Goal: Information Seeking & Learning: Learn about a topic

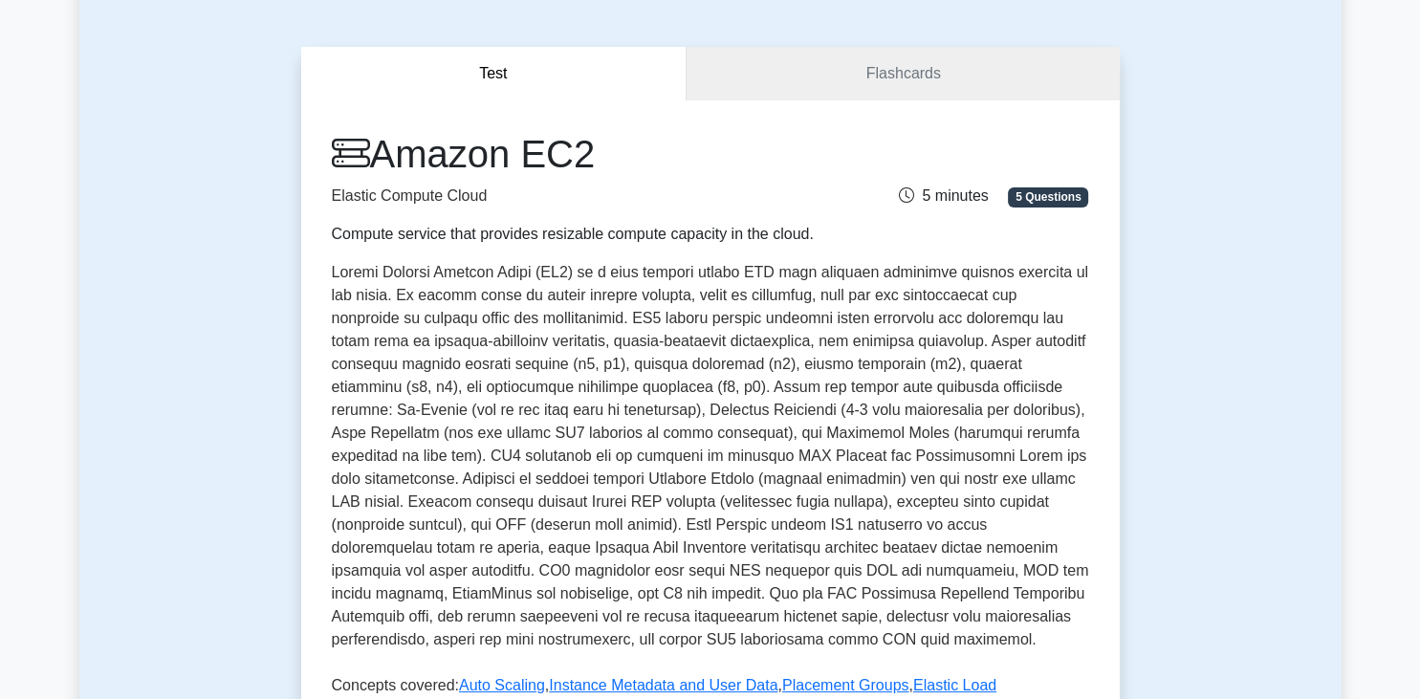
scroll to position [145, 0]
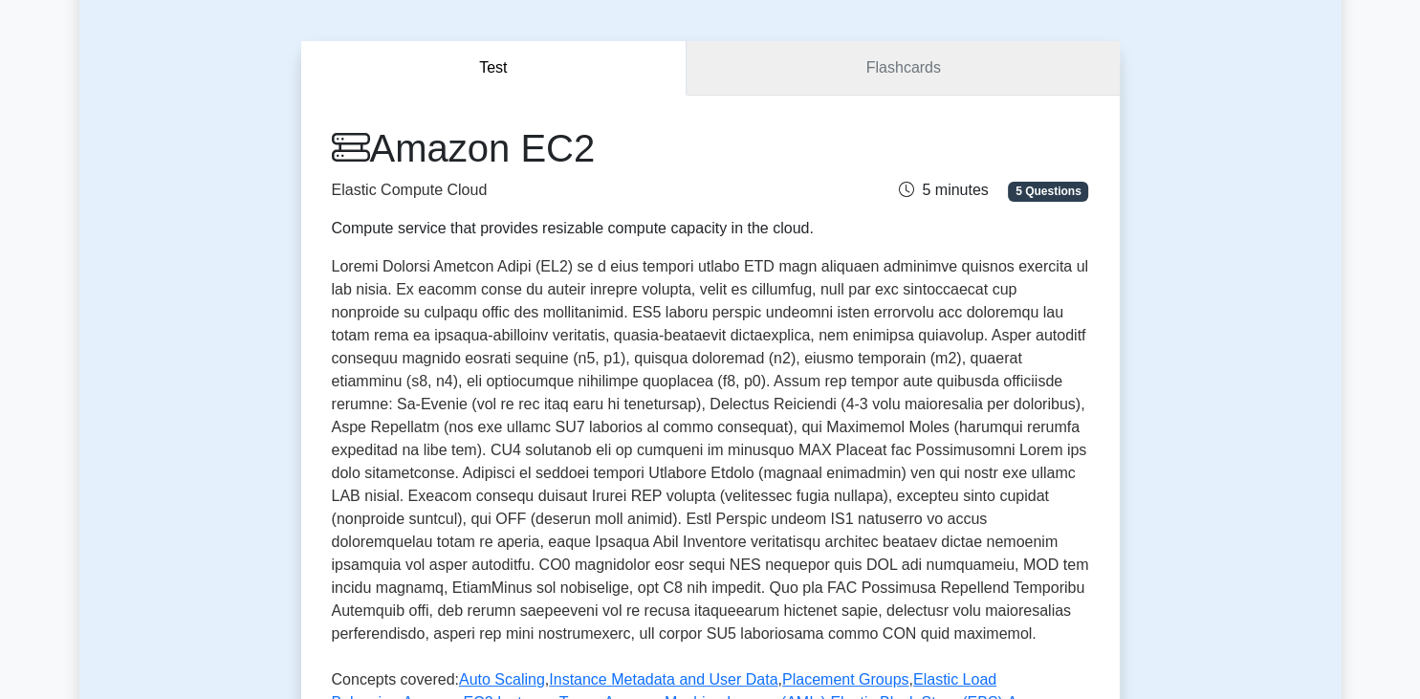
click at [851, 69] on link "Flashcards" at bounding box center [903, 68] width 432 height 55
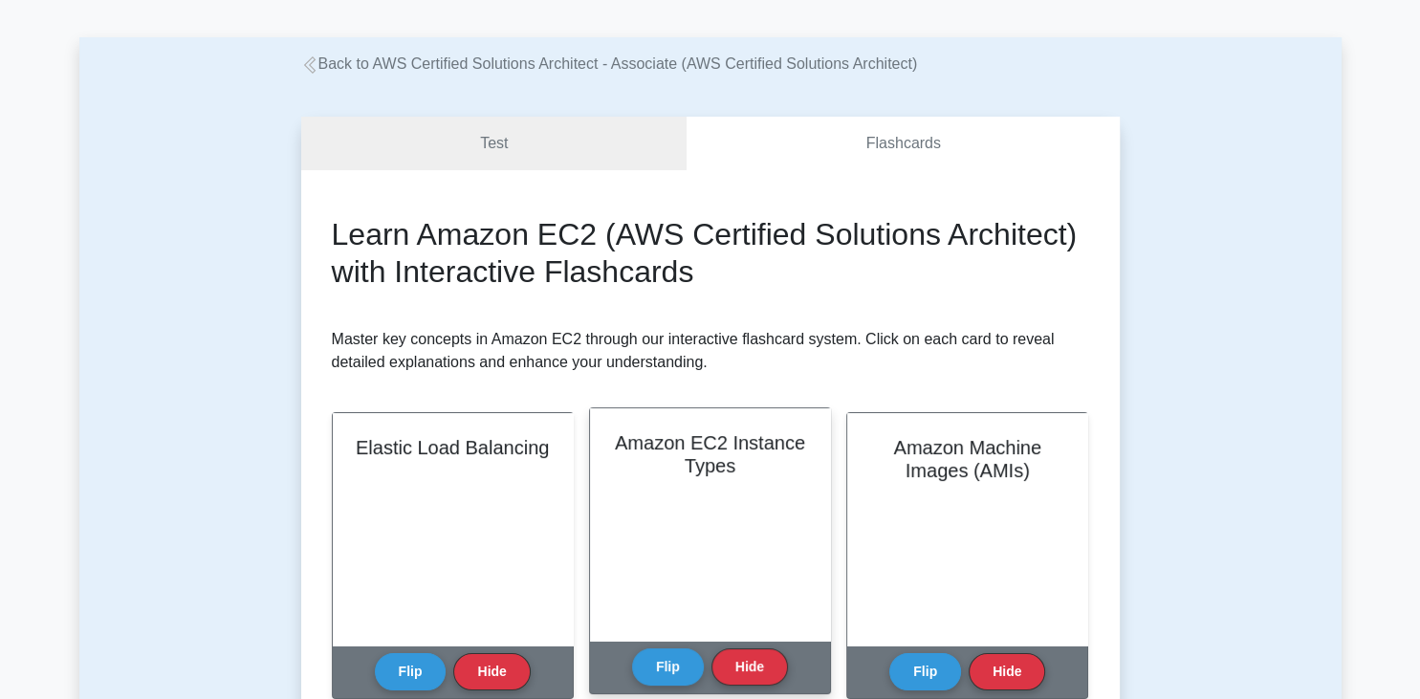
scroll to position [130, 0]
click at [658, 661] on button "Flip" at bounding box center [668, 666] width 72 height 37
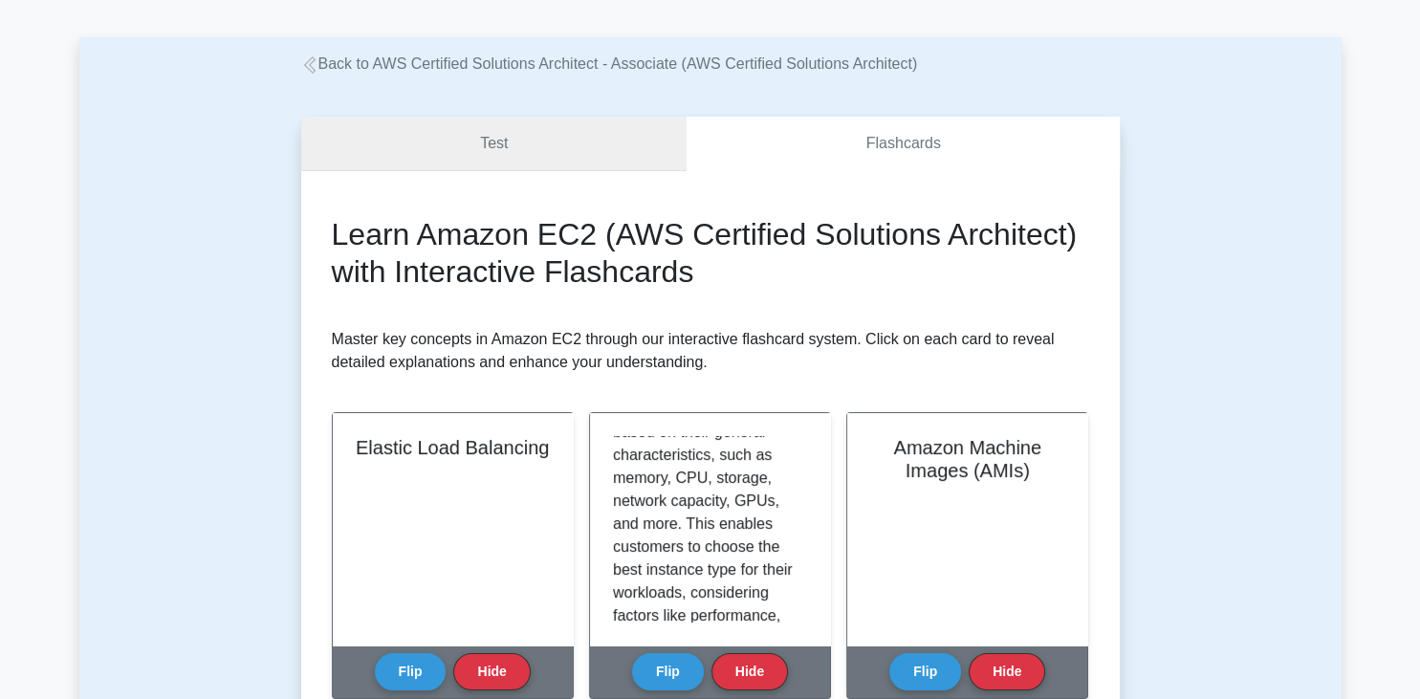
click at [566, 143] on link "Test" at bounding box center [494, 144] width 386 height 55
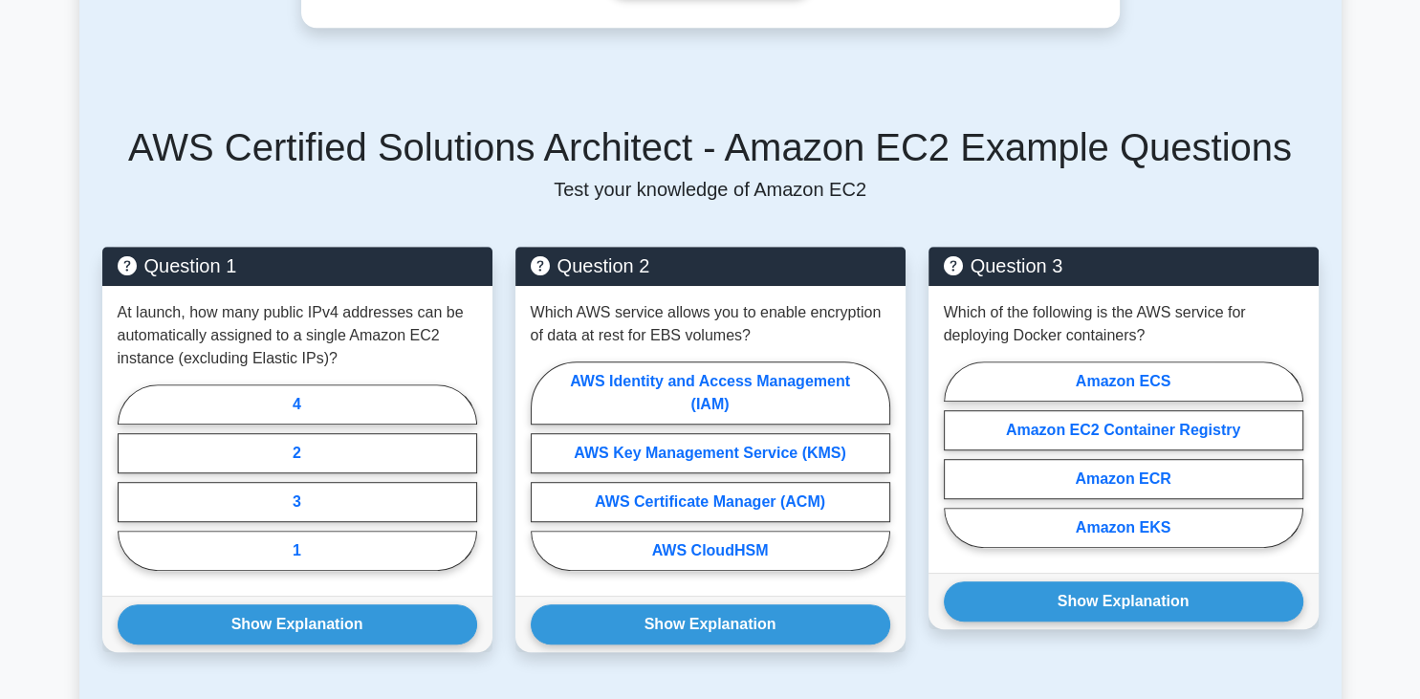
scroll to position [1039, 0]
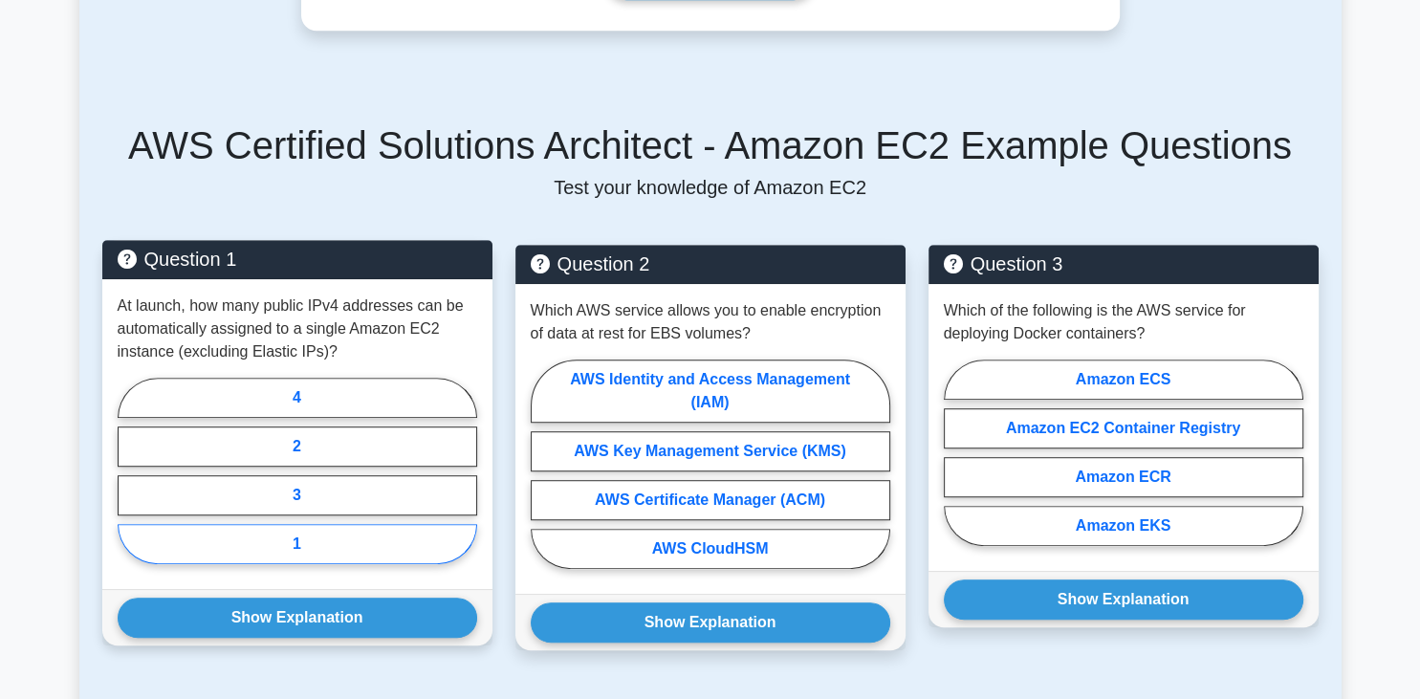
click at [431, 524] on label "1" at bounding box center [298, 544] width 360 height 40
click at [130, 483] on input "1" at bounding box center [124, 477] width 12 height 12
radio input "true"
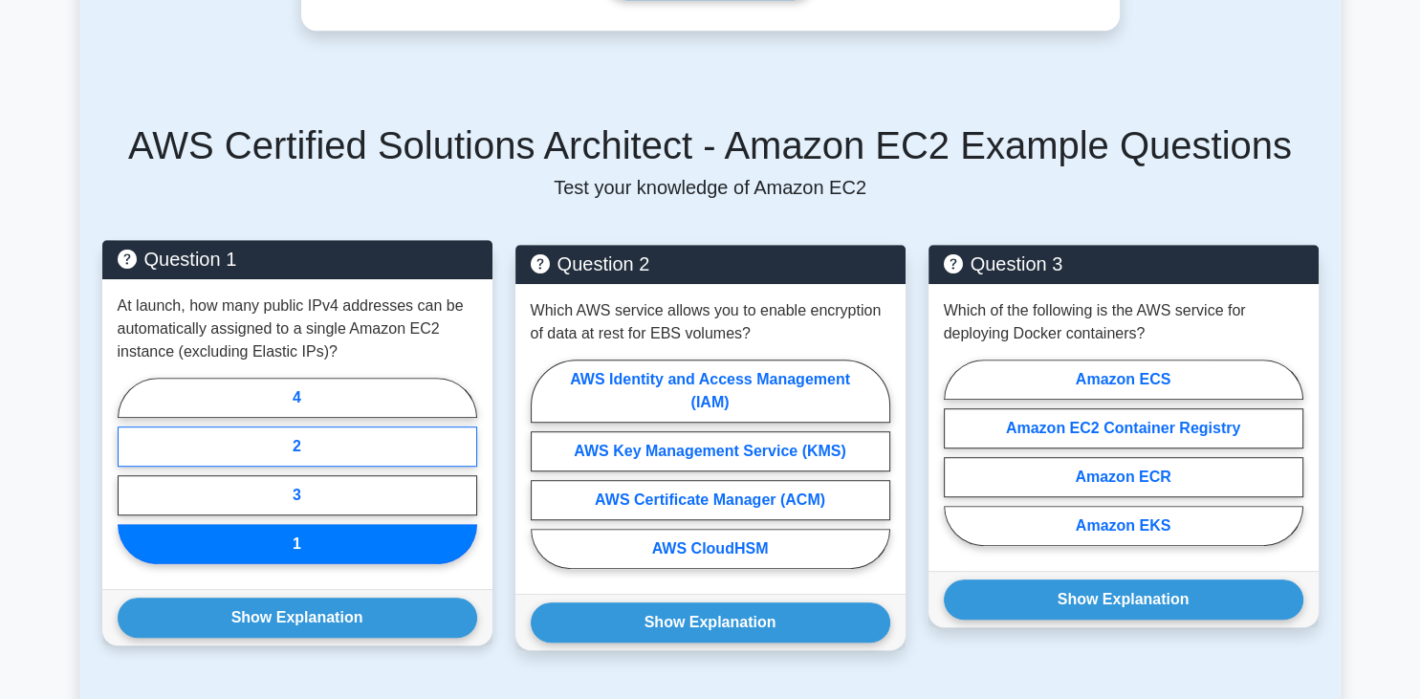
click at [421, 450] on label "2" at bounding box center [298, 447] width 360 height 40
click at [130, 471] on input "2" at bounding box center [124, 477] width 12 height 12
radio input "true"
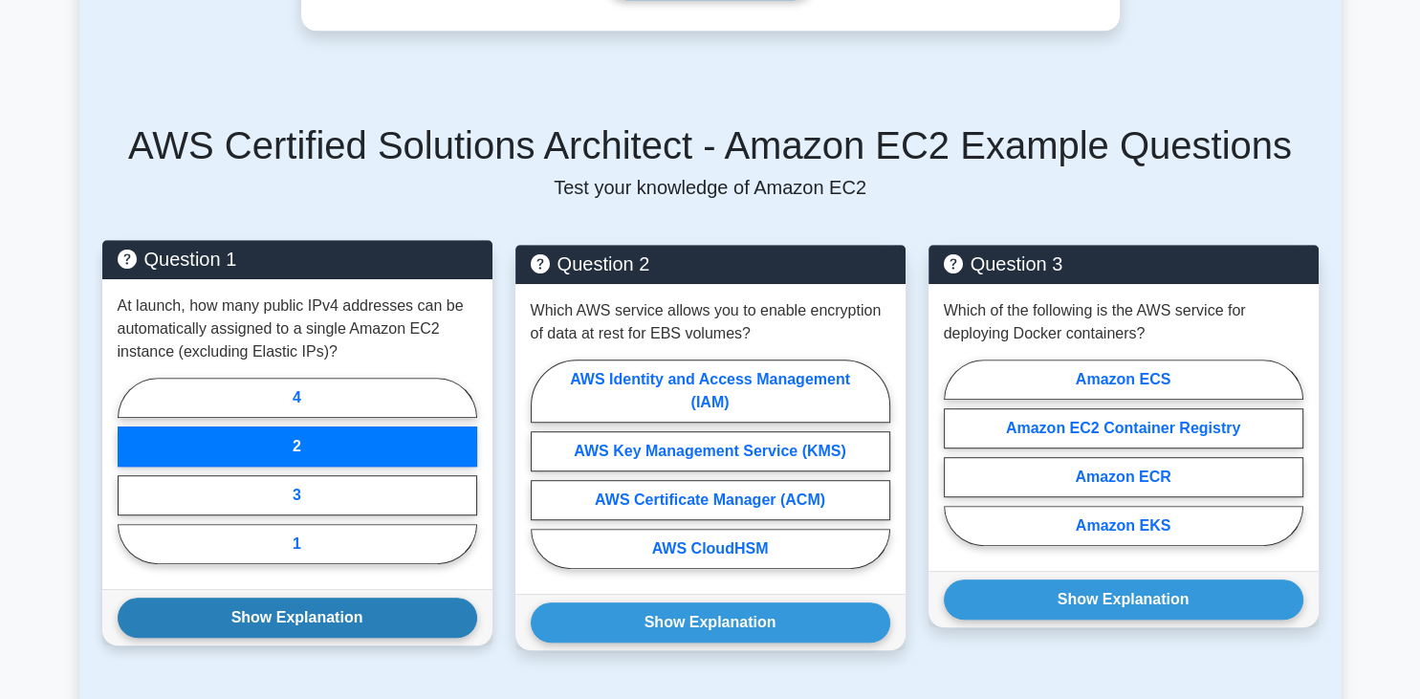
click at [385, 620] on button "Show Explanation" at bounding box center [298, 618] width 360 height 40
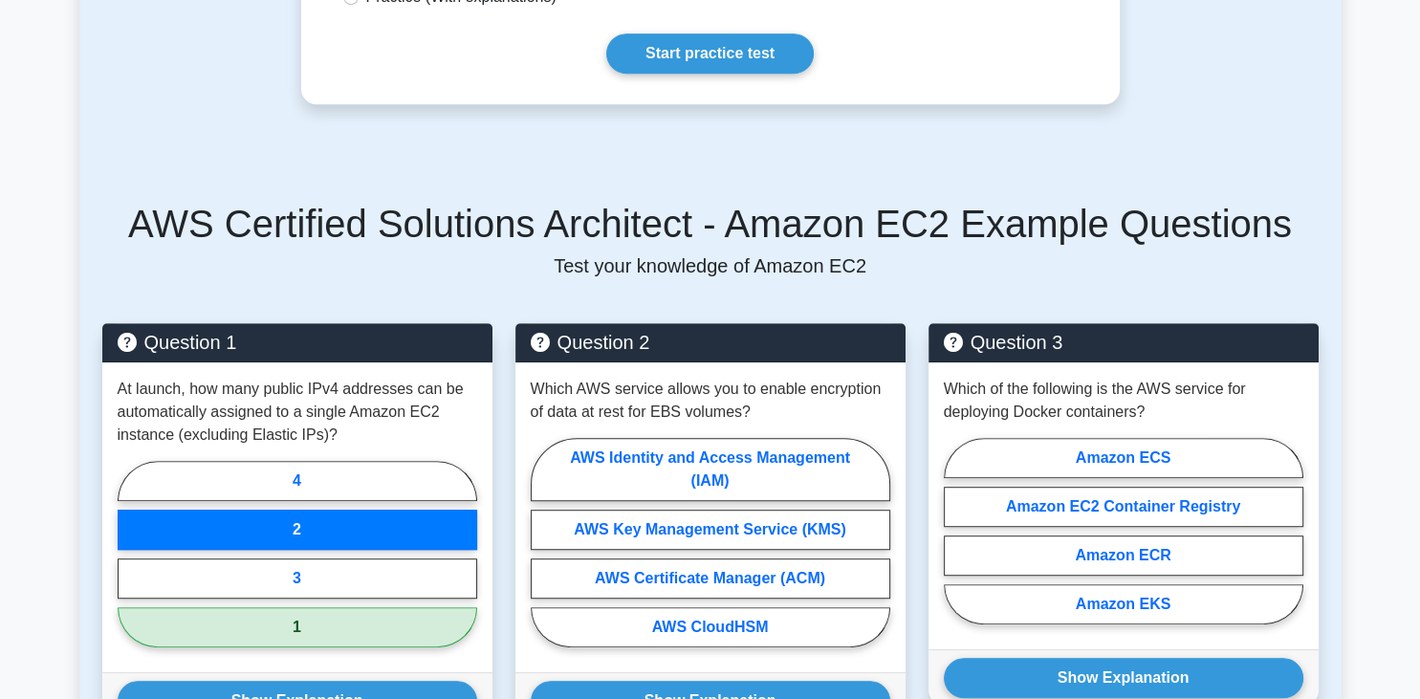
scroll to position [961, 0]
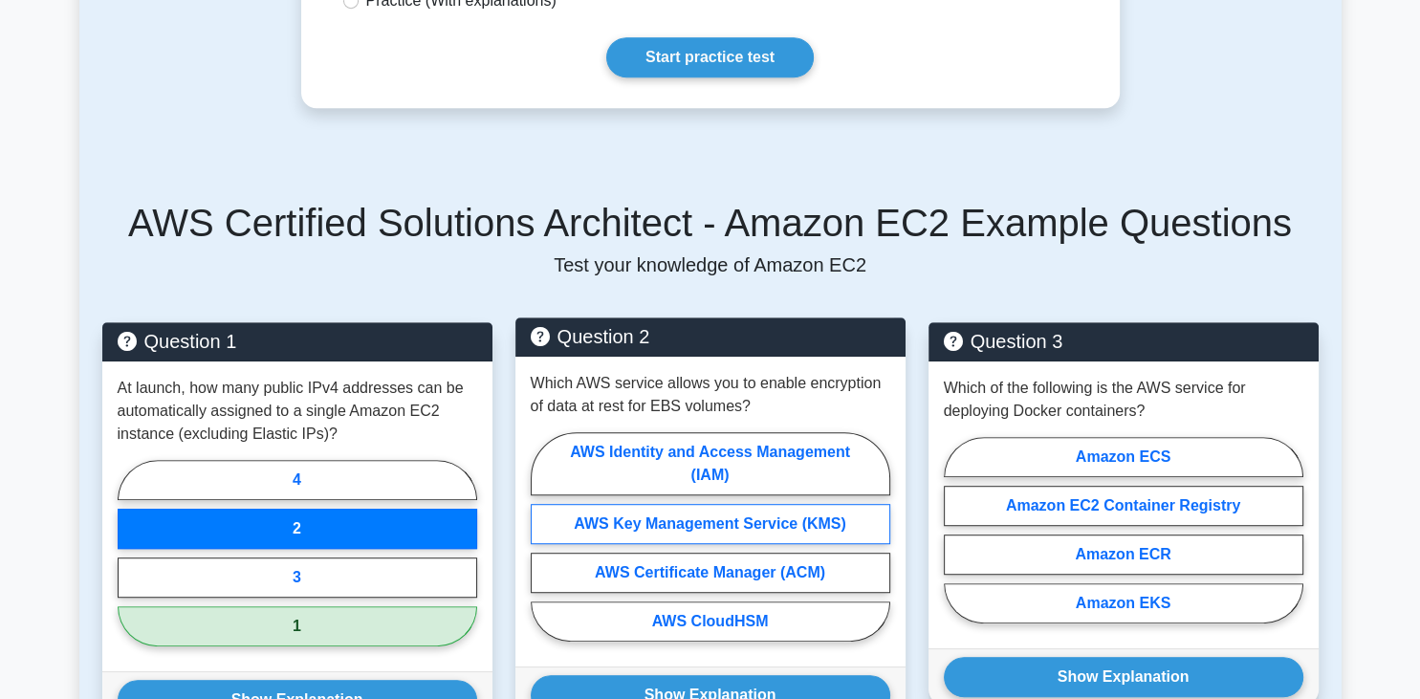
click at [610, 531] on label "AWS Key Management Service (KMS)" at bounding box center [711, 524] width 360 height 40
click at [543, 537] on input "AWS Key Management Service (KMS)" at bounding box center [537, 543] width 12 height 12
radio input "true"
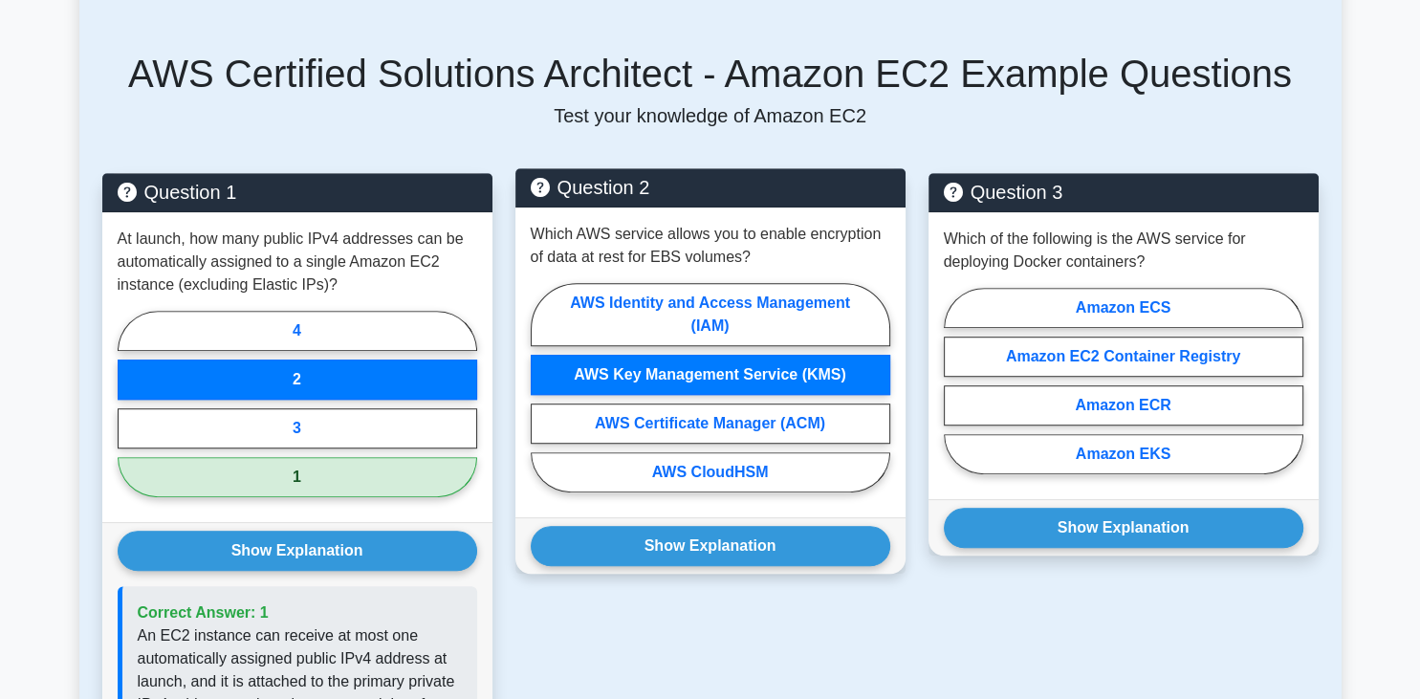
scroll to position [1140, 0]
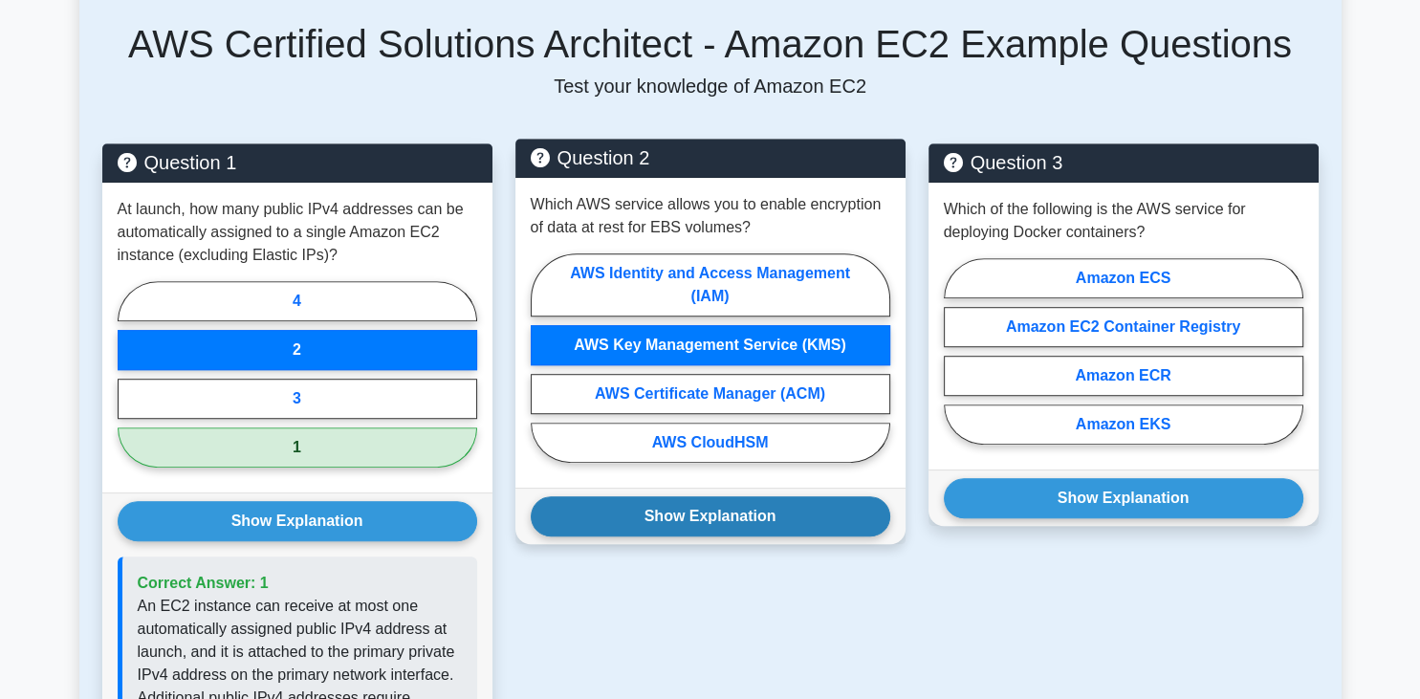
click at [609, 517] on button "Show Explanation" at bounding box center [711, 516] width 360 height 40
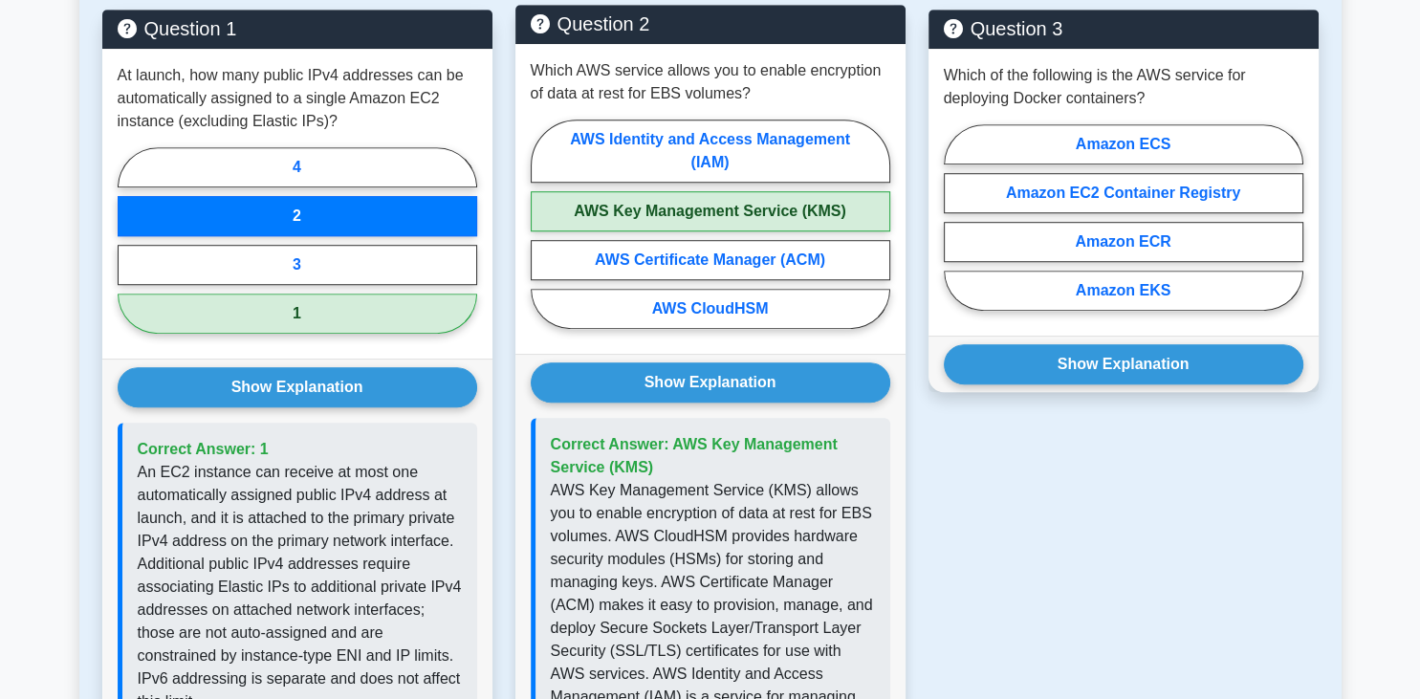
scroll to position [1122, 0]
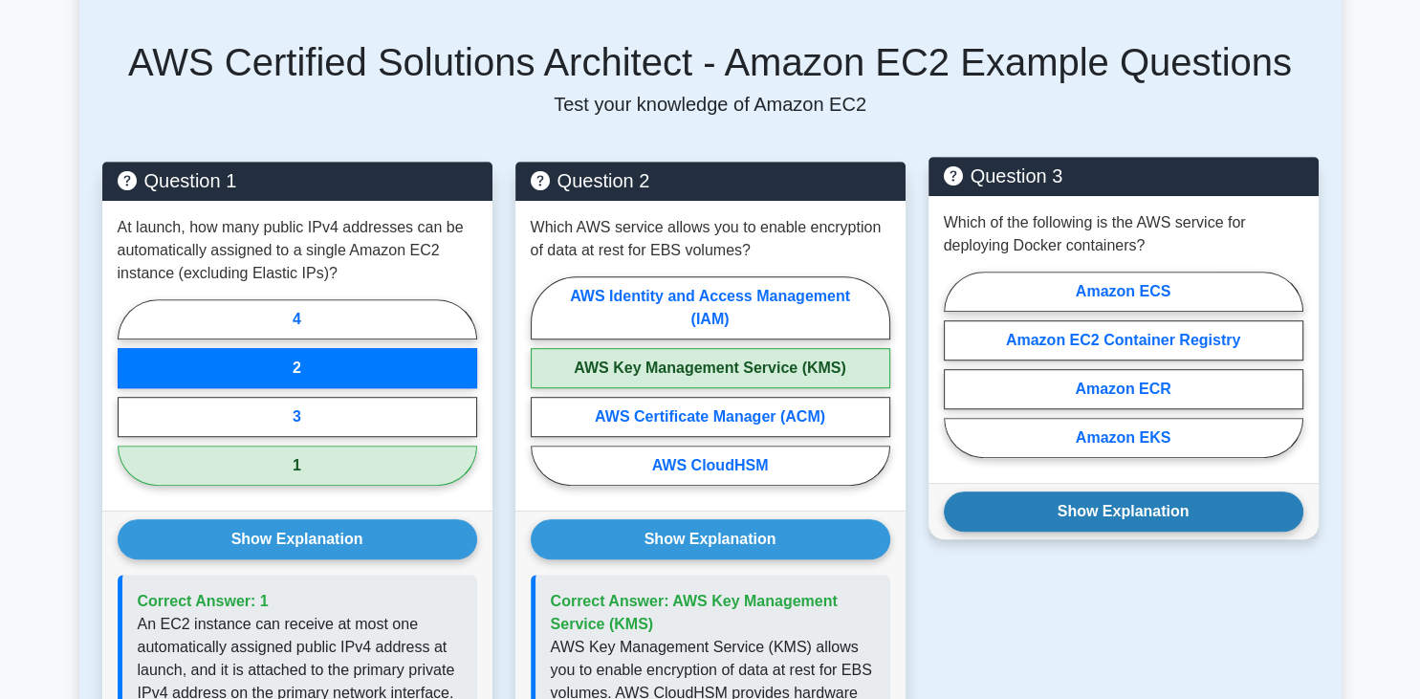
click at [1184, 498] on button "Show Explanation" at bounding box center [1124, 512] width 360 height 40
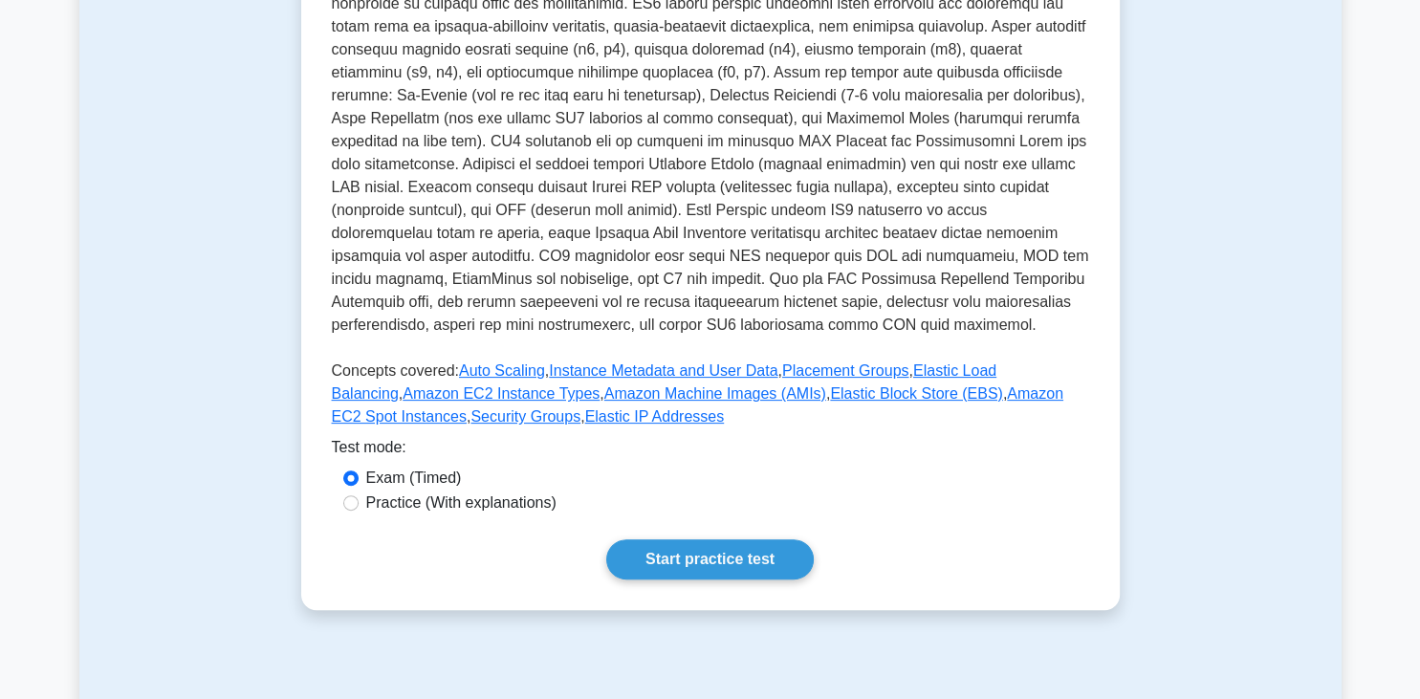
scroll to position [525, 0]
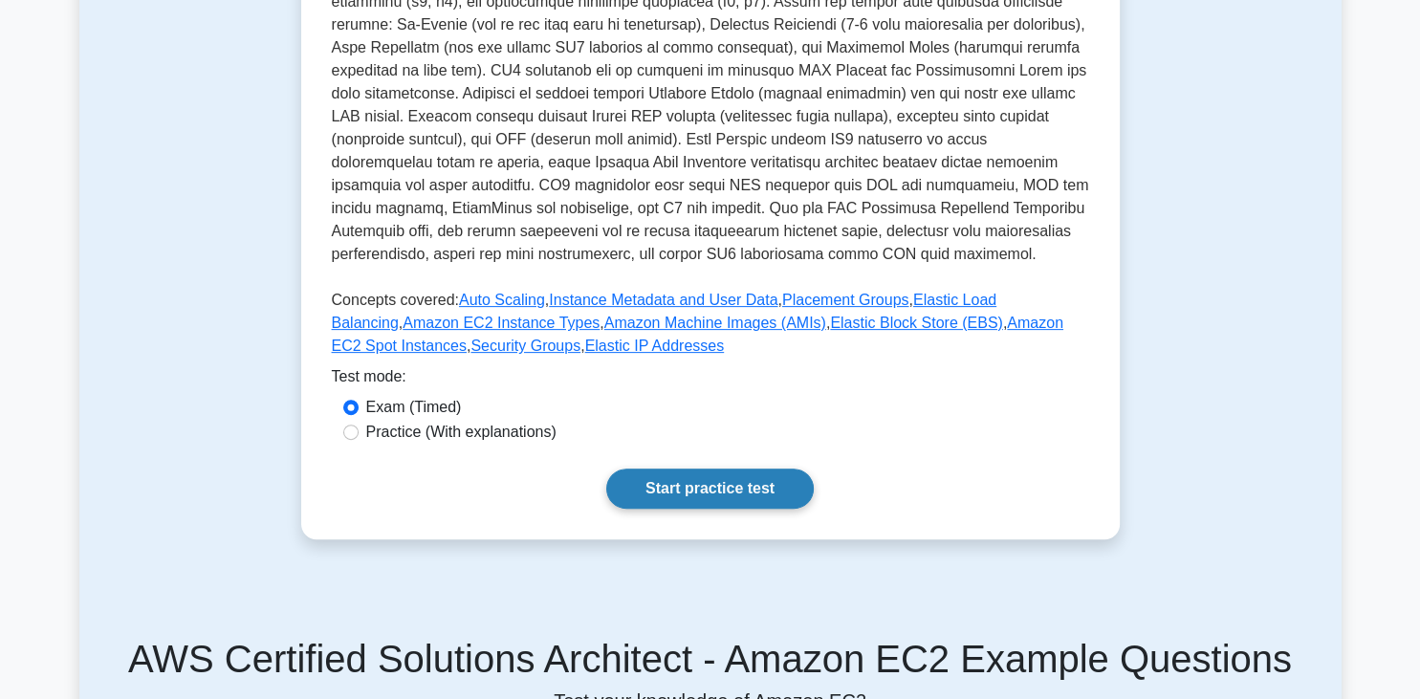
click at [709, 490] on link "Start practice test" at bounding box center [710, 489] width 208 height 40
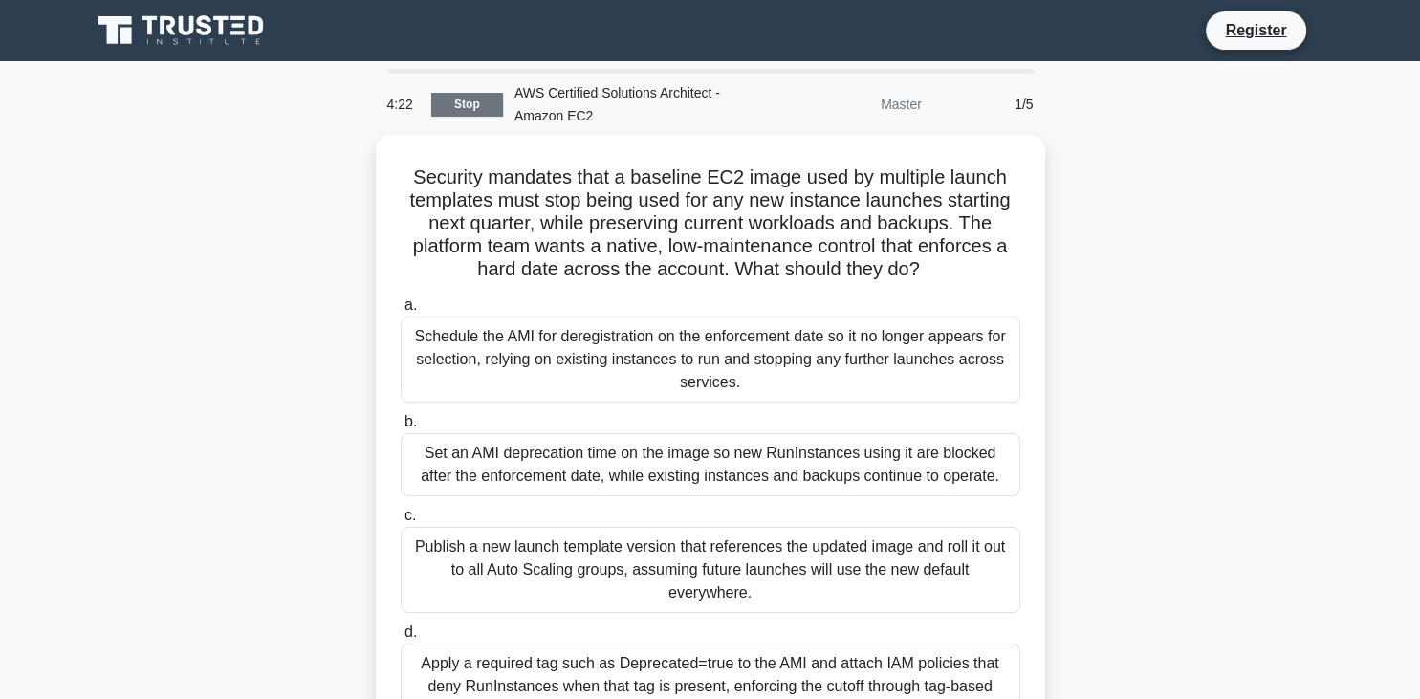
click at [465, 99] on link "Stop" at bounding box center [467, 105] width 72 height 24
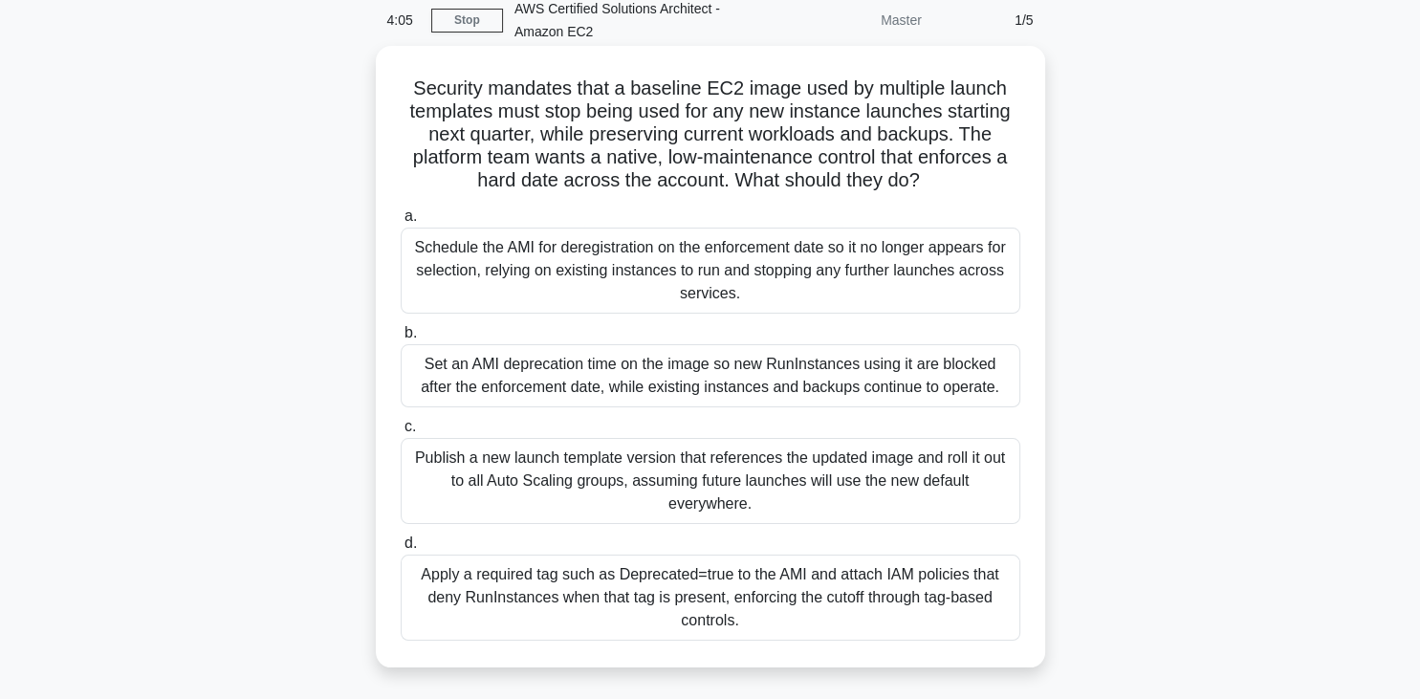
scroll to position [97, 0]
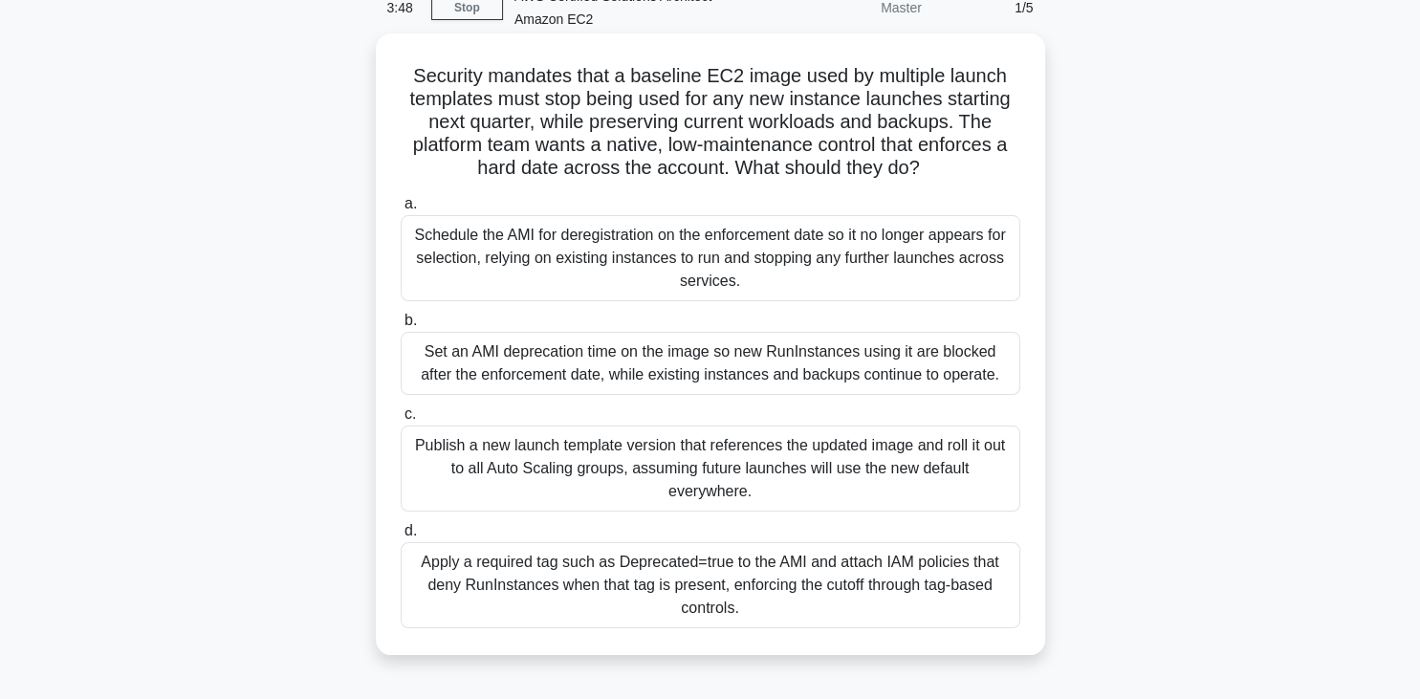
click at [689, 471] on div "Publish a new launch template version that references the updated image and rol…" at bounding box center [711, 469] width 620 height 86
click at [401, 421] on input "c. Publish a new launch template version that references the updated image and …" at bounding box center [401, 414] width 0 height 12
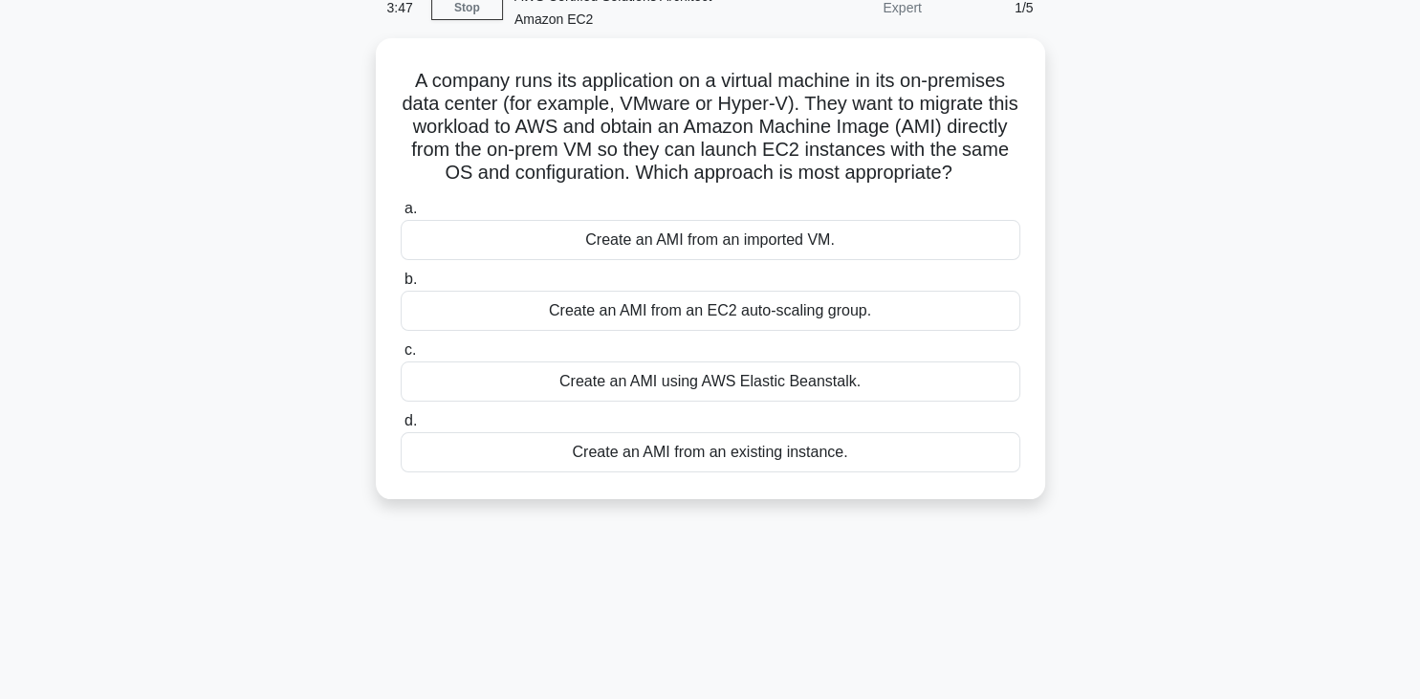
scroll to position [0, 0]
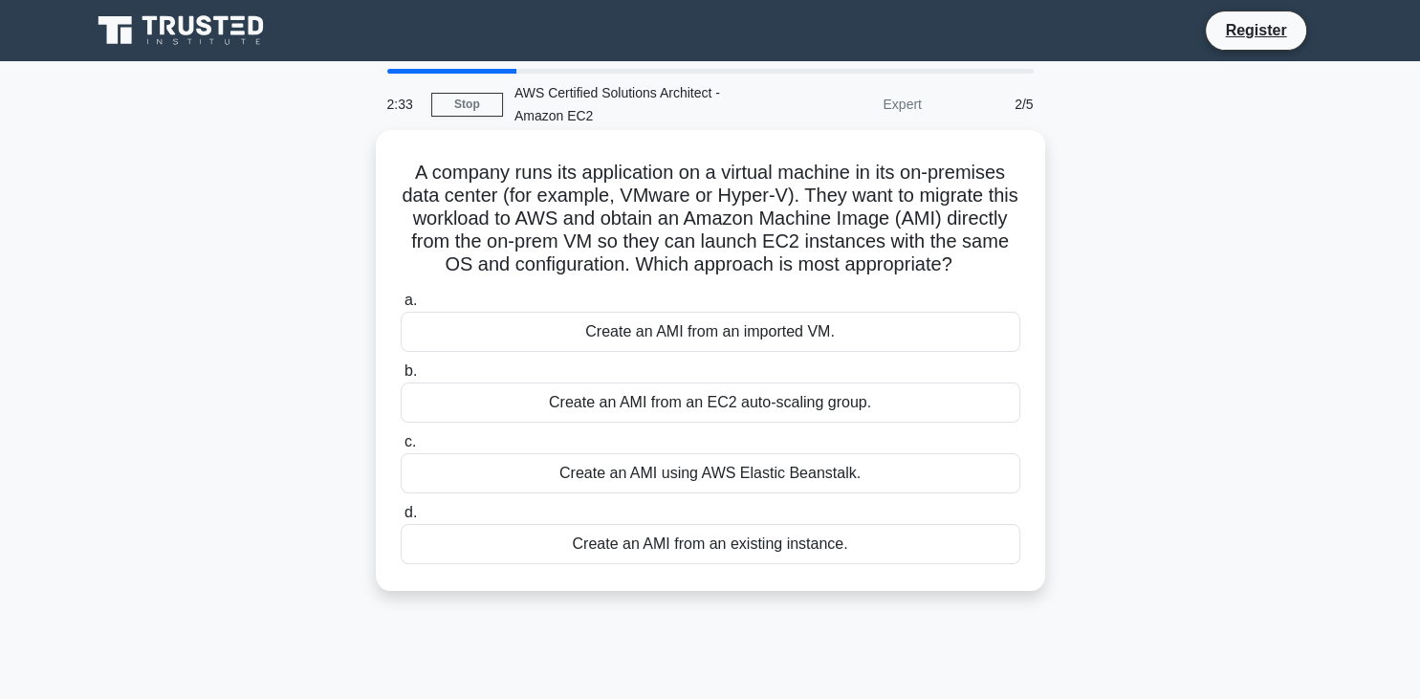
click at [670, 553] on div "Create an AMI from an existing instance." at bounding box center [711, 544] width 620 height 40
click at [401, 519] on input "d. Create an AMI from an existing instance." at bounding box center [401, 513] width 0 height 12
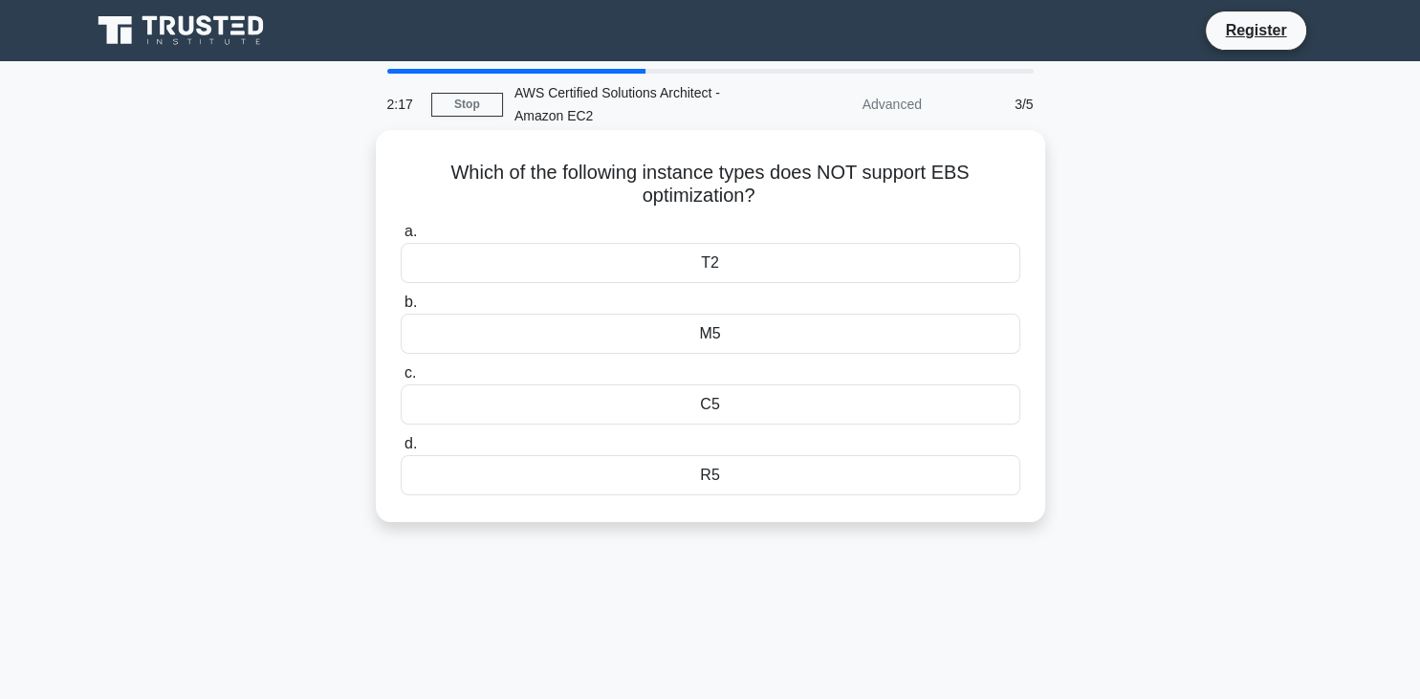
click at [603, 282] on div "T2" at bounding box center [711, 263] width 620 height 40
click at [401, 238] on input "a. T2" at bounding box center [401, 232] width 0 height 12
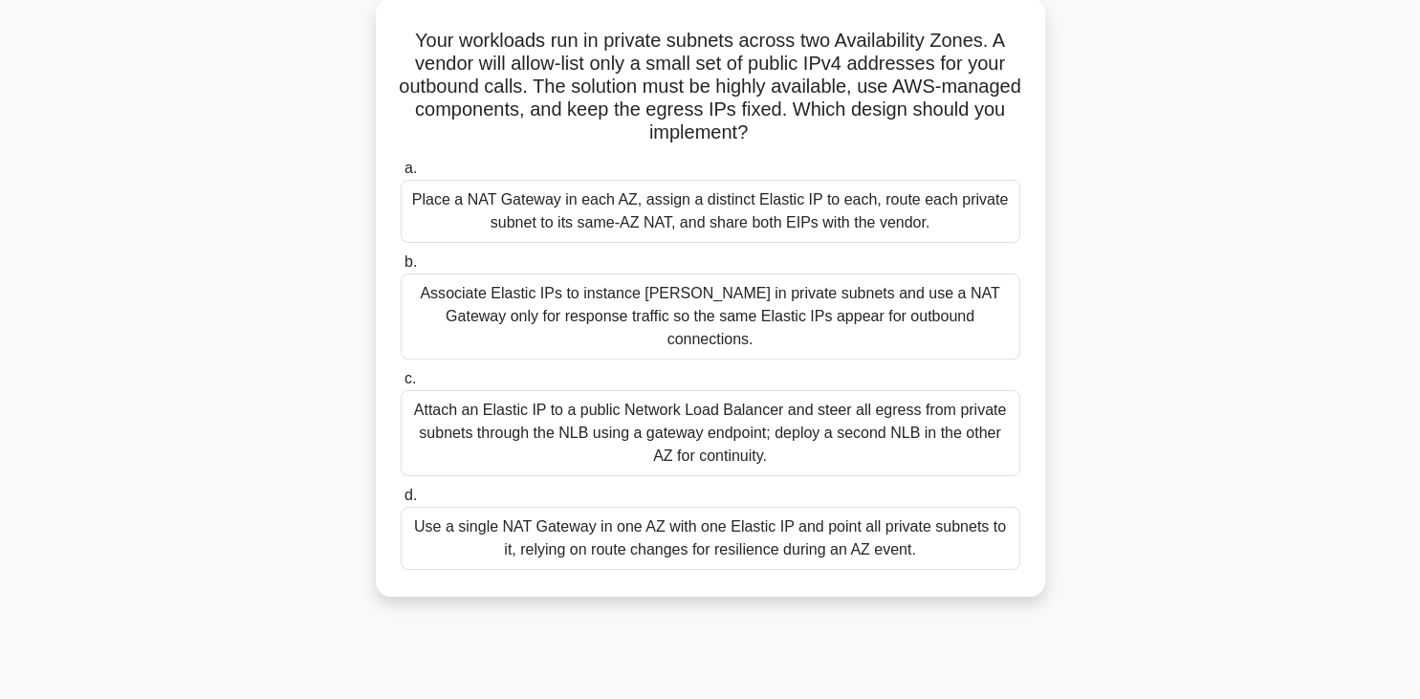
scroll to position [134, 0]
click at [574, 506] on div "Use a single NAT Gateway in one AZ with one Elastic IP and point all private su…" at bounding box center [711, 536] width 620 height 63
click at [401, 500] on input "d. Use a single NAT Gateway in one AZ with one Elastic IP and point all private…" at bounding box center [401, 494] width 0 height 12
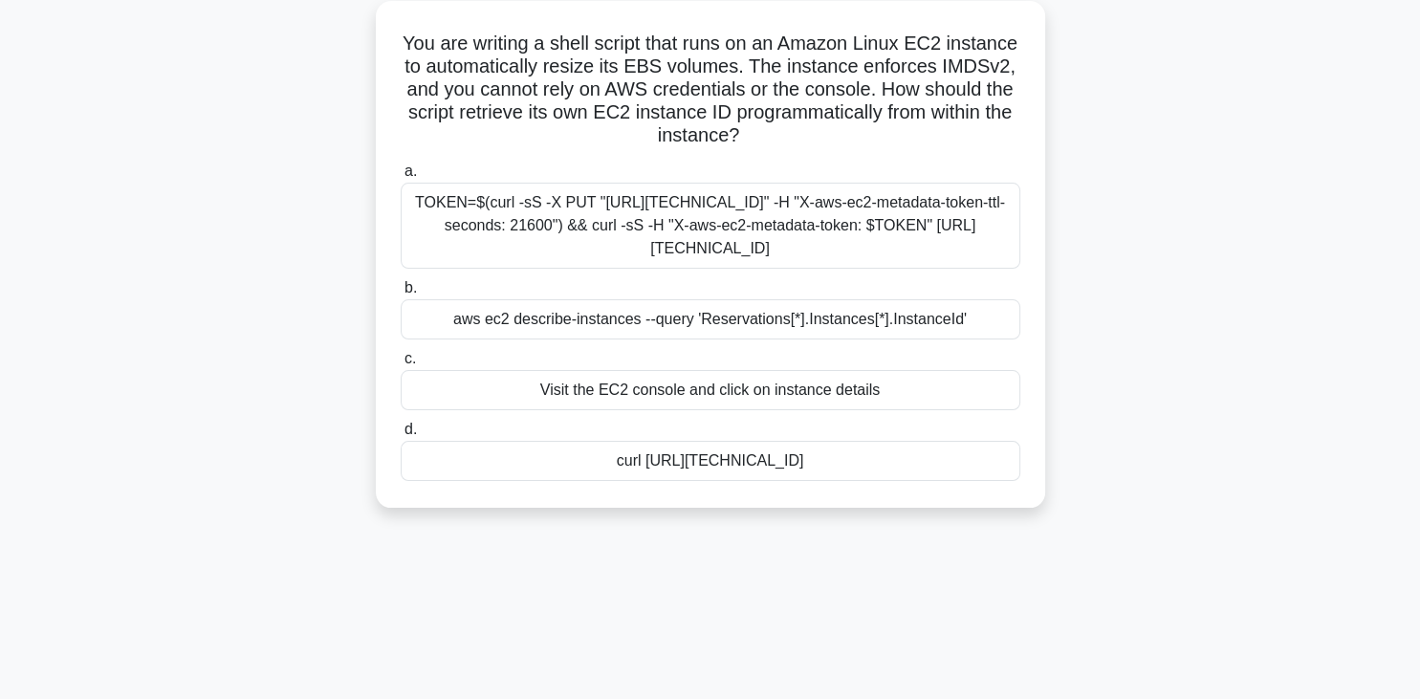
scroll to position [0, 0]
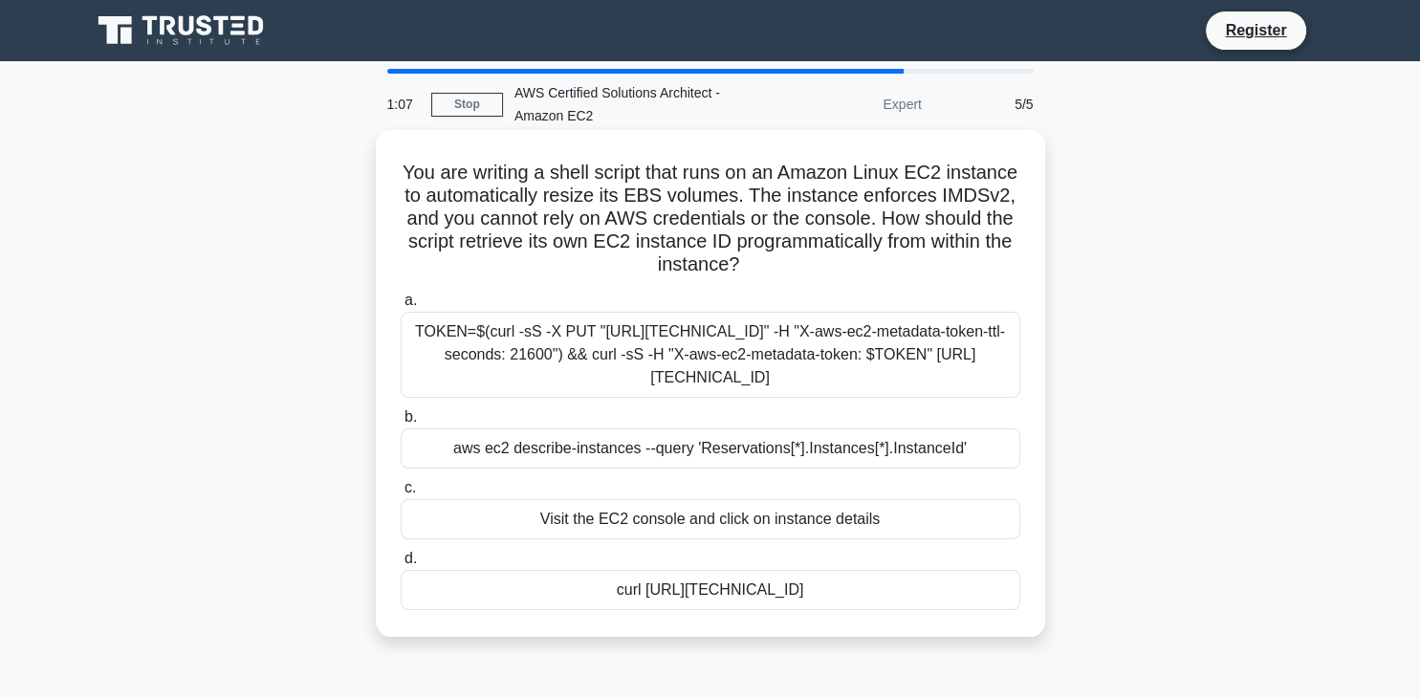
click at [607, 377] on div "TOKEN=$(curl -sS -X PUT "[URL][TECHNICAL_ID]" -H "X-aws-ec2-metadata-token-ttl-…" at bounding box center [711, 355] width 620 height 86
click at [401, 307] on input "a. TOKEN=$(curl -sS -X PUT "http://169.254.169.254/latest/api/token" -H "X-aws-…" at bounding box center [401, 301] width 0 height 12
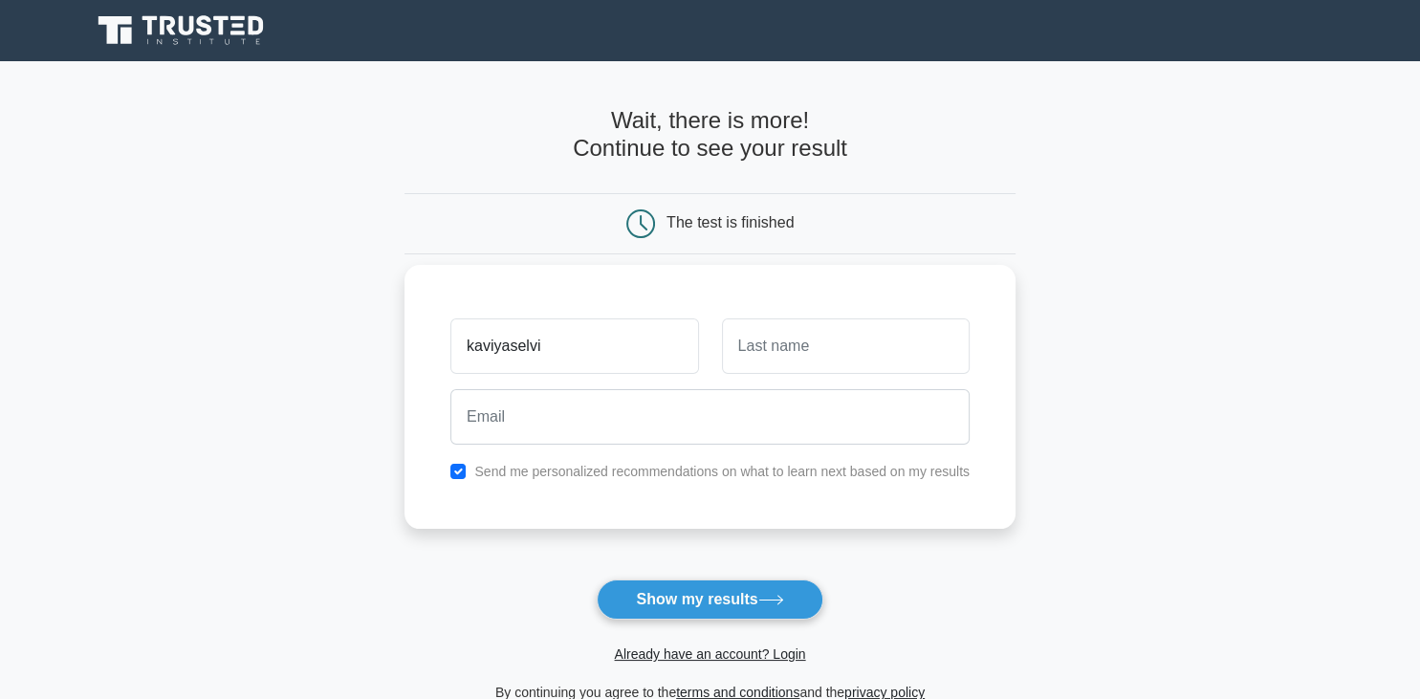
type input "kaviyaselvi"
click at [782, 350] on input "text" at bounding box center [846, 346] width 248 height 55
type input "subramani"
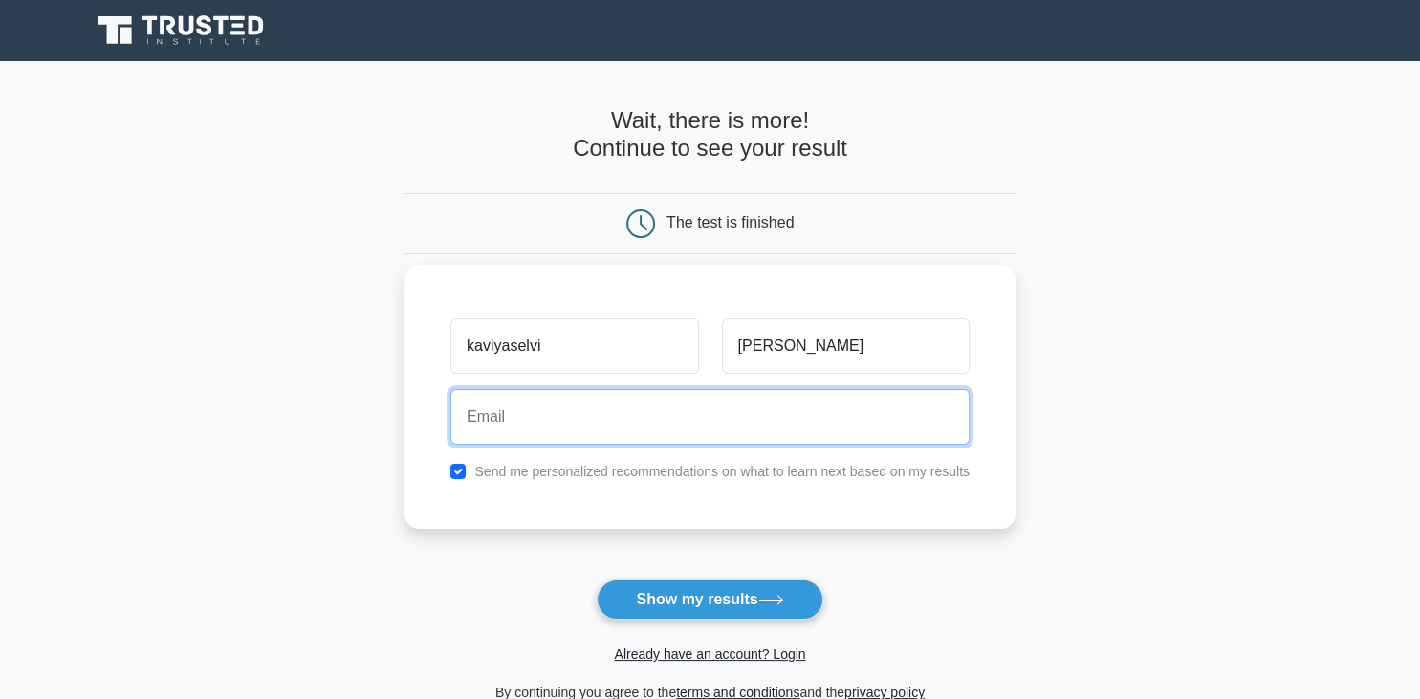
click at [727, 411] on input "email" at bounding box center [709, 416] width 519 height 55
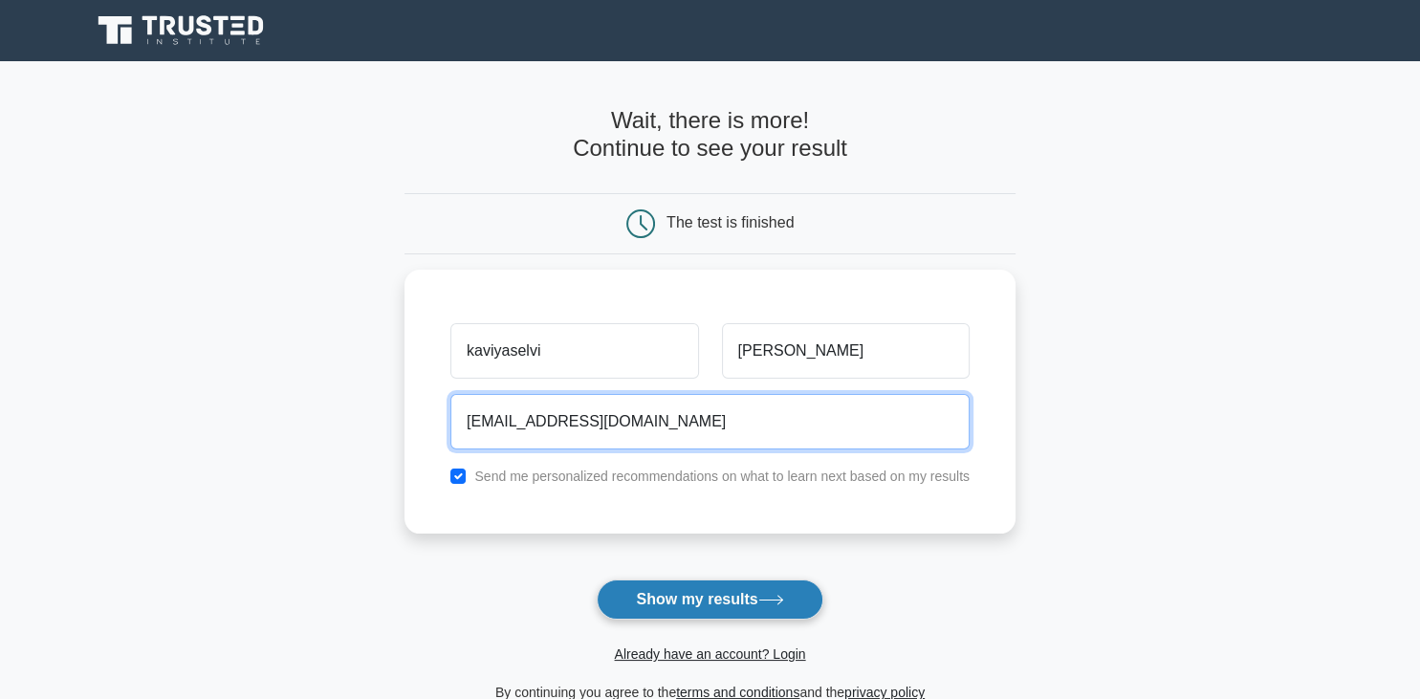
type input "kaviyaselvisubramani@gmail.com"
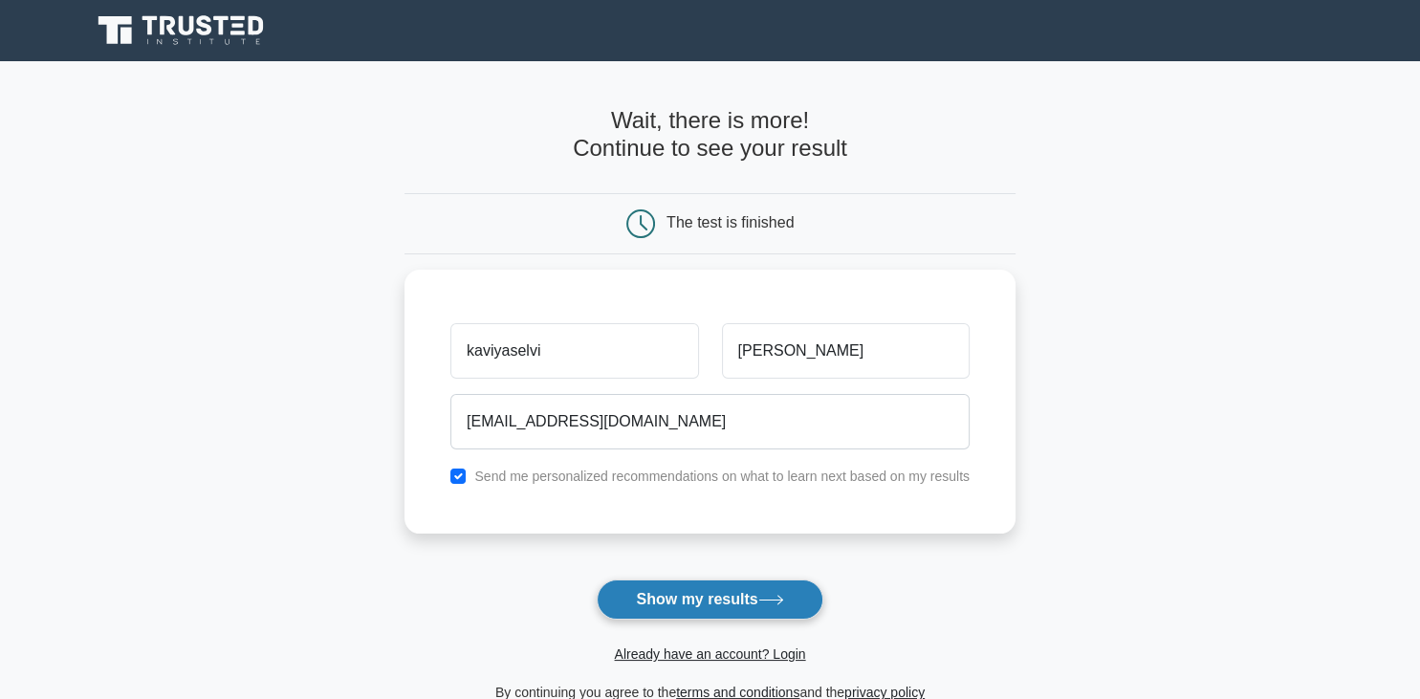
click at [721, 603] on button "Show my results" at bounding box center [710, 600] width 226 height 40
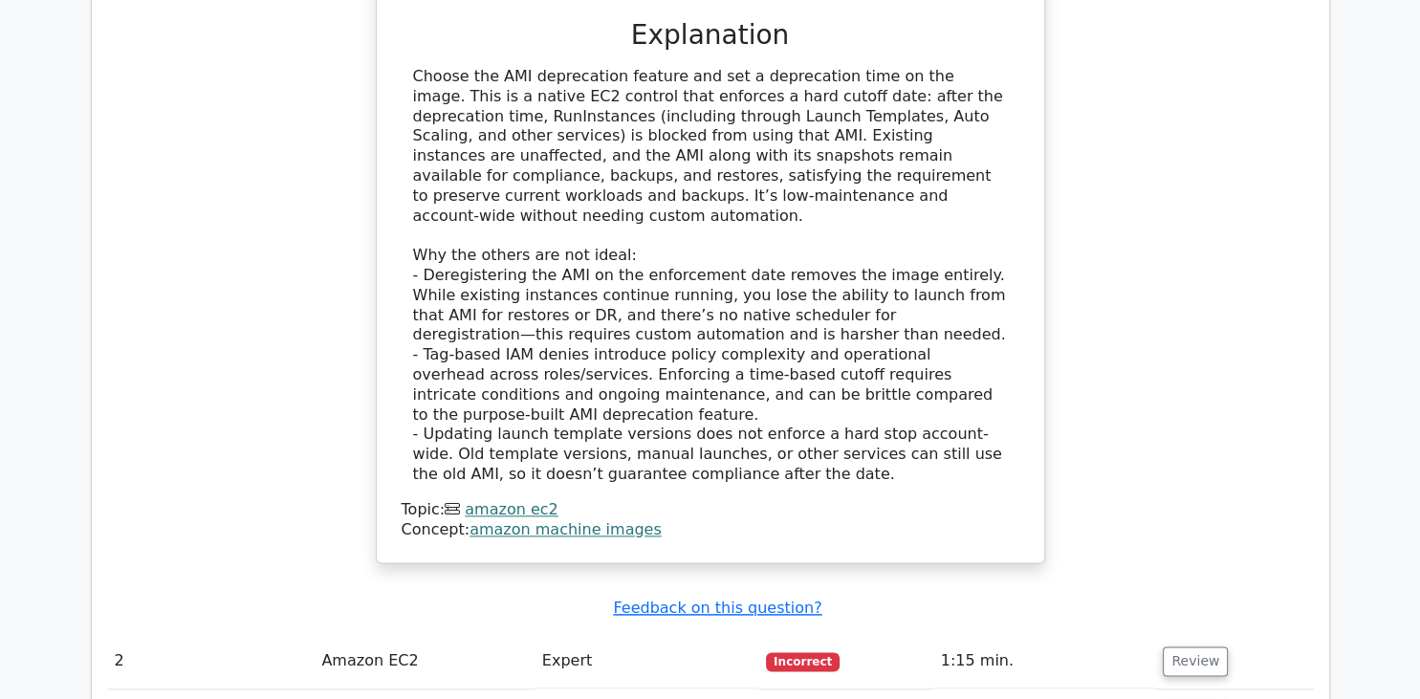
scroll to position [2180, 0]
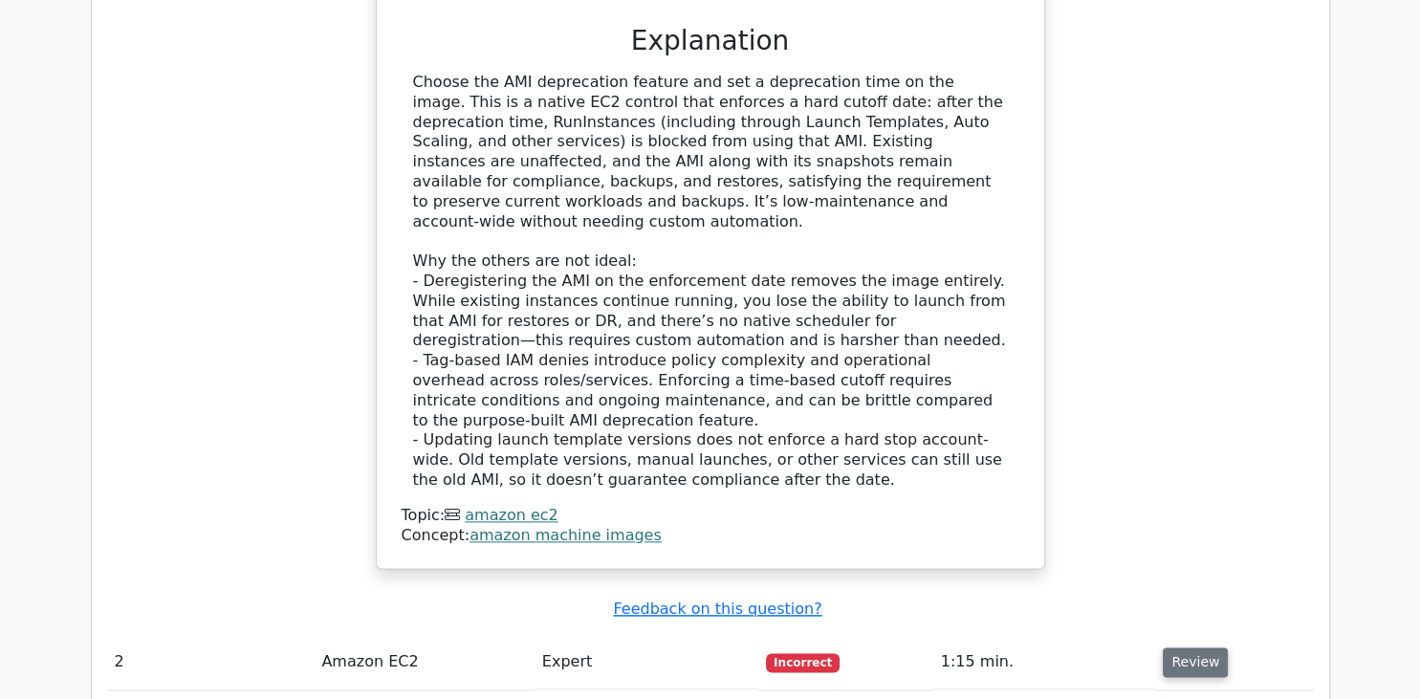
click at [1189, 648] on button "Review" at bounding box center [1195, 663] width 65 height 30
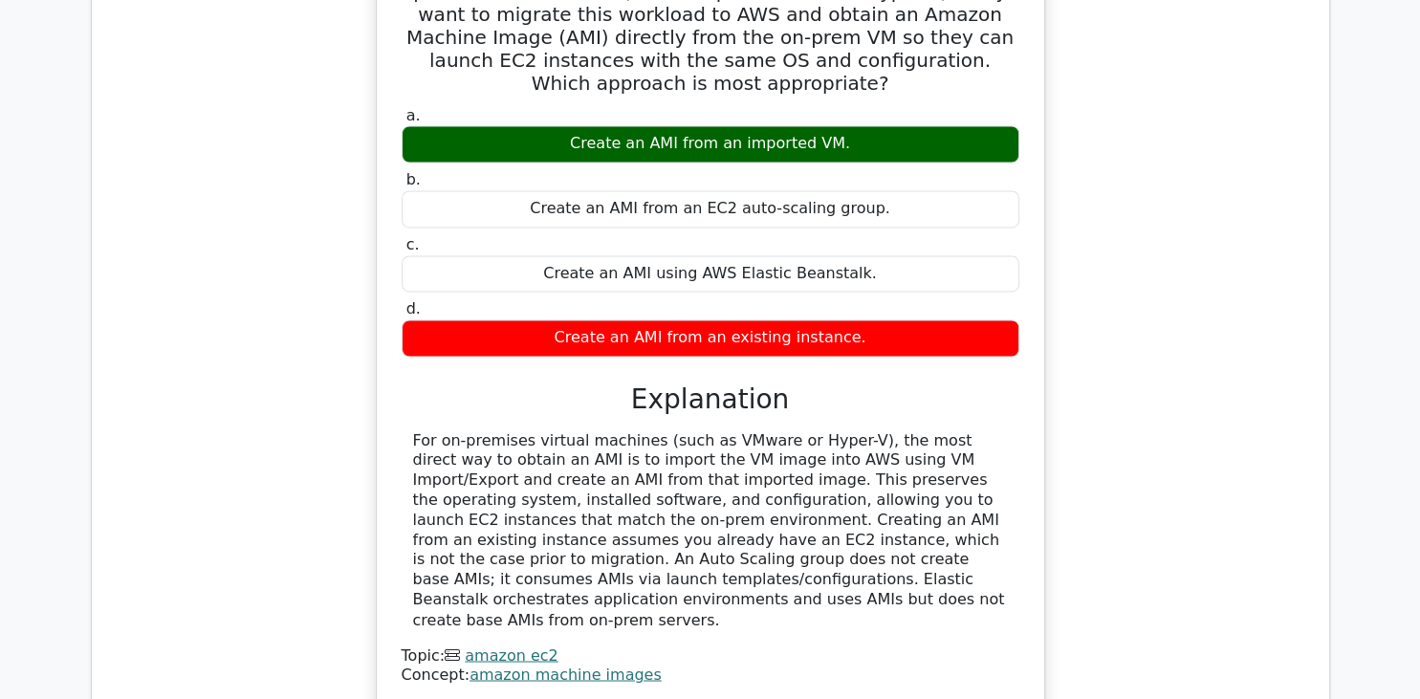
scroll to position [2942, 0]
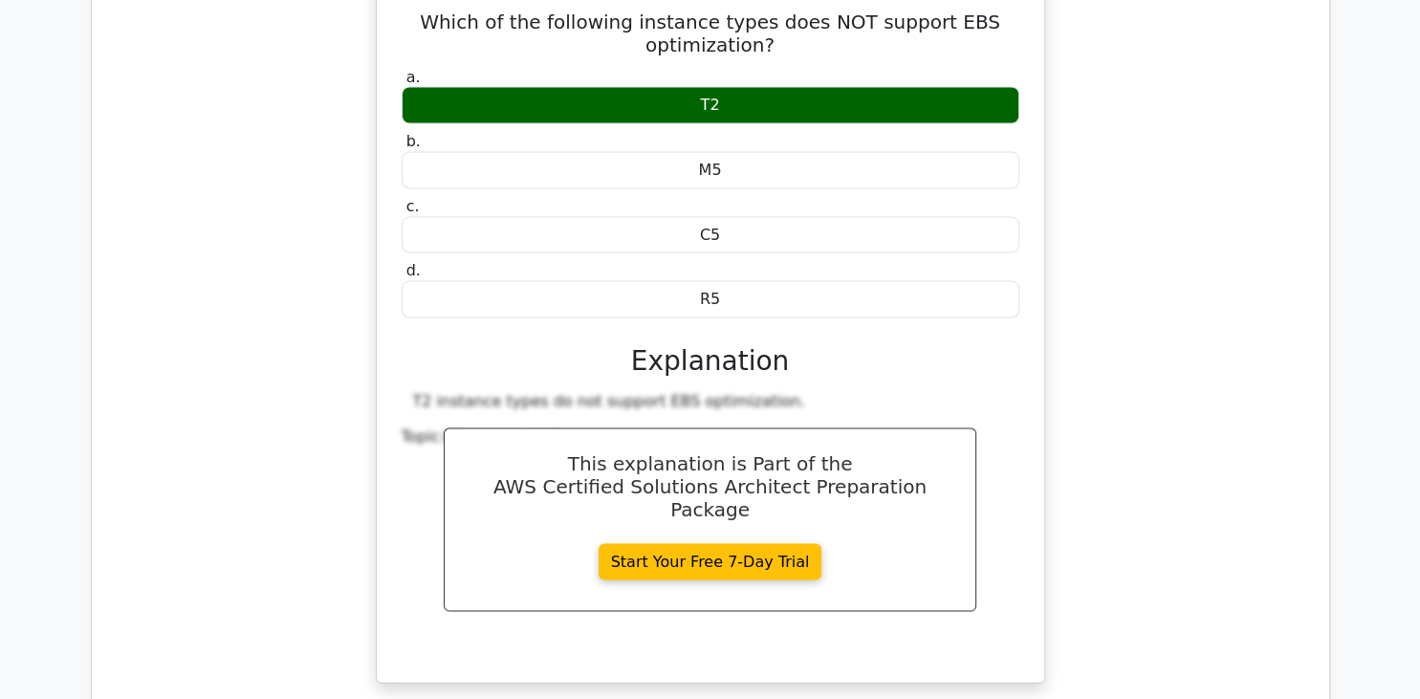
scroll to position [3907, 0]
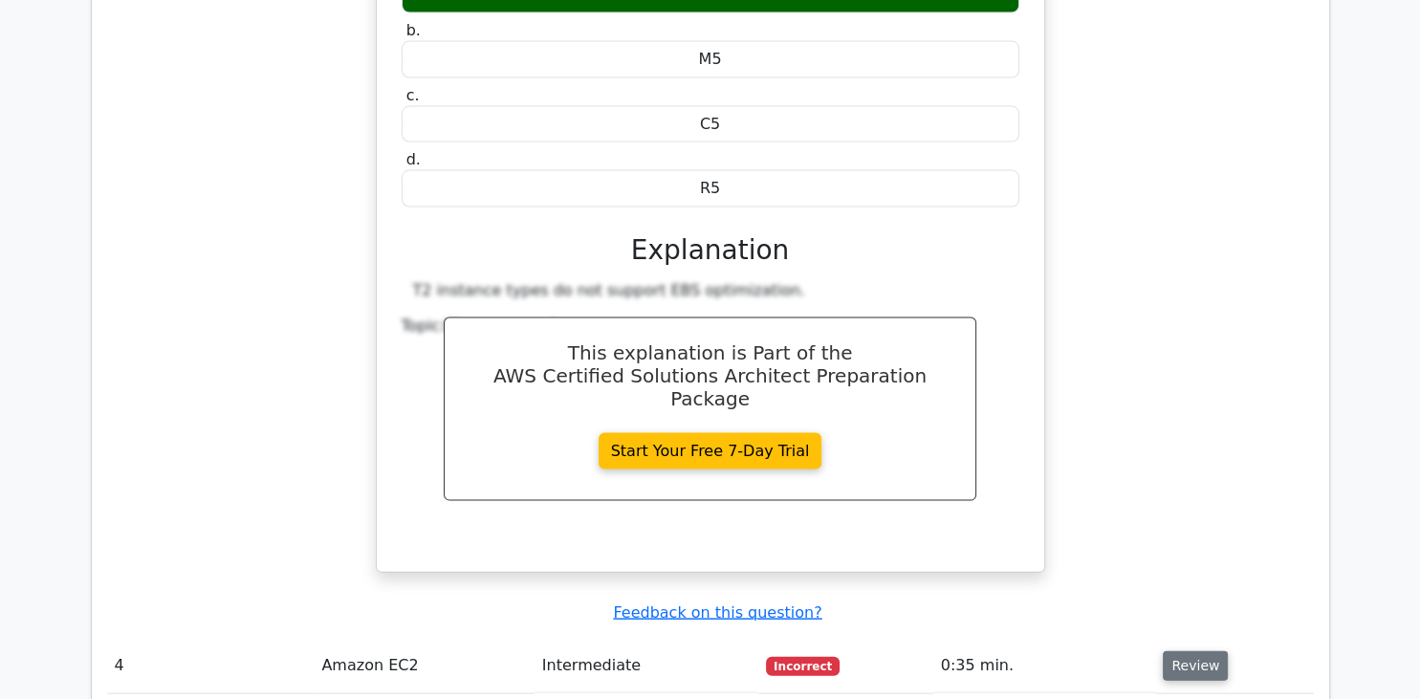
click at [1183, 651] on button "Review" at bounding box center [1195, 666] width 65 height 30
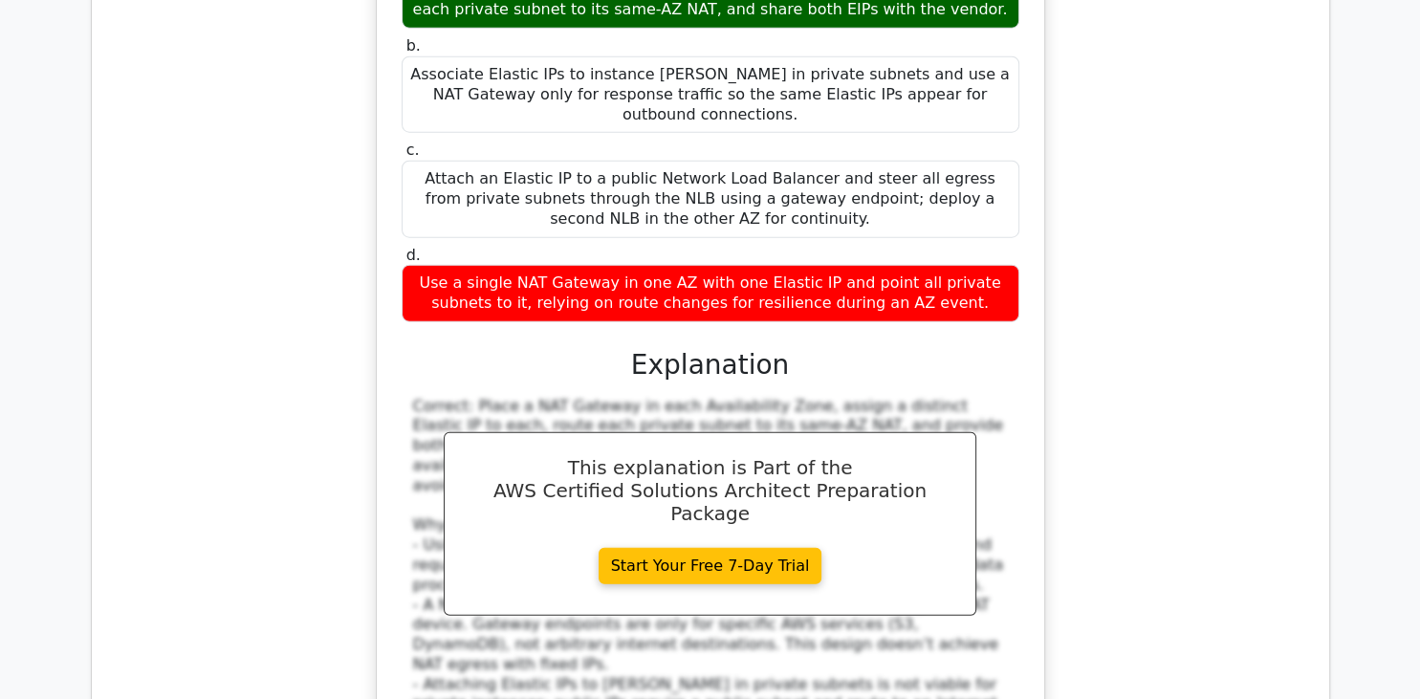
scroll to position [0, 4]
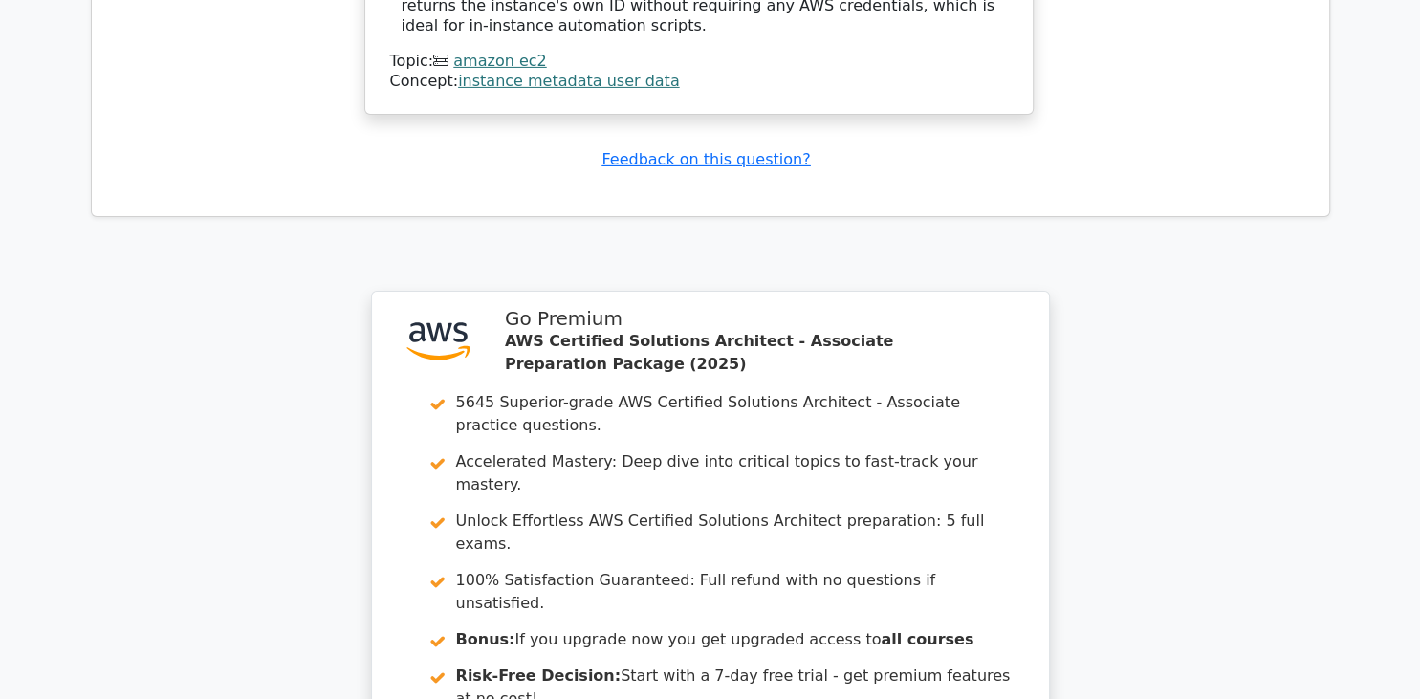
scroll to position [6405, 0]
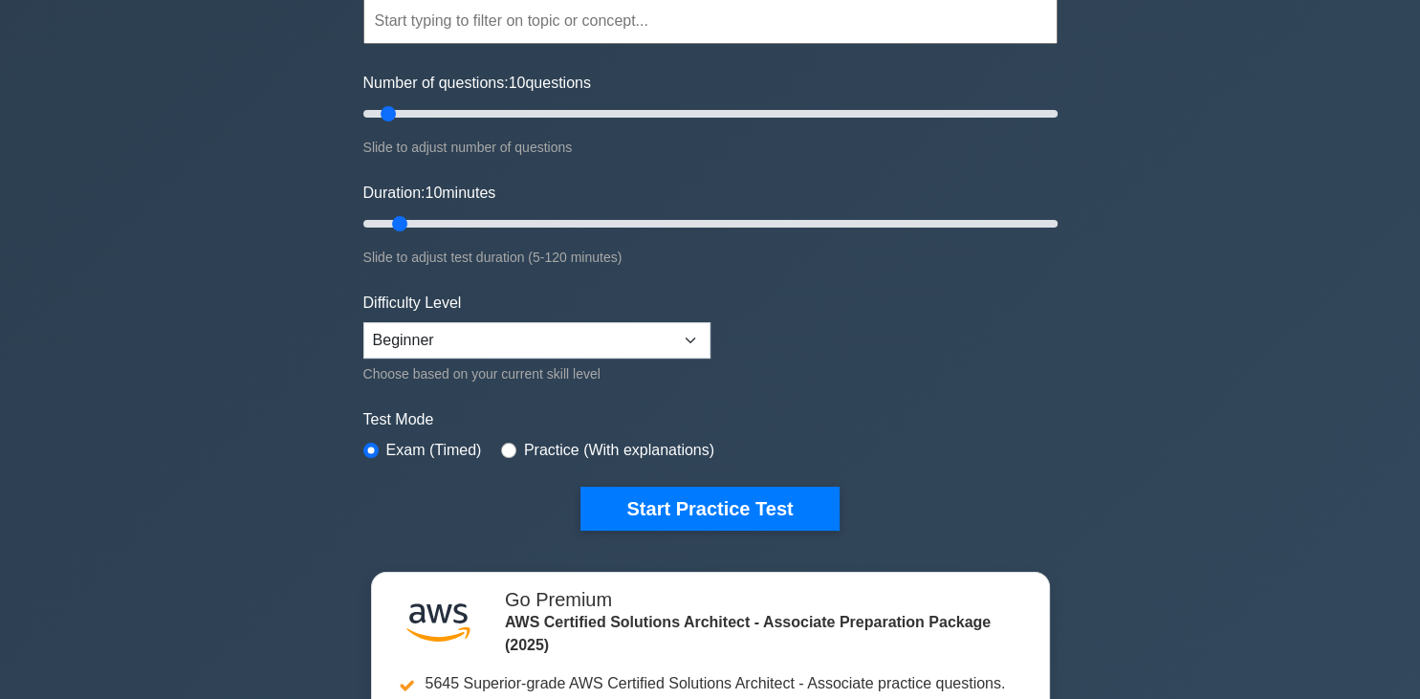
scroll to position [188, 0]
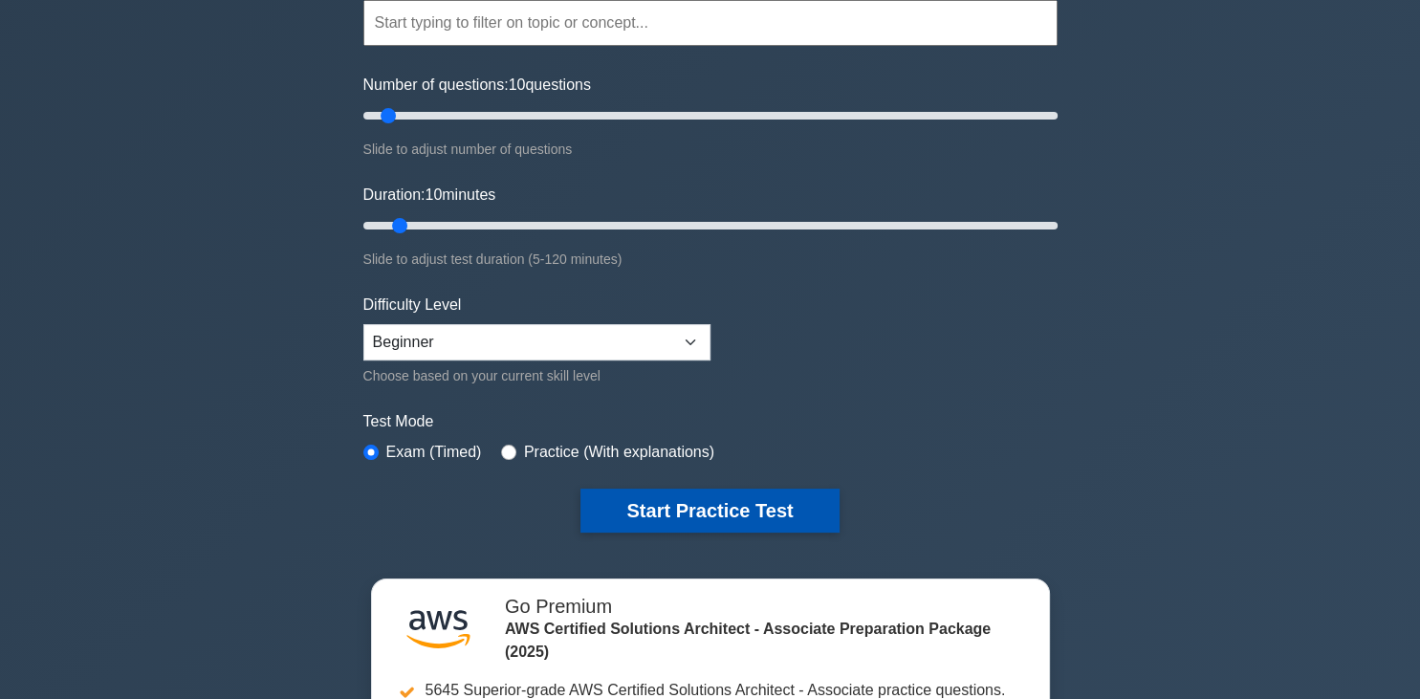
click at [686, 511] on button "Start Practice Test" at bounding box center [710, 511] width 258 height 44
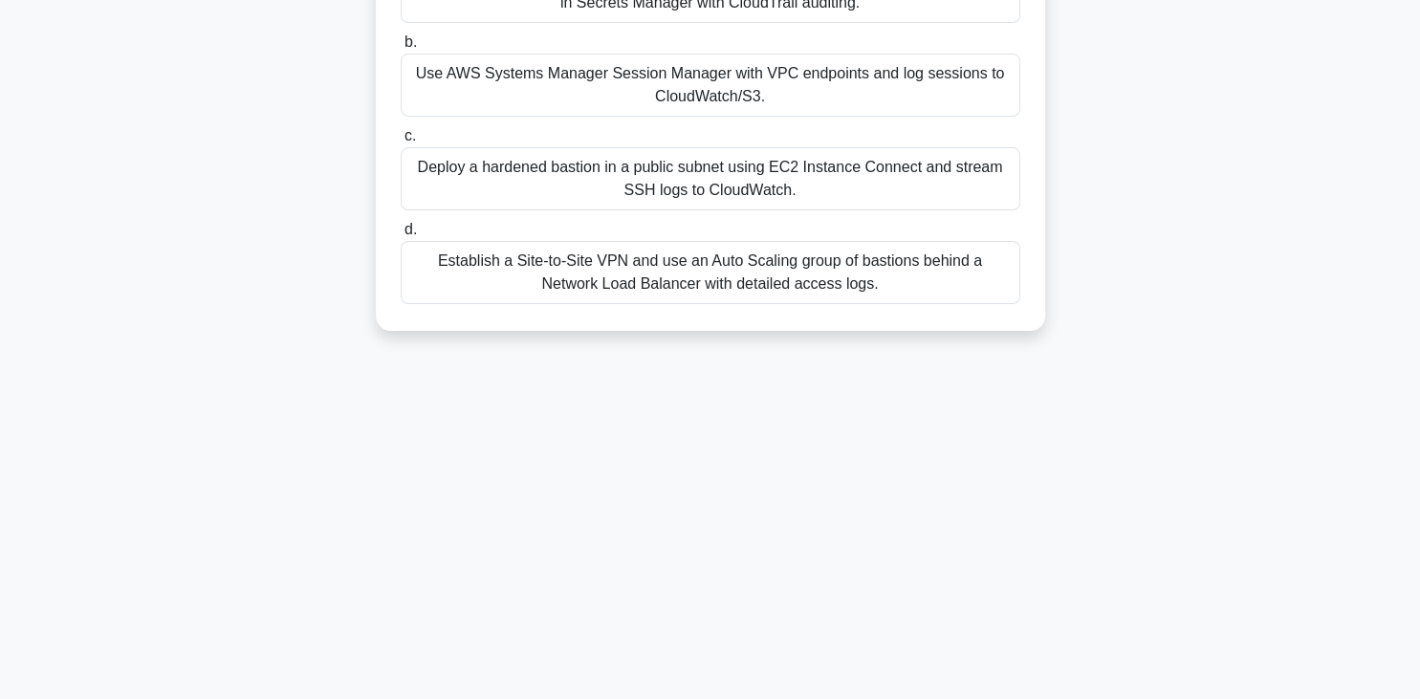
scroll to position [329, 0]
click at [571, 258] on div "Establish a Site-to-Site VPN and use an Auto Scaling group of bastions behind a…" at bounding box center [711, 272] width 620 height 63
click at [401, 236] on input "d. Establish a Site-to-Site VPN and use an Auto Scaling group of bastions behin…" at bounding box center [401, 230] width 0 height 12
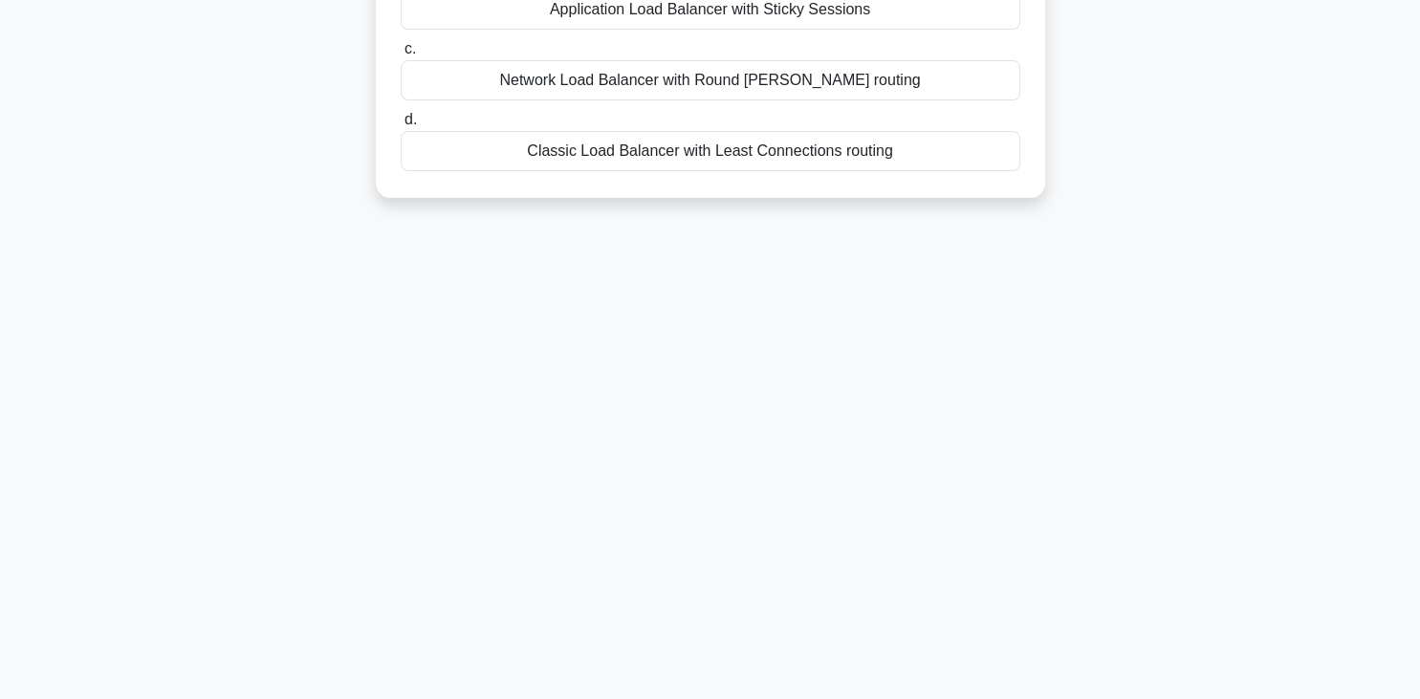
scroll to position [0, 0]
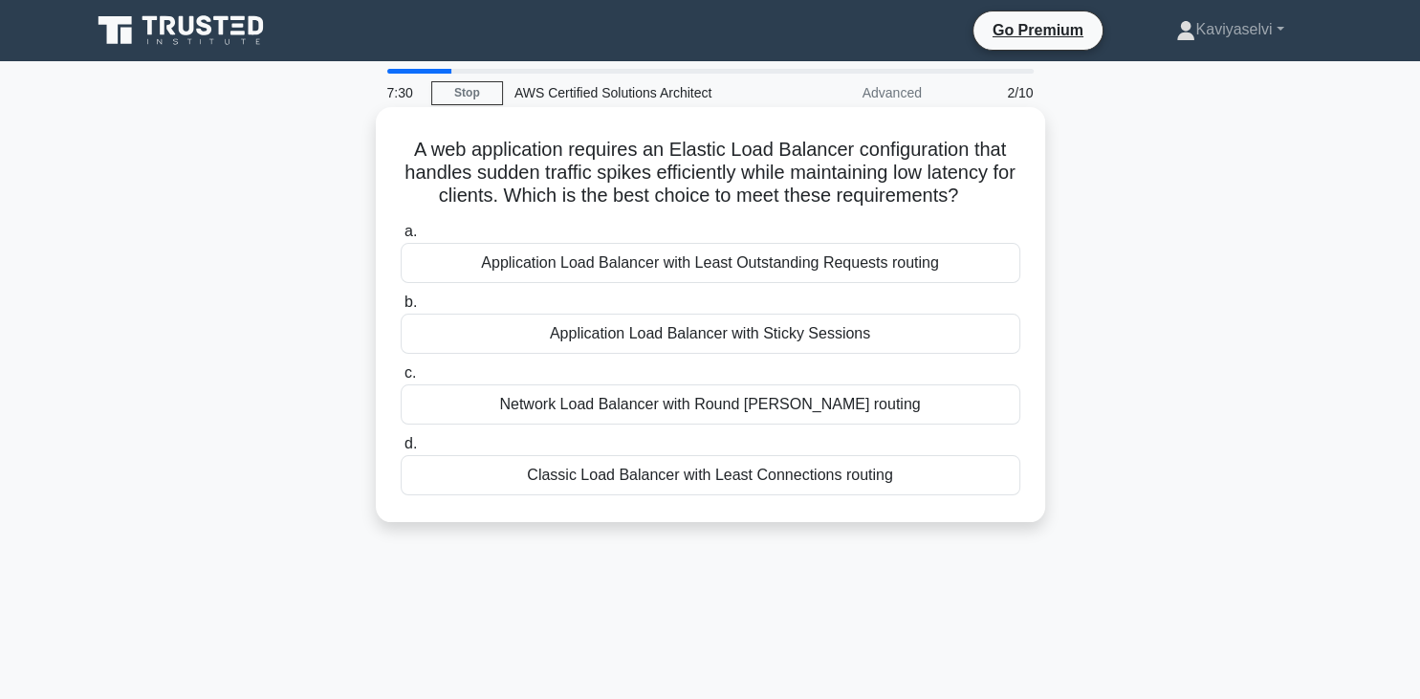
click at [816, 484] on div "Classic Load Balancer with Least Connections routing" at bounding box center [711, 475] width 620 height 40
click at [401, 450] on input "d. Classic Load Balancer with Least Connections routing" at bounding box center [401, 444] width 0 height 12
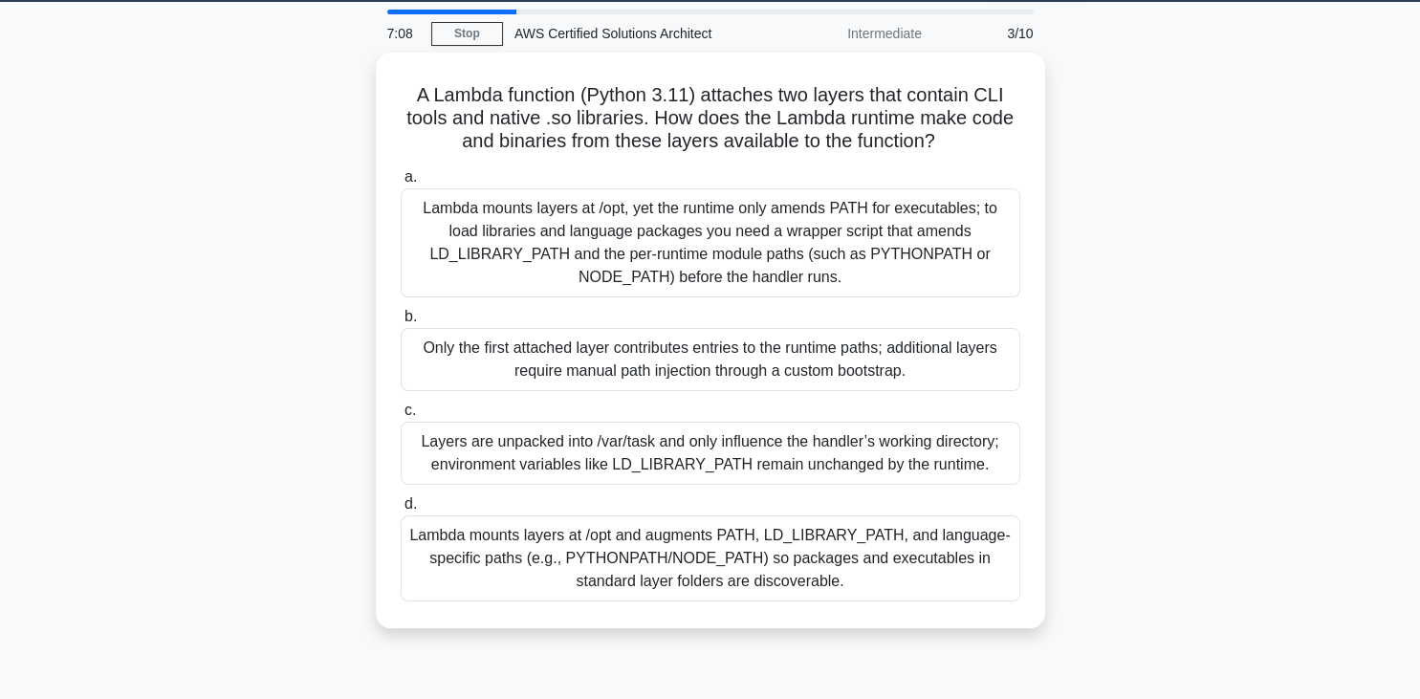
scroll to position [58, 0]
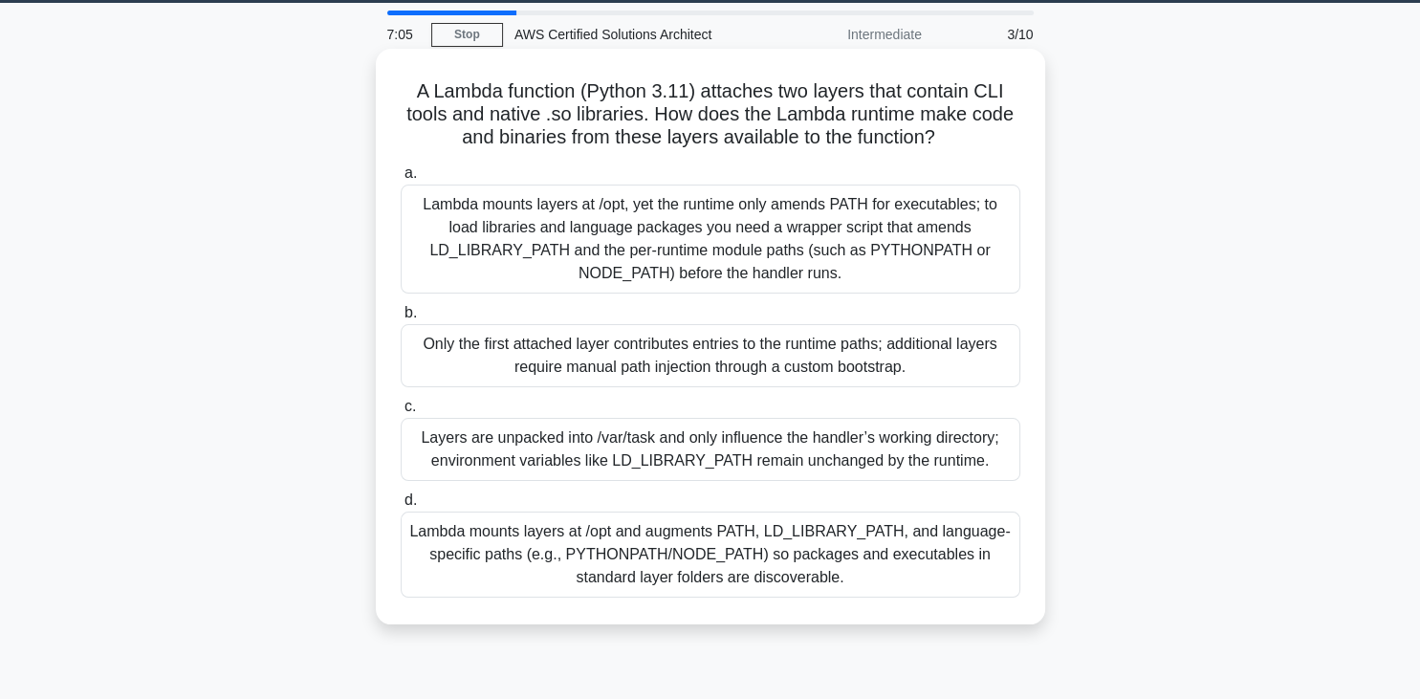
click at [802, 349] on div "Only the first attached layer contributes entries to the runtime paths; additio…" at bounding box center [711, 355] width 620 height 63
click at [401, 319] on input "b. Only the first attached layer contributes entries to the runtime paths; addi…" at bounding box center [401, 313] width 0 height 12
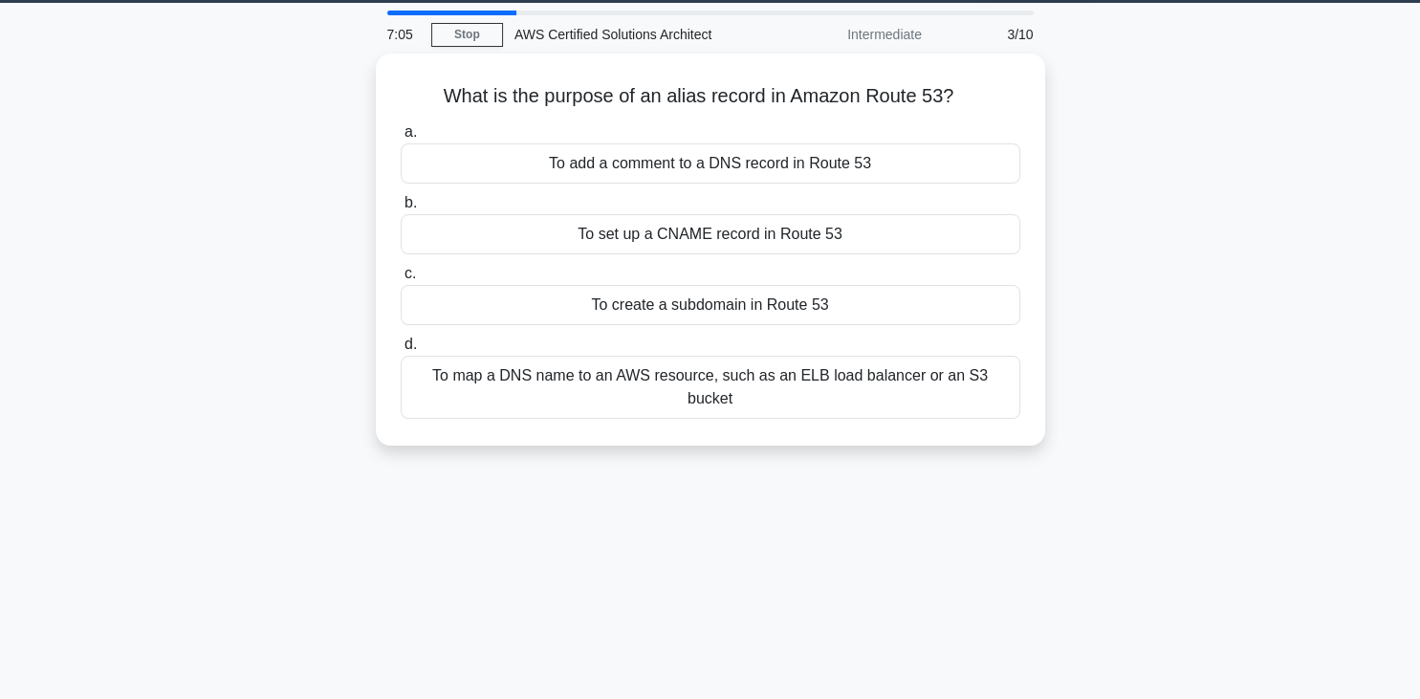
scroll to position [0, 0]
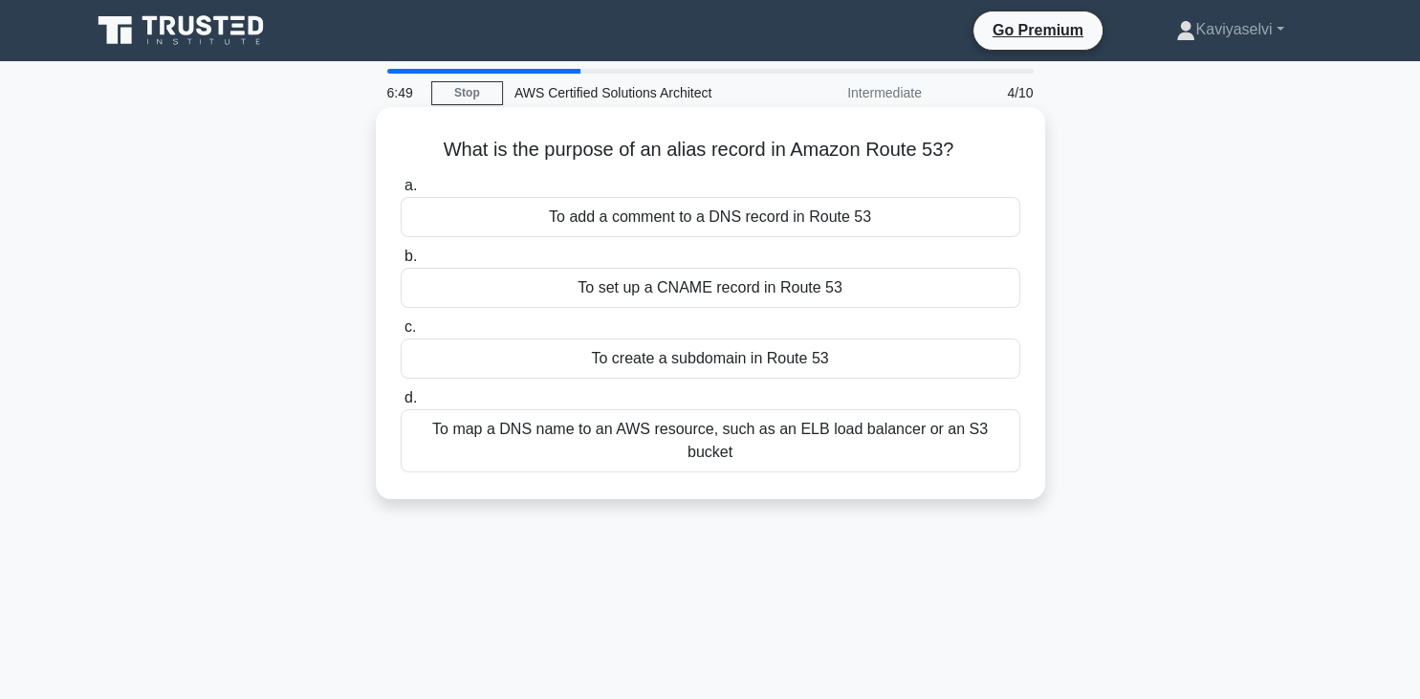
click at [760, 438] on div "To map a DNS name to an AWS resource, such as an ELB load balancer or an S3 buc…" at bounding box center [711, 440] width 620 height 63
click at [401, 405] on input "d. To map a DNS name to an AWS resource, such as an ELB load balancer or an S3 …" at bounding box center [401, 398] width 0 height 12
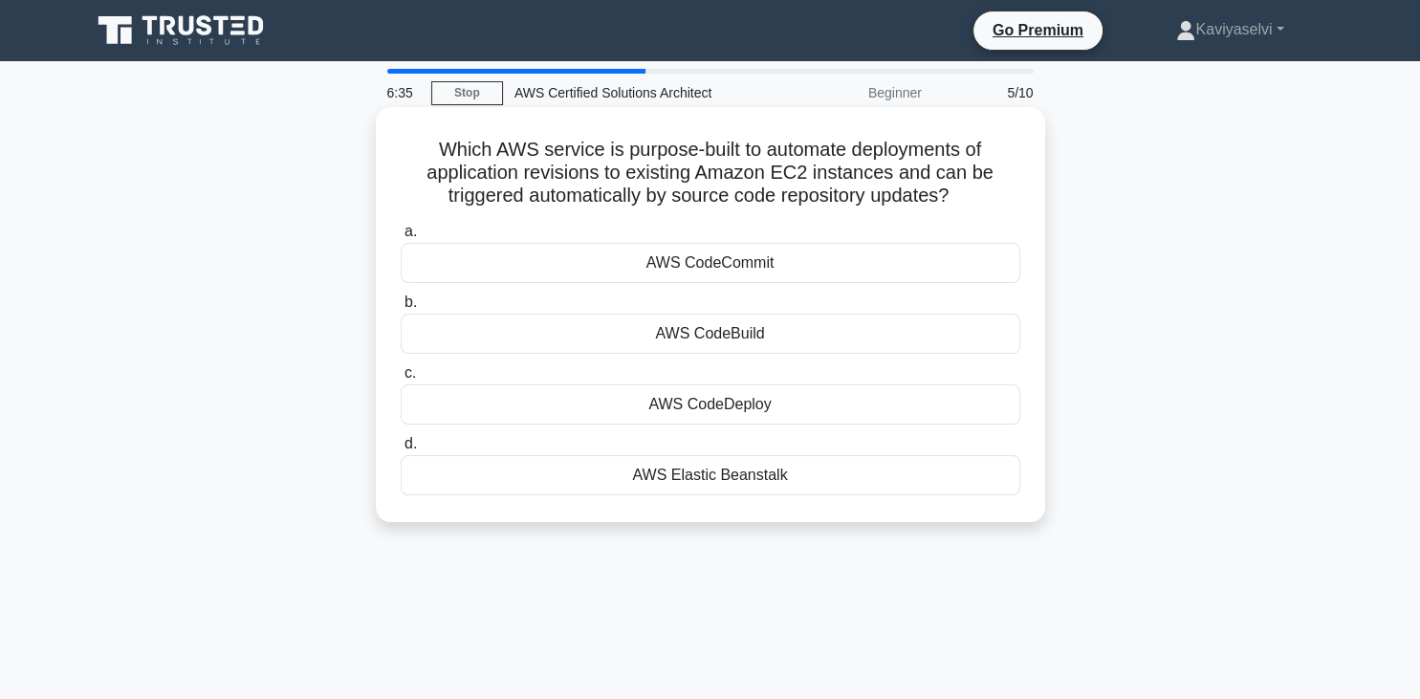
click at [733, 487] on div "AWS Elastic Beanstalk" at bounding box center [711, 475] width 620 height 40
click at [401, 450] on input "d. AWS Elastic Beanstalk" at bounding box center [401, 444] width 0 height 12
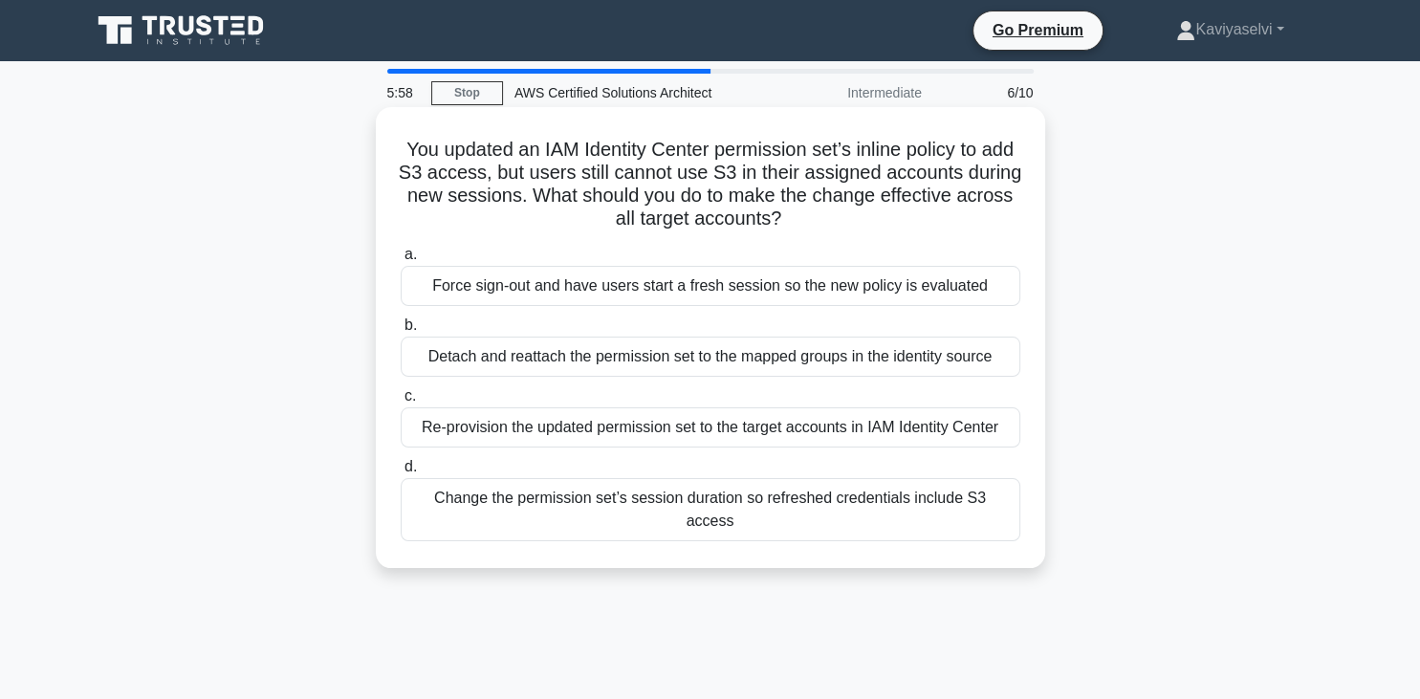
click at [637, 437] on div "Re-provision the updated permission set to the target accounts in IAM Identity …" at bounding box center [711, 427] width 620 height 40
click at [401, 403] on input "c. Re-provision the updated permission set to the target accounts in IAM Identi…" at bounding box center [401, 396] width 0 height 12
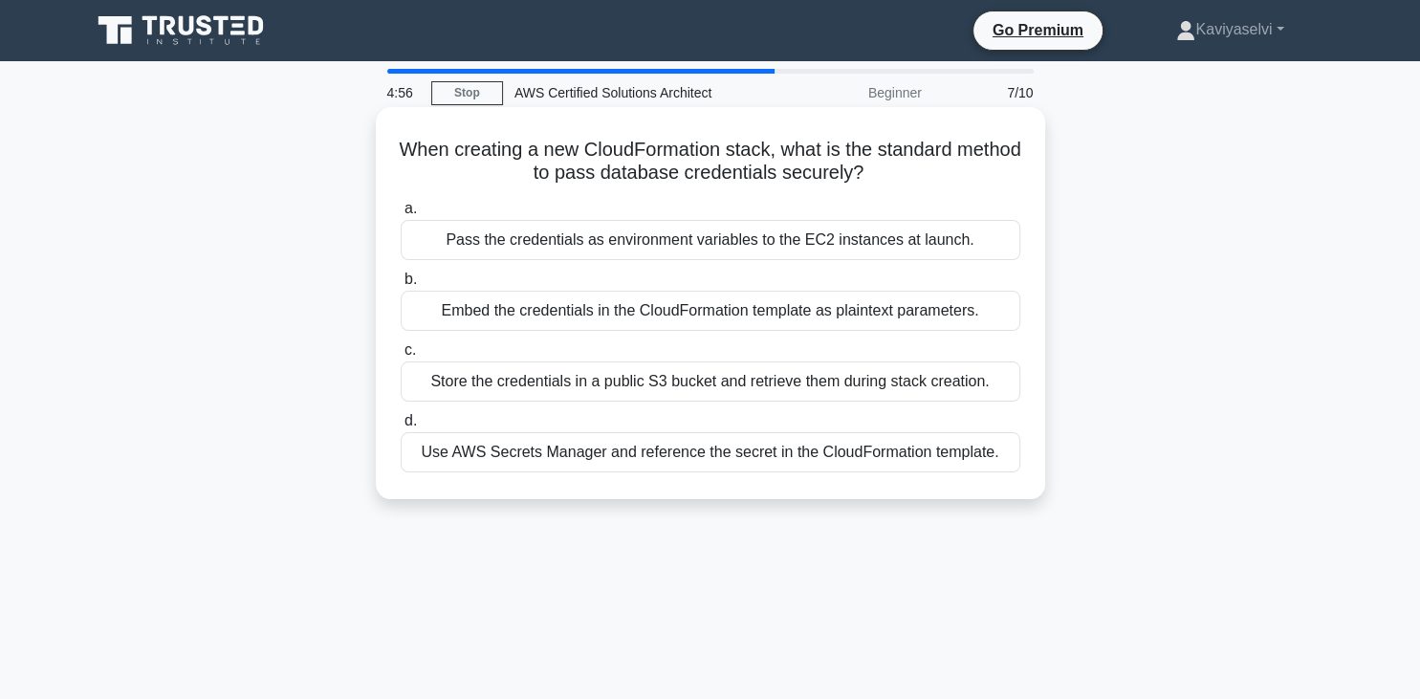
click at [715, 465] on div "Use AWS Secrets Manager and reference the secret in the CloudFormation template." at bounding box center [711, 452] width 620 height 40
click at [401, 428] on input "d. Use AWS Secrets Manager and reference the secret in the CloudFormation templ…" at bounding box center [401, 421] width 0 height 12
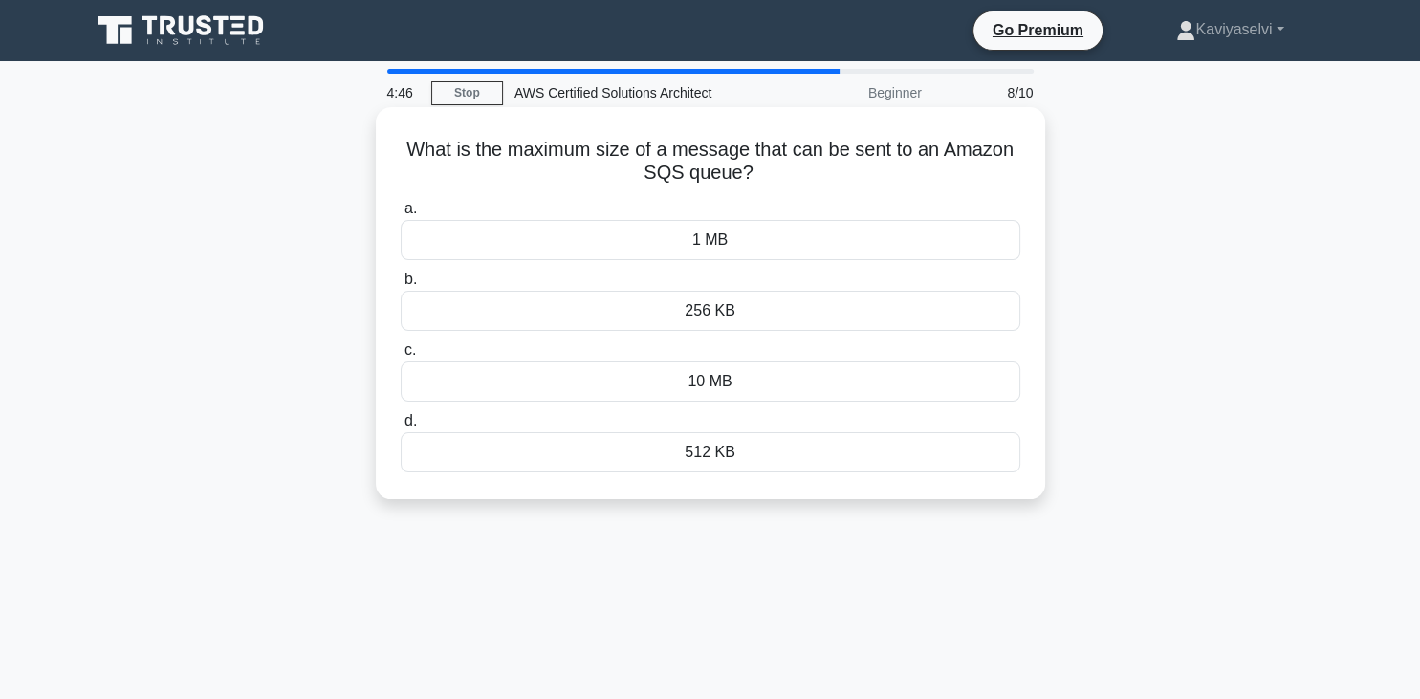
click at [703, 384] on div "10 MB" at bounding box center [711, 382] width 620 height 40
click at [401, 357] on input "c. 10 MB" at bounding box center [401, 350] width 0 height 12
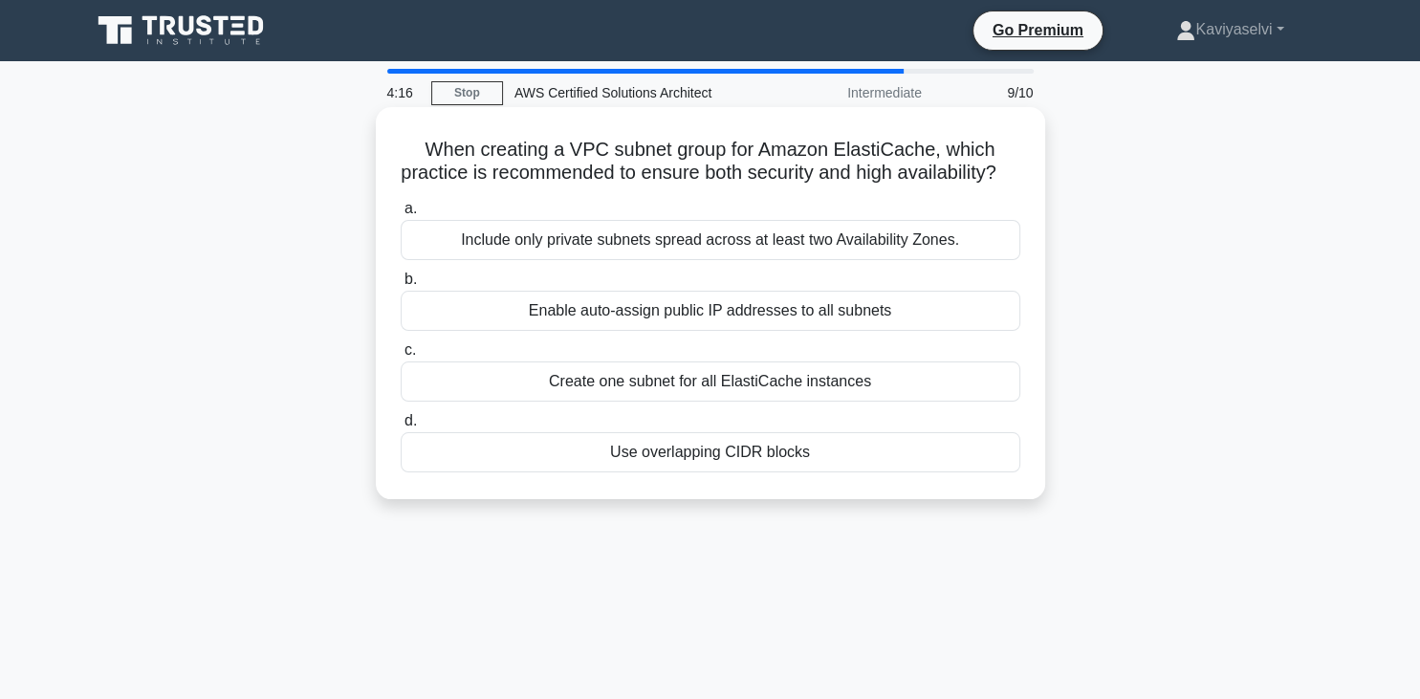
click at [687, 260] on div "Include only private subnets spread across at least two Availability Zones." at bounding box center [711, 240] width 620 height 40
click at [401, 215] on input "a. Include only private subnets spread across at least two Availability Zones." at bounding box center [401, 209] width 0 height 12
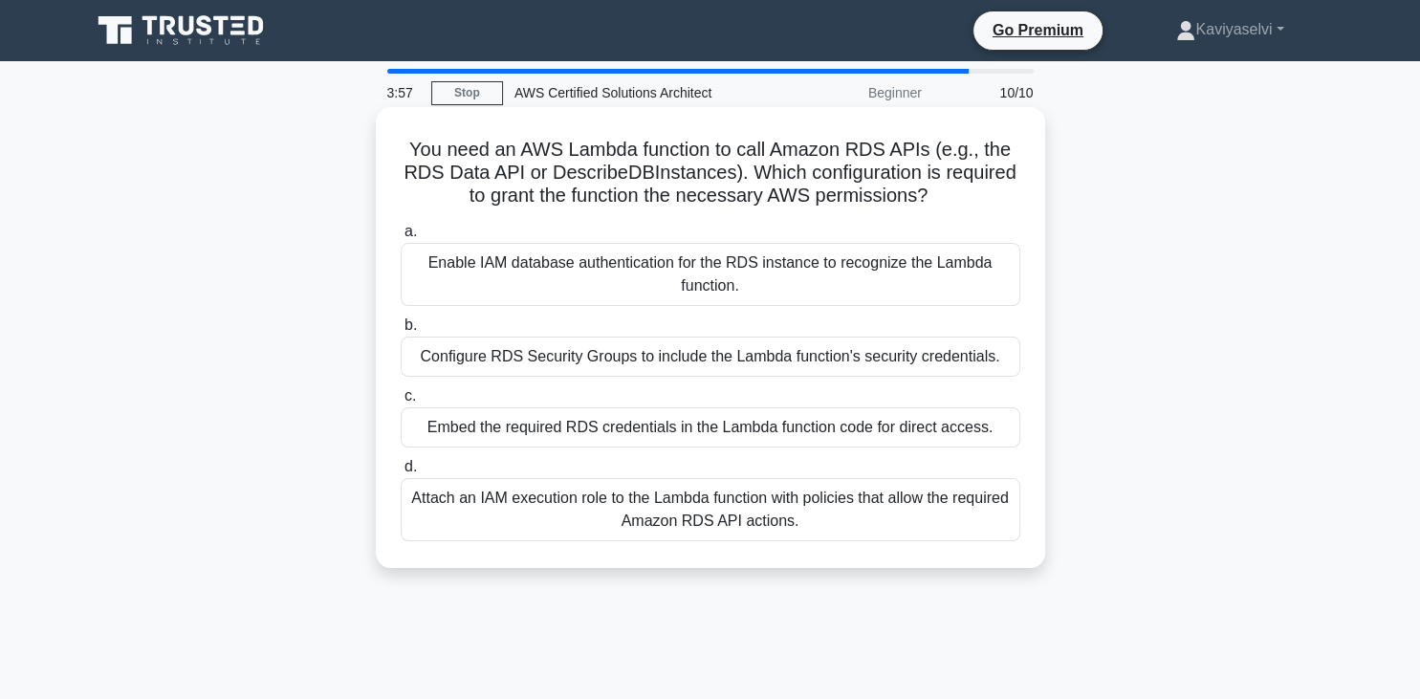
click at [676, 516] on div "Attach an IAM execution role to the Lambda function with policies that allow th…" at bounding box center [711, 509] width 620 height 63
click at [401, 473] on input "d. Attach an IAM execution role to the Lambda function with policies that allow…" at bounding box center [401, 467] width 0 height 12
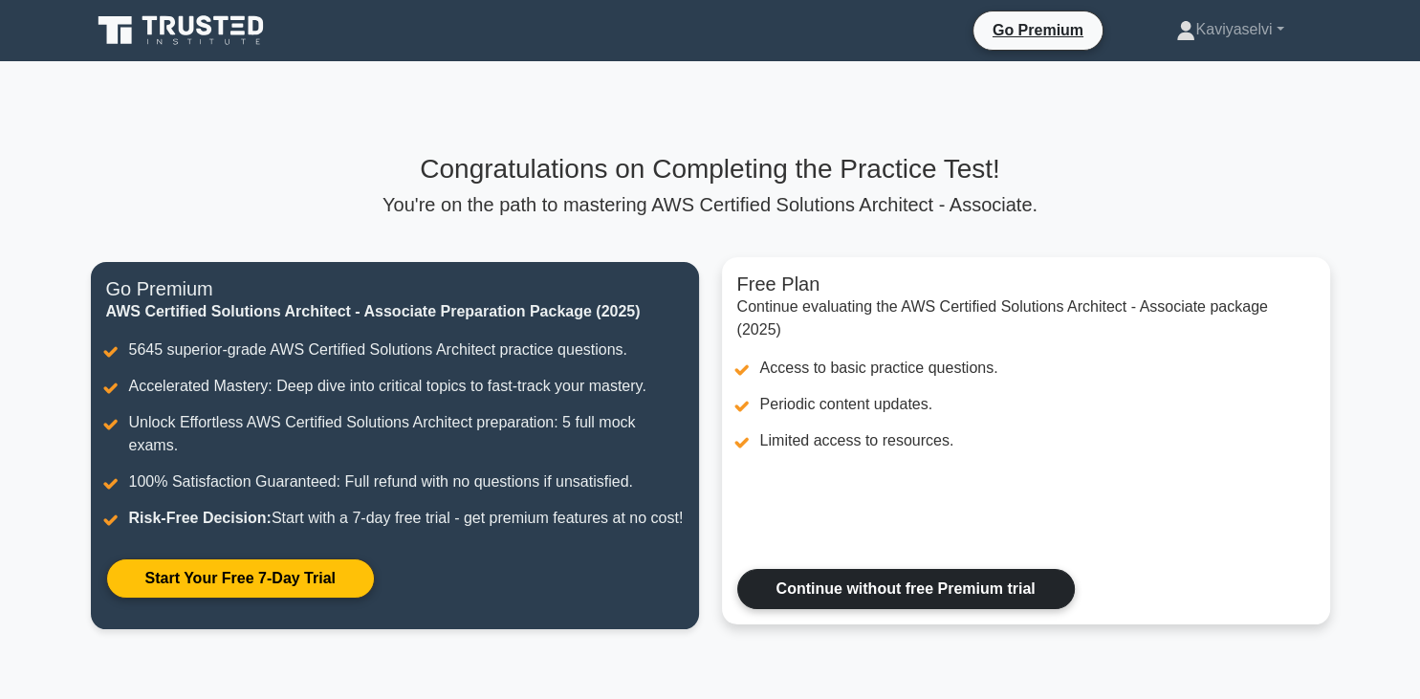
click at [904, 604] on link "Continue without free Premium trial" at bounding box center [906, 589] width 338 height 40
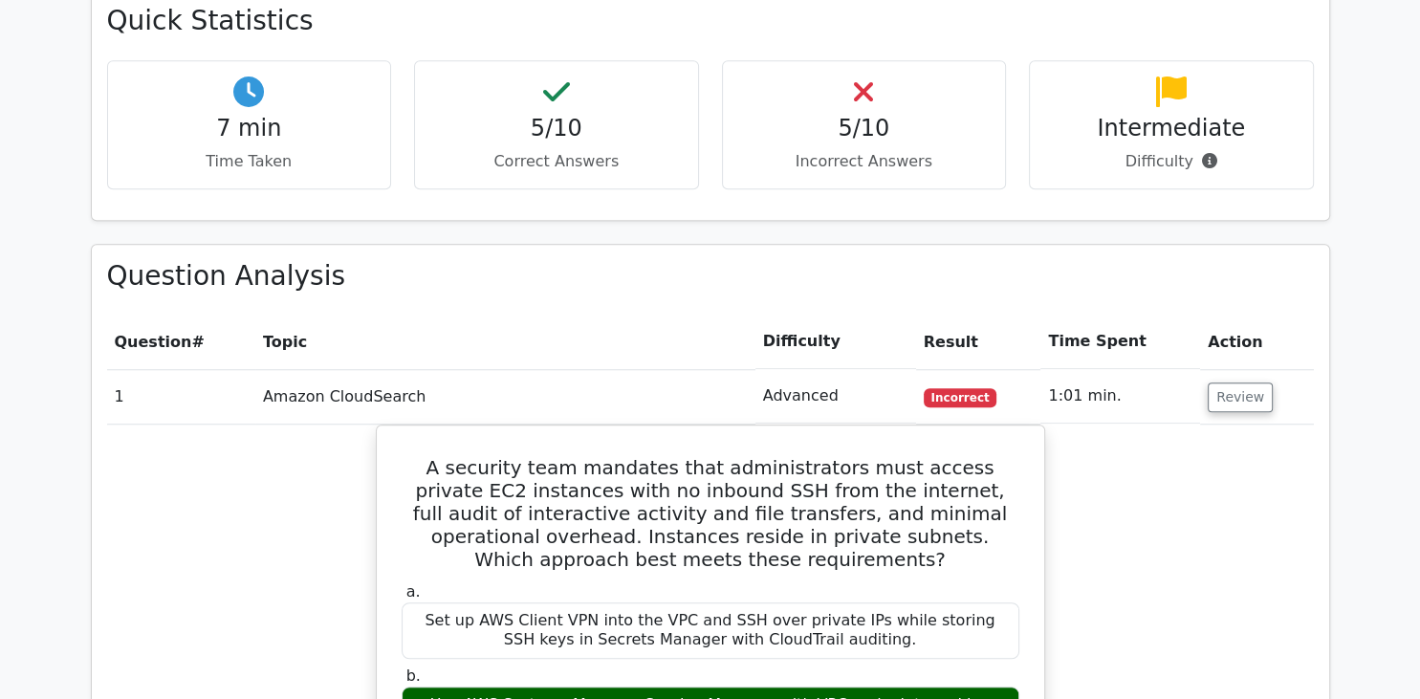
scroll to position [1368, 0]
click at [572, 314] on th "Topic" at bounding box center [505, 341] width 500 height 55
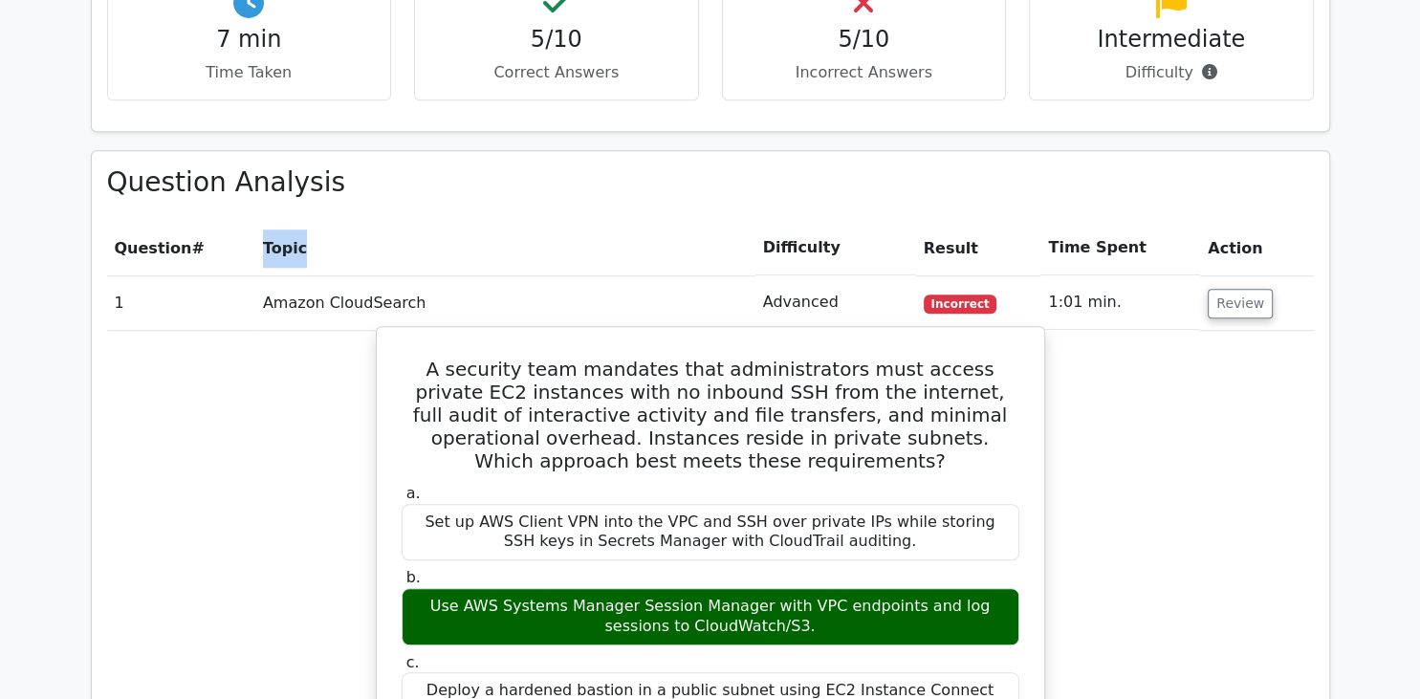
scroll to position [1457, 0]
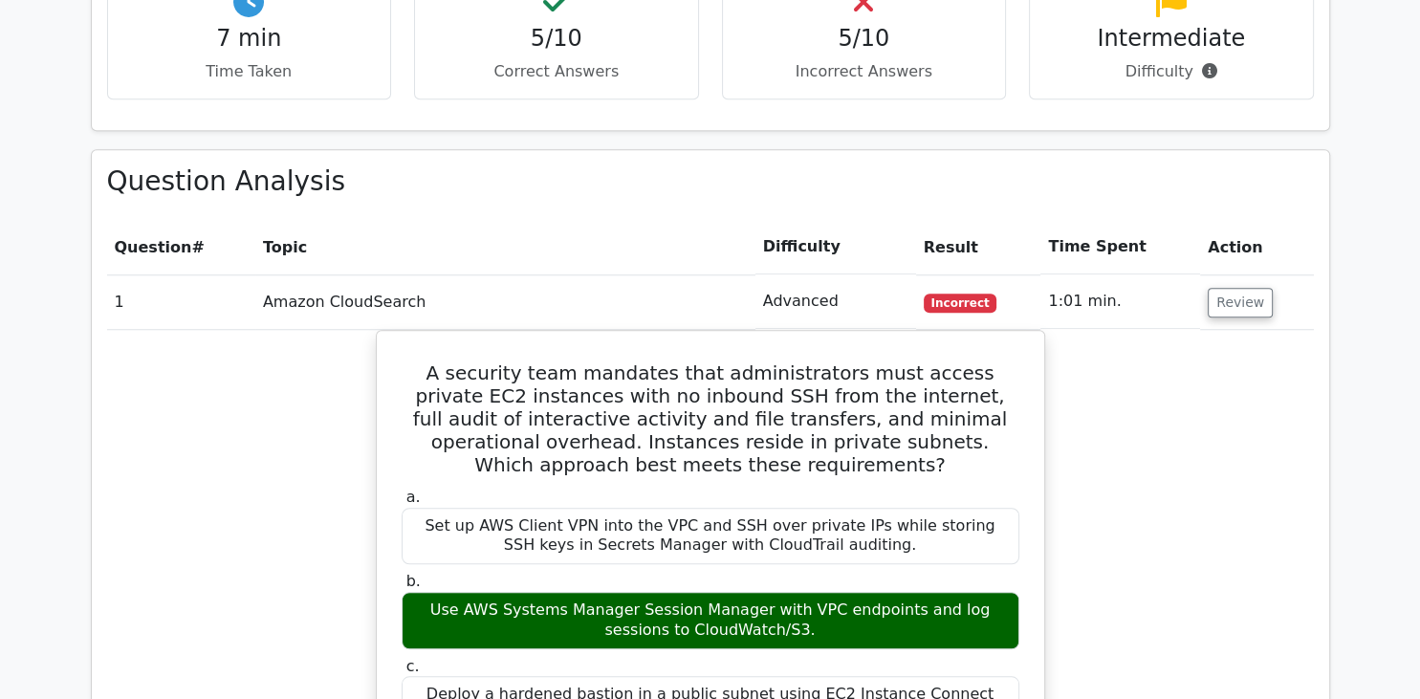
click at [576, 275] on td "Amazon CloudSearch" at bounding box center [505, 302] width 500 height 55
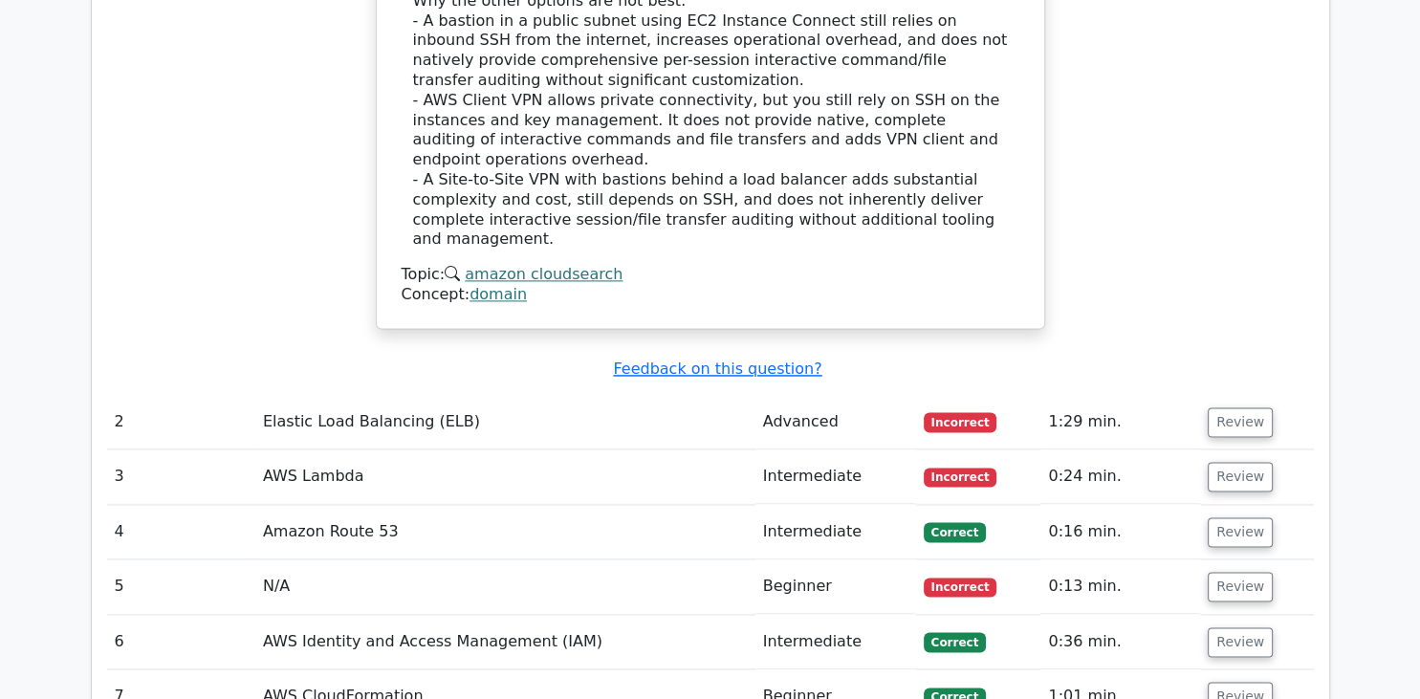
scroll to position [2568, 0]
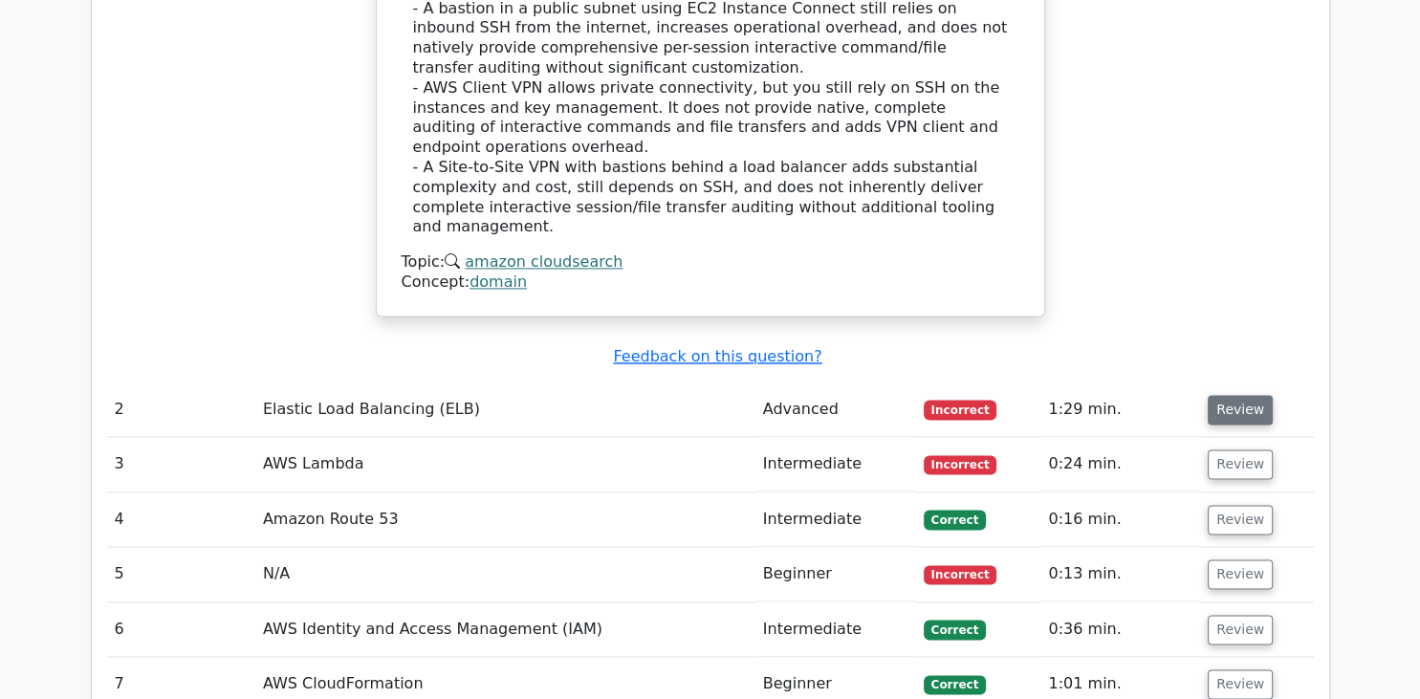
click at [1232, 396] on button "Review" at bounding box center [1240, 411] width 65 height 30
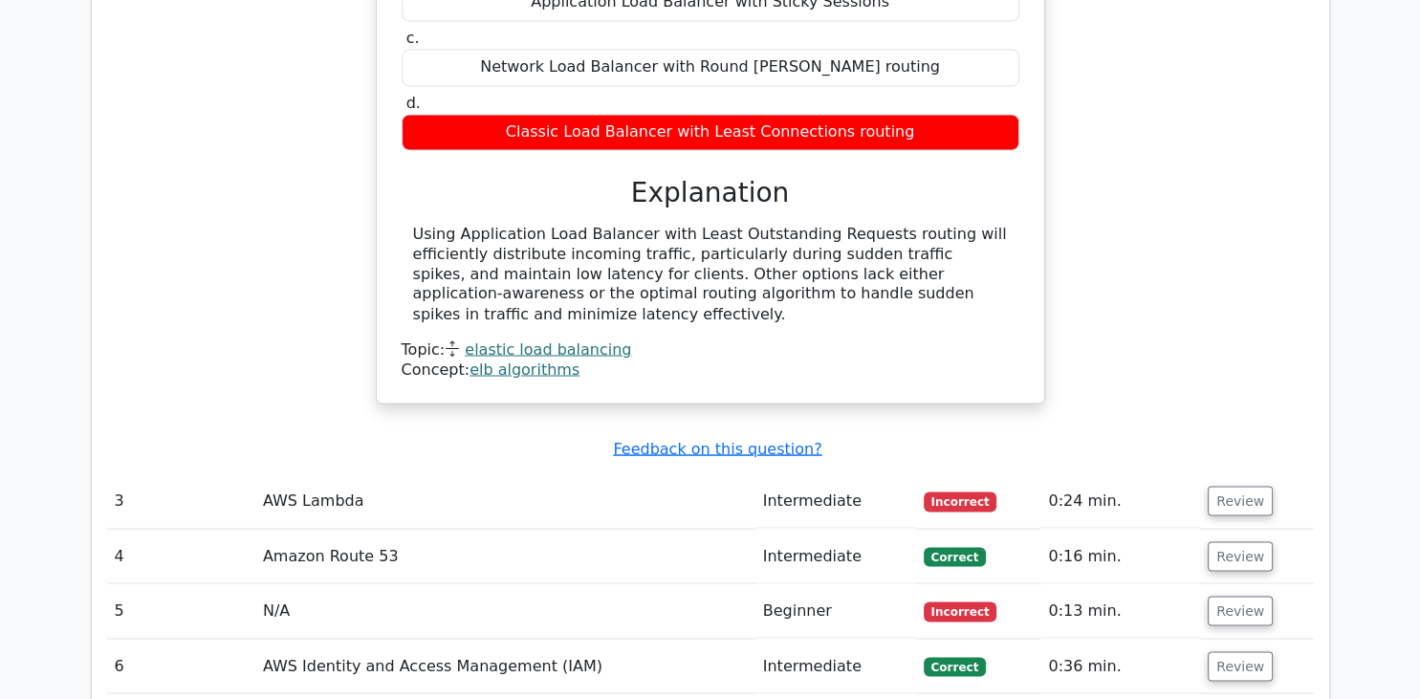
scroll to position [3248, 0]
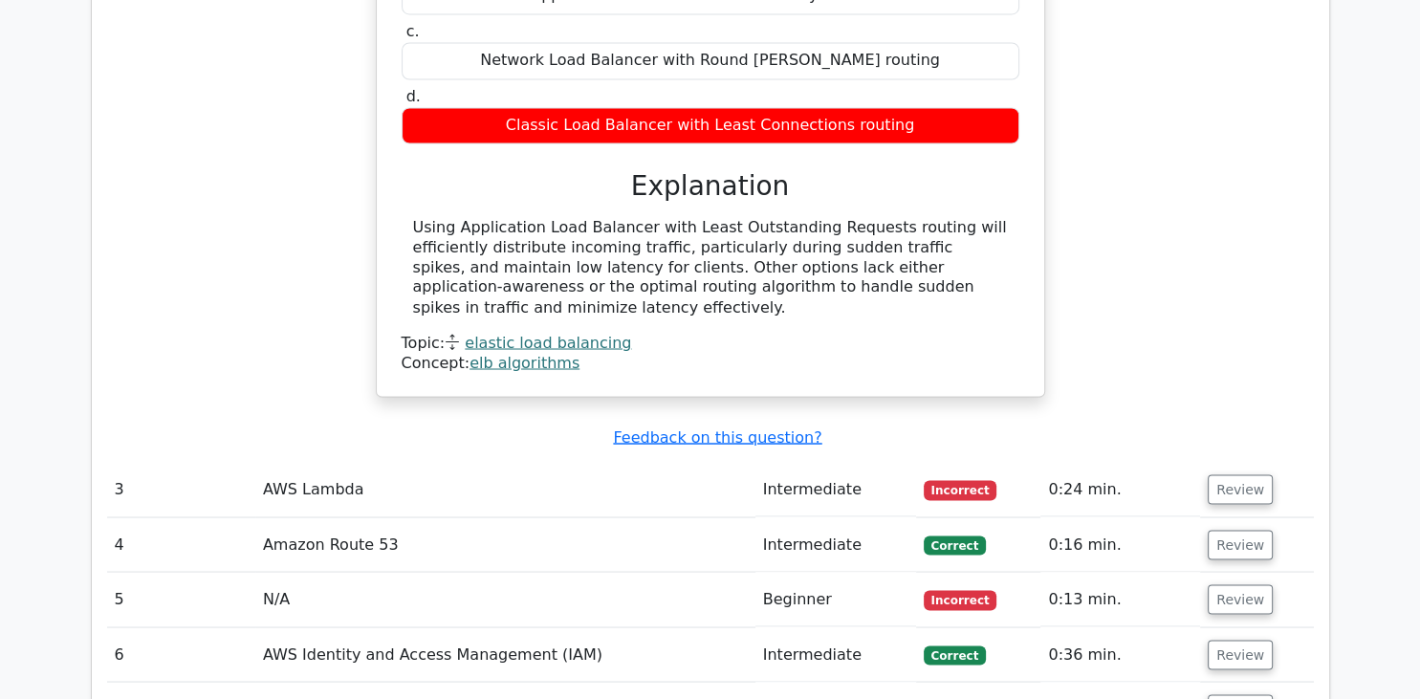
click at [822, 462] on td "Intermediate" at bounding box center [836, 489] width 161 height 55
click at [1238, 474] on button "Review" at bounding box center [1240, 489] width 65 height 30
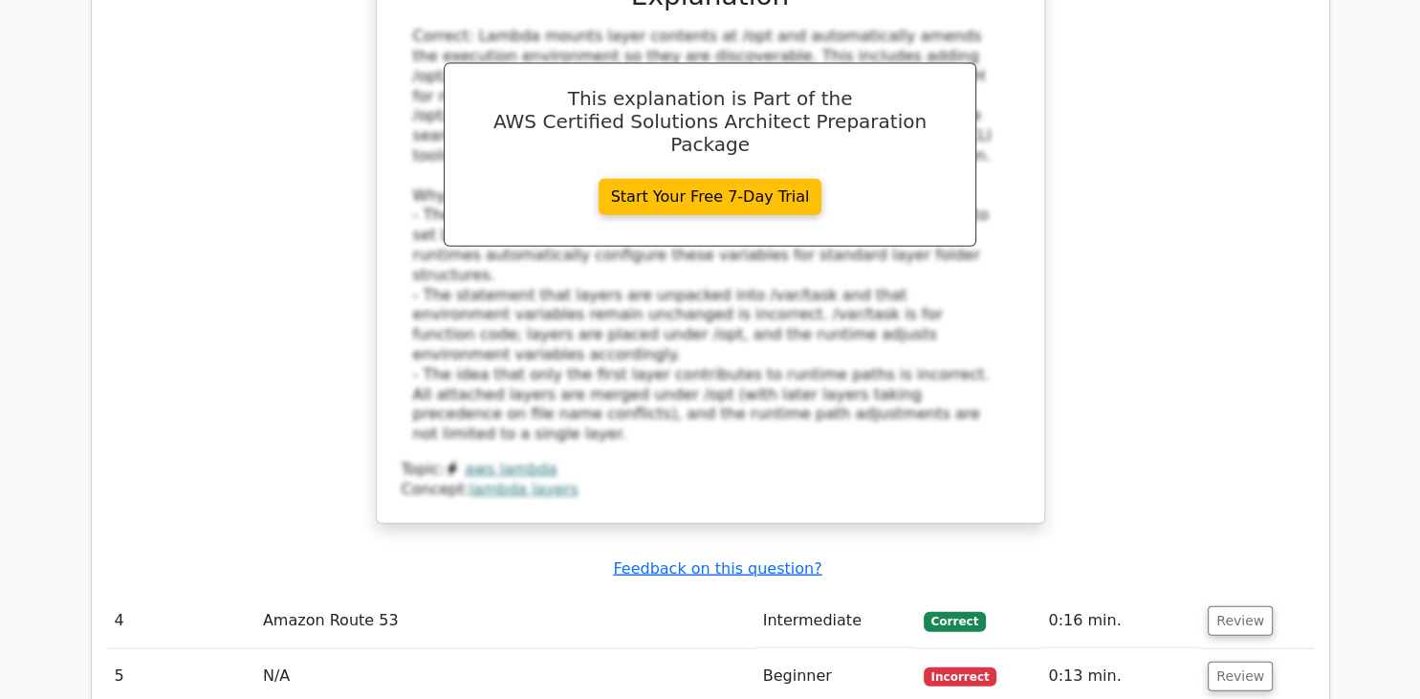
scroll to position [4354, 0]
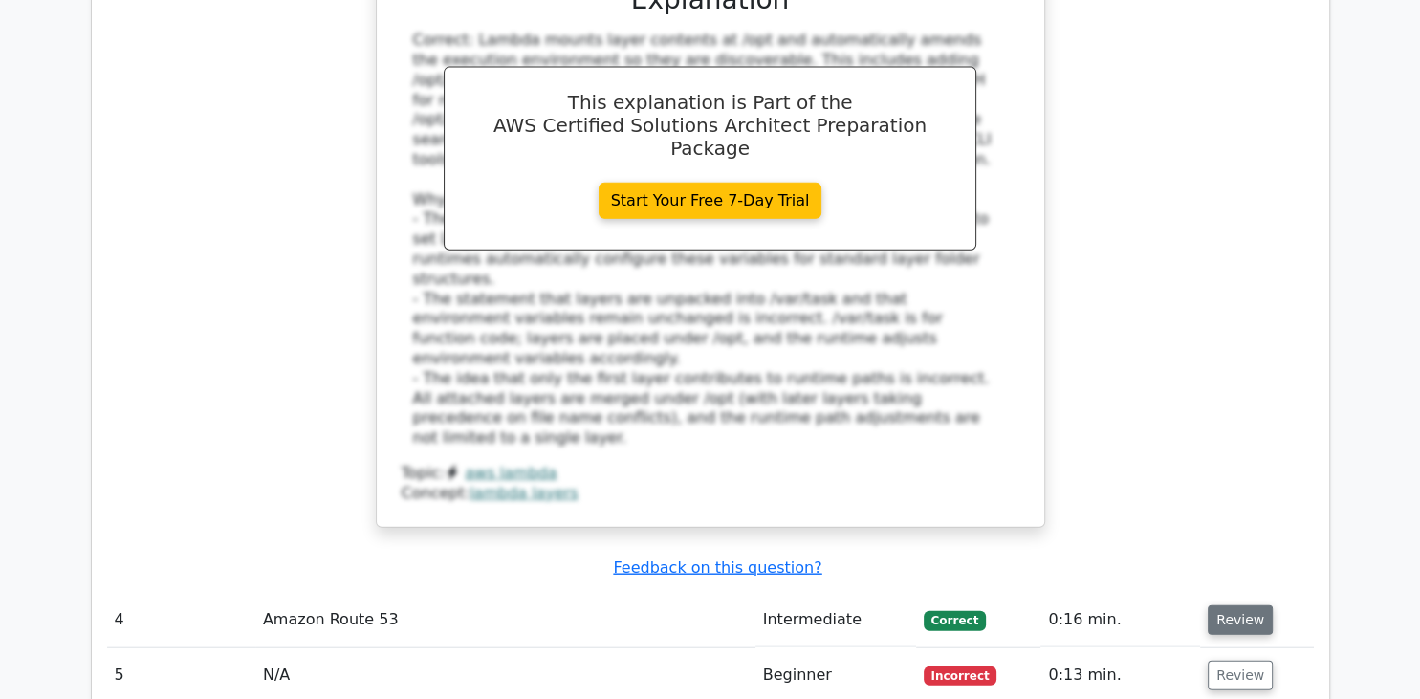
click at [1224, 605] on button "Review" at bounding box center [1240, 620] width 65 height 30
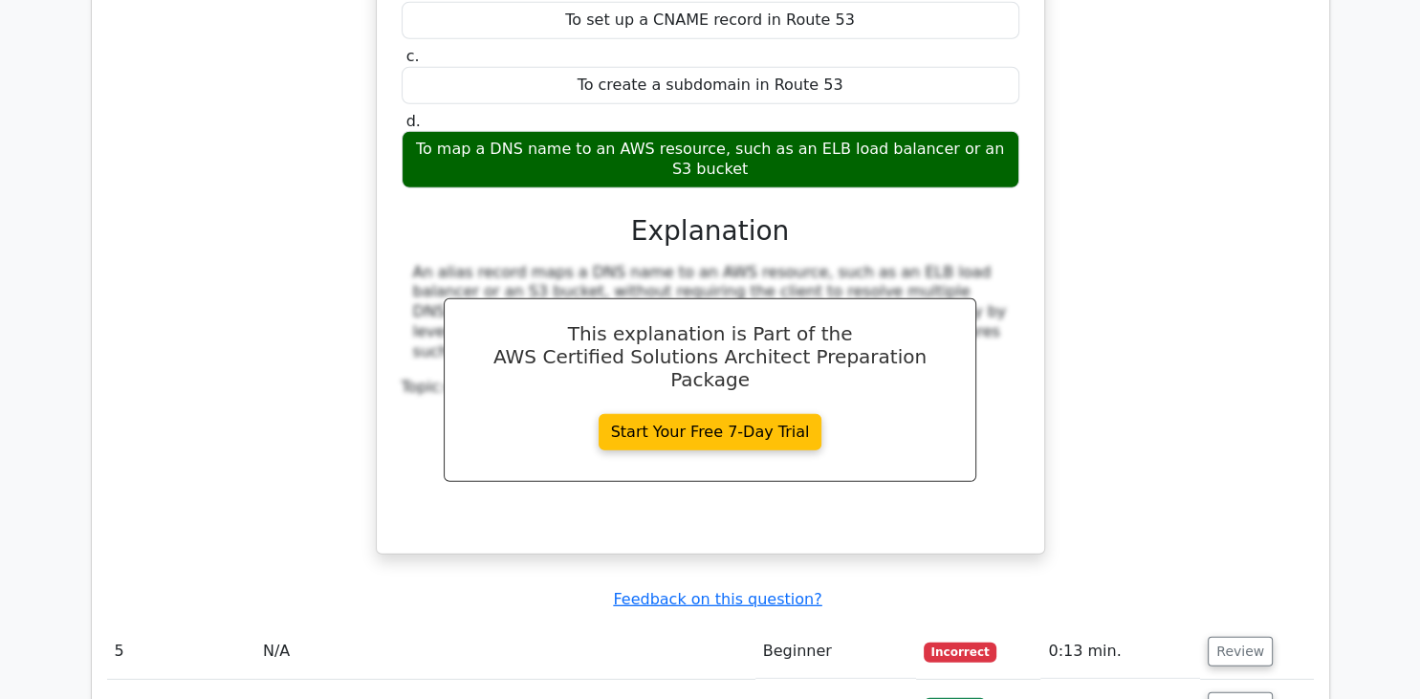
scroll to position [5146, 0]
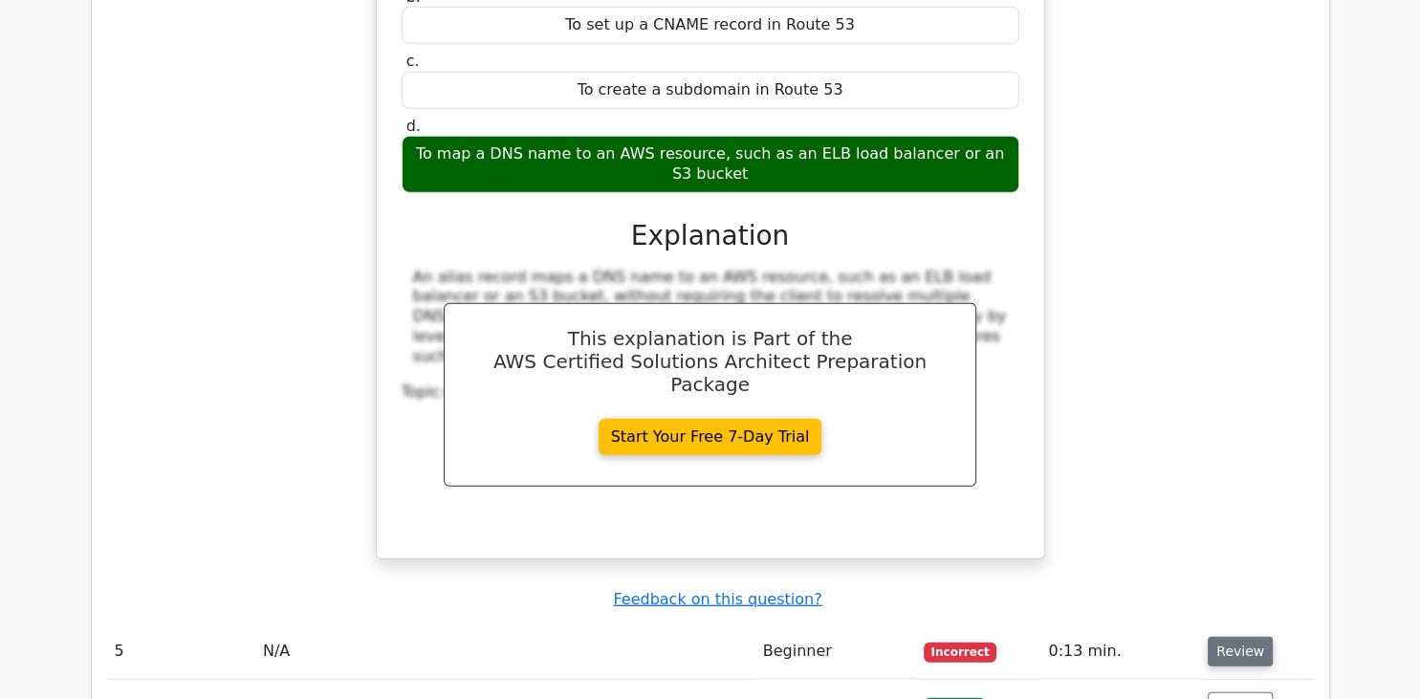
click at [1256, 637] on button "Review" at bounding box center [1240, 652] width 65 height 30
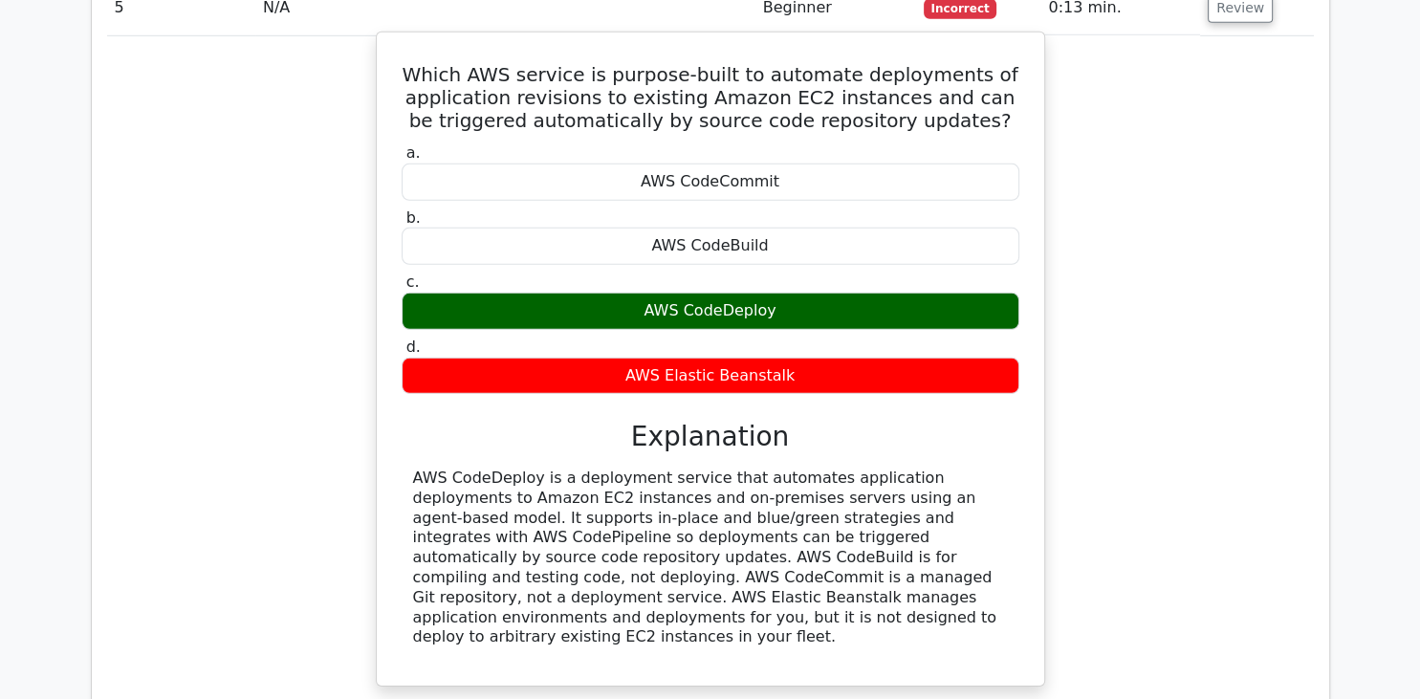
scroll to position [5797, 0]
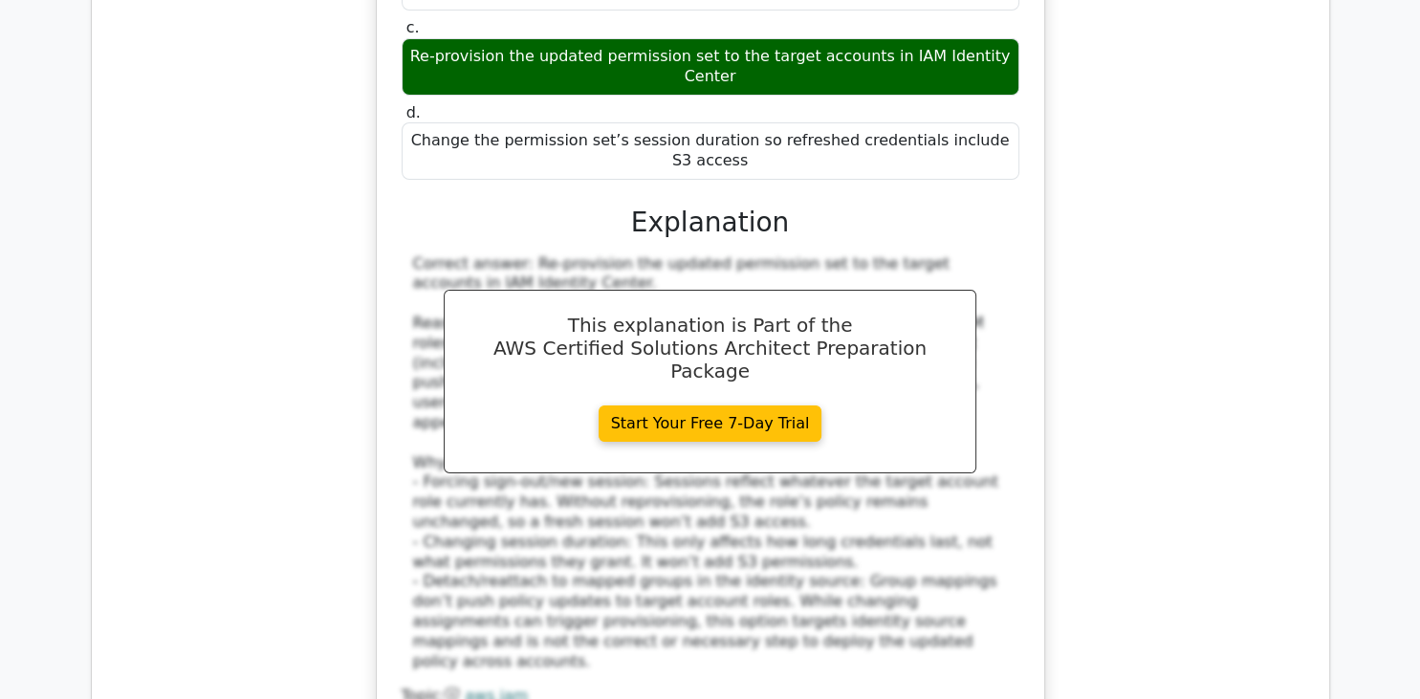
scroll to position [6885, 0]
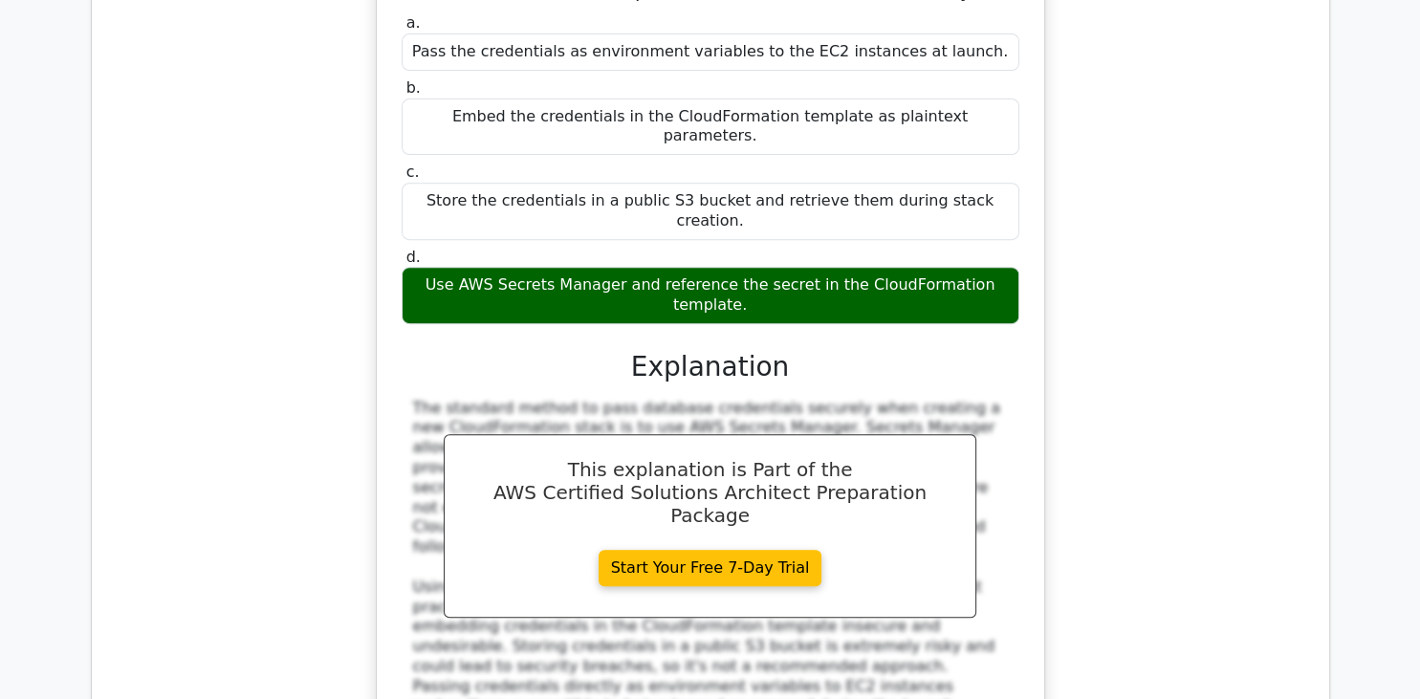
scroll to position [7833, 0]
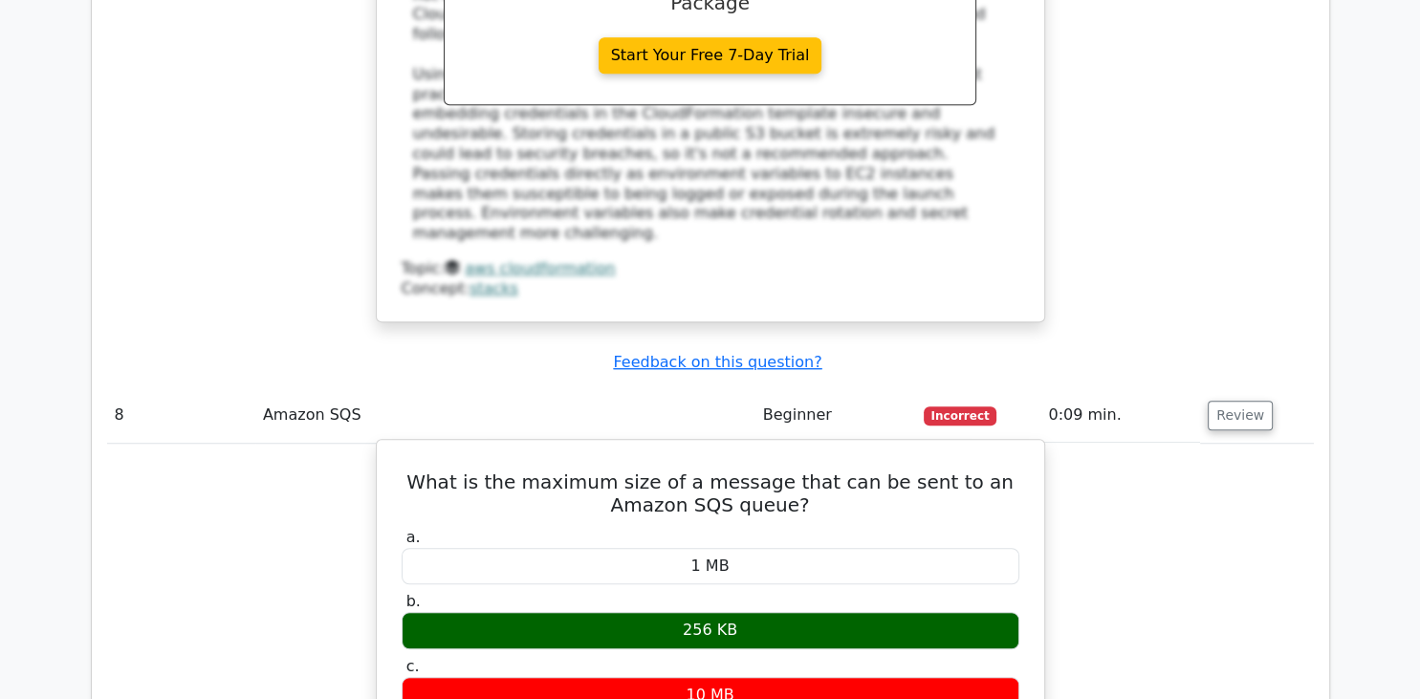
scroll to position [8348, 0]
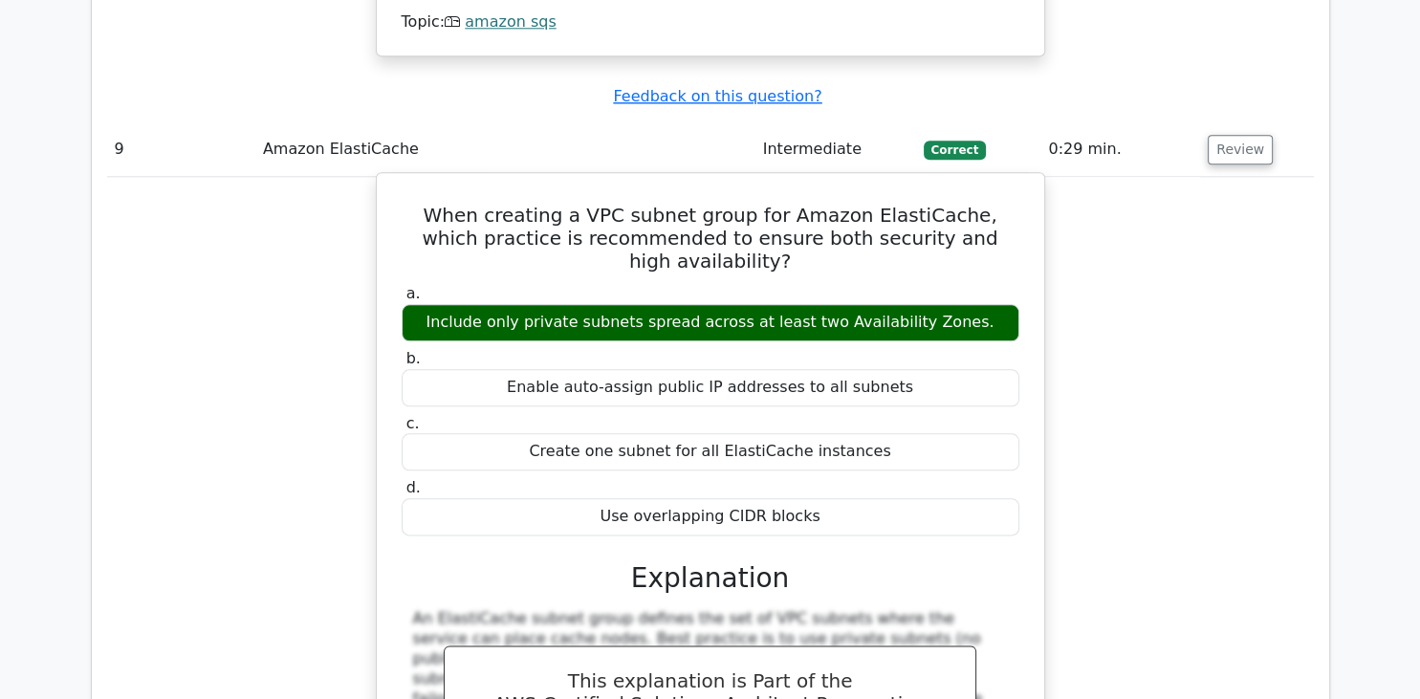
scroll to position [9250, 0]
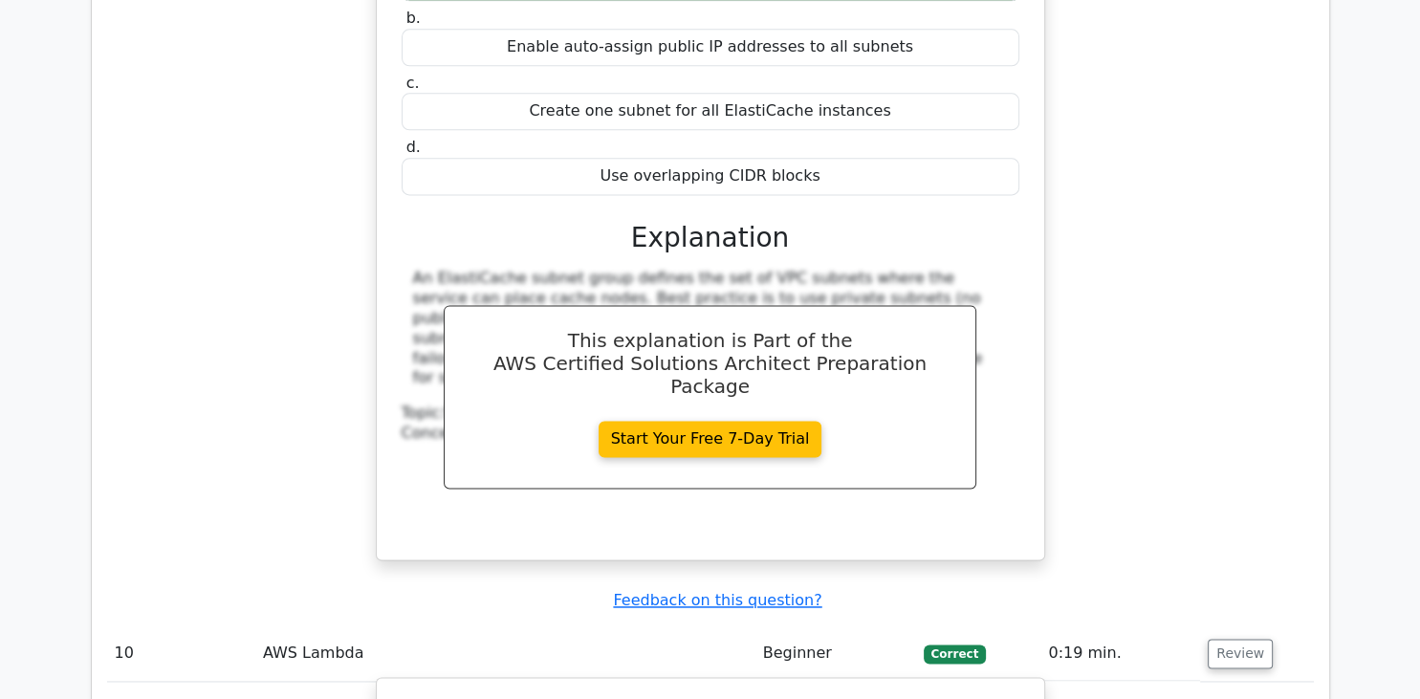
scroll to position [9591, 0]
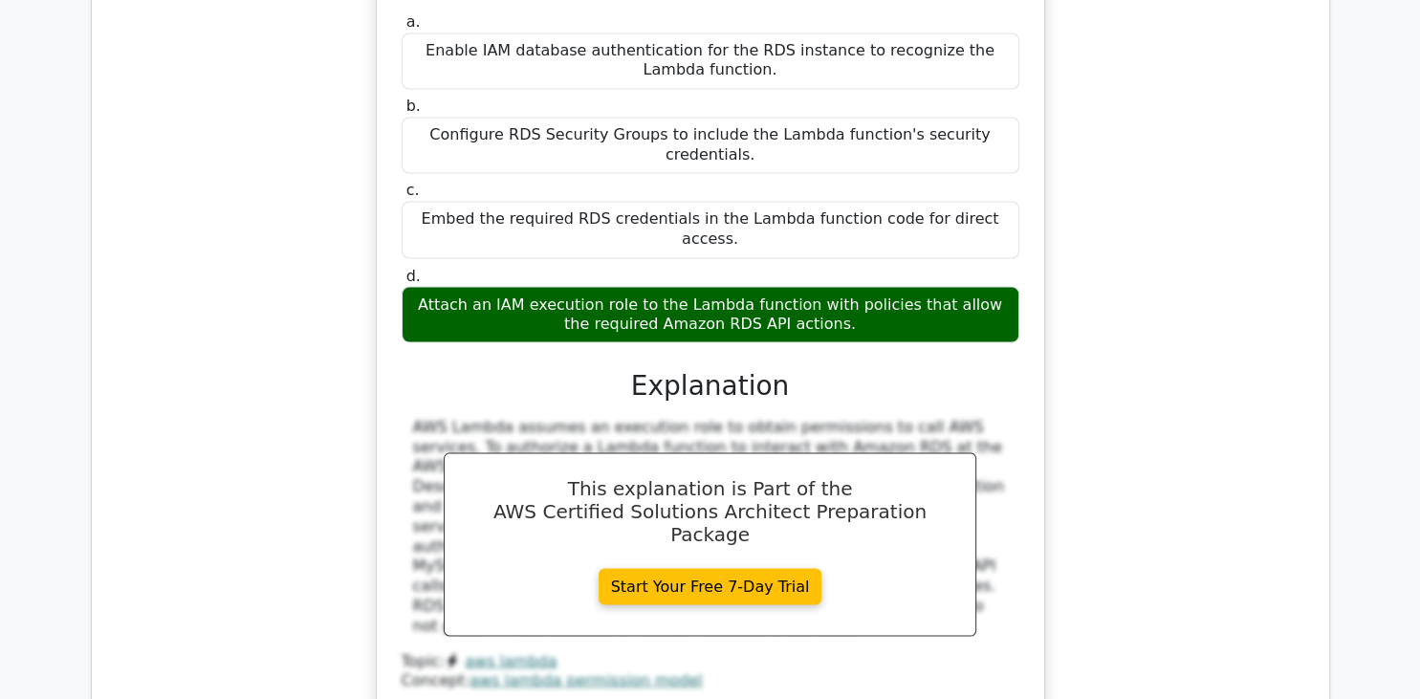
scroll to position [10665, 0]
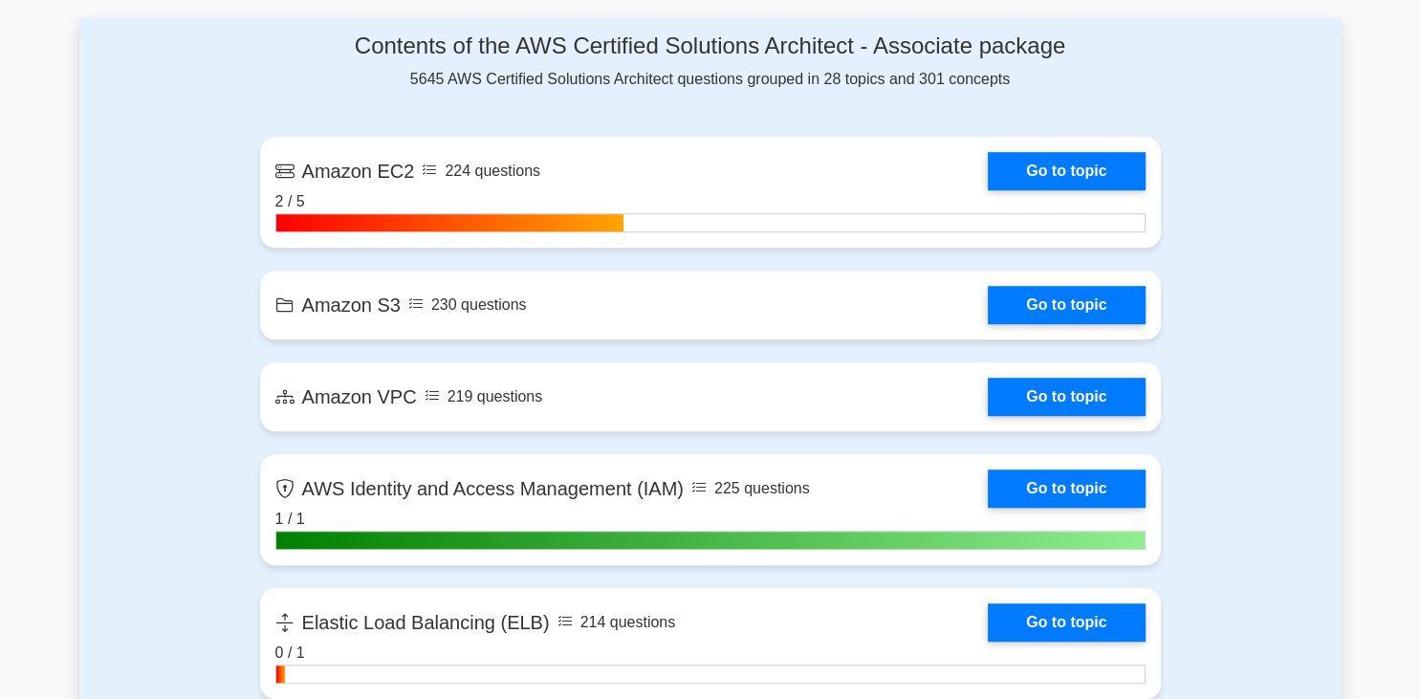
scroll to position [1079, 0]
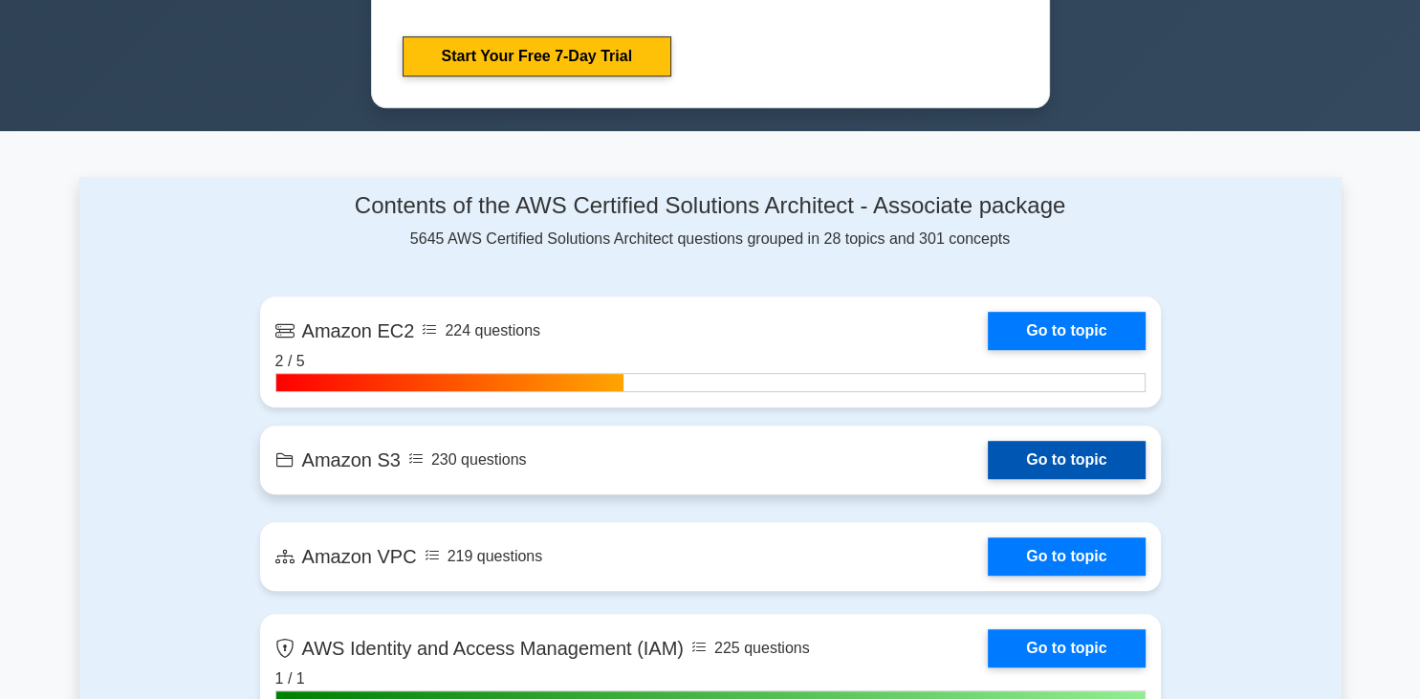
click at [1068, 442] on link "Go to topic" at bounding box center [1066, 461] width 157 height 38
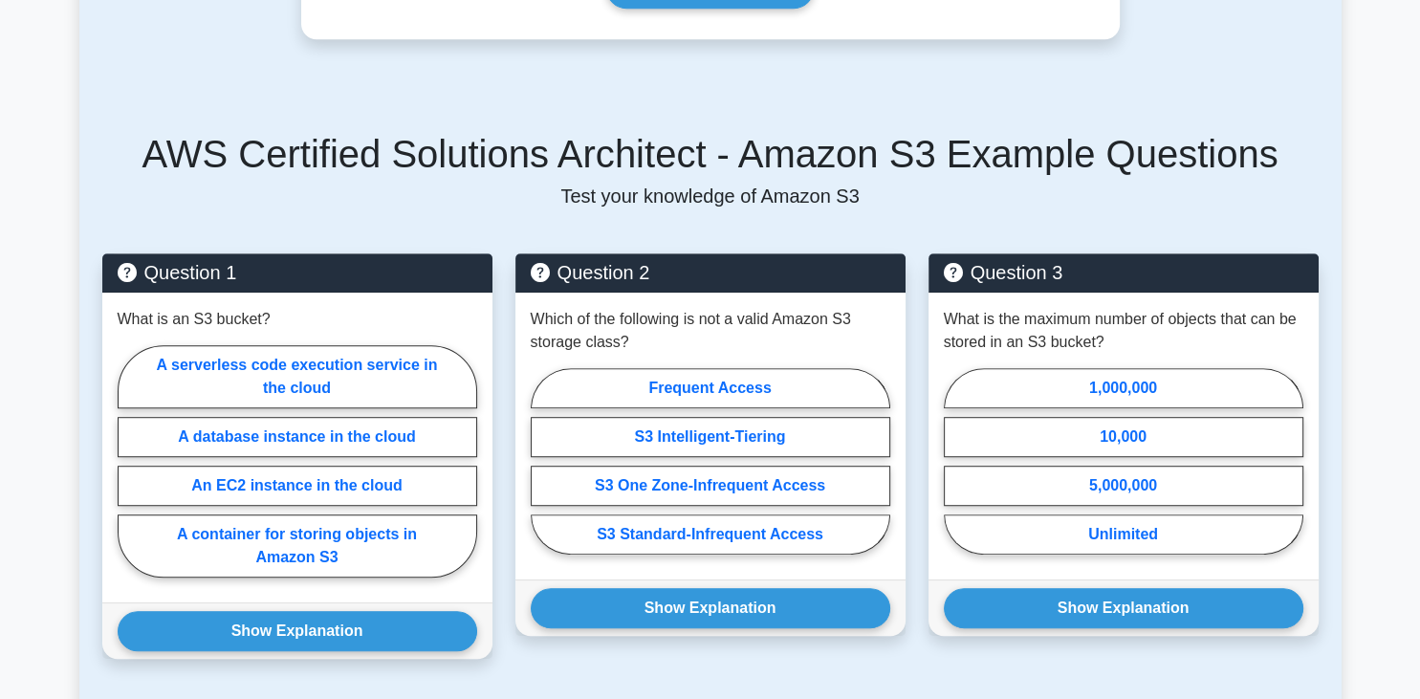
scroll to position [1054, 0]
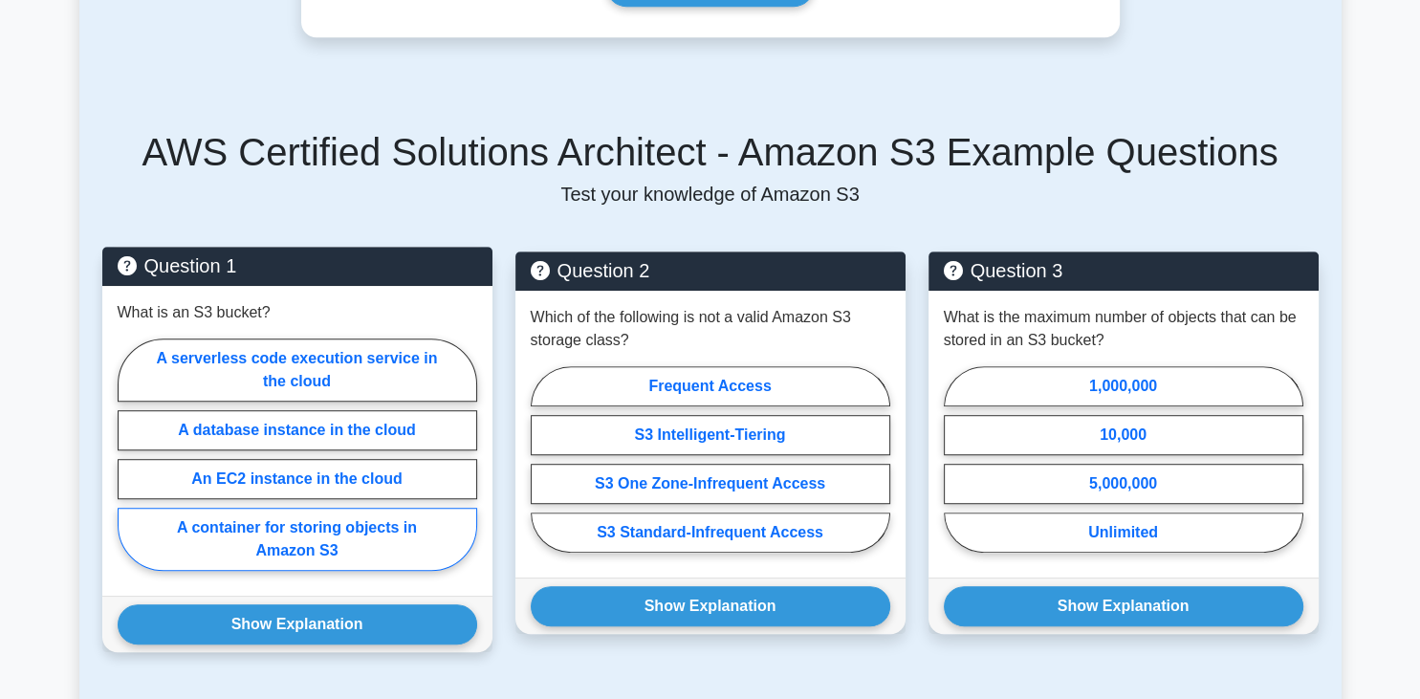
click at [330, 522] on label "A container for storing objects in Amazon S3" at bounding box center [298, 540] width 360 height 63
click at [130, 468] on input "A container for storing objects in Amazon S3" at bounding box center [124, 461] width 12 height 12
radio input "true"
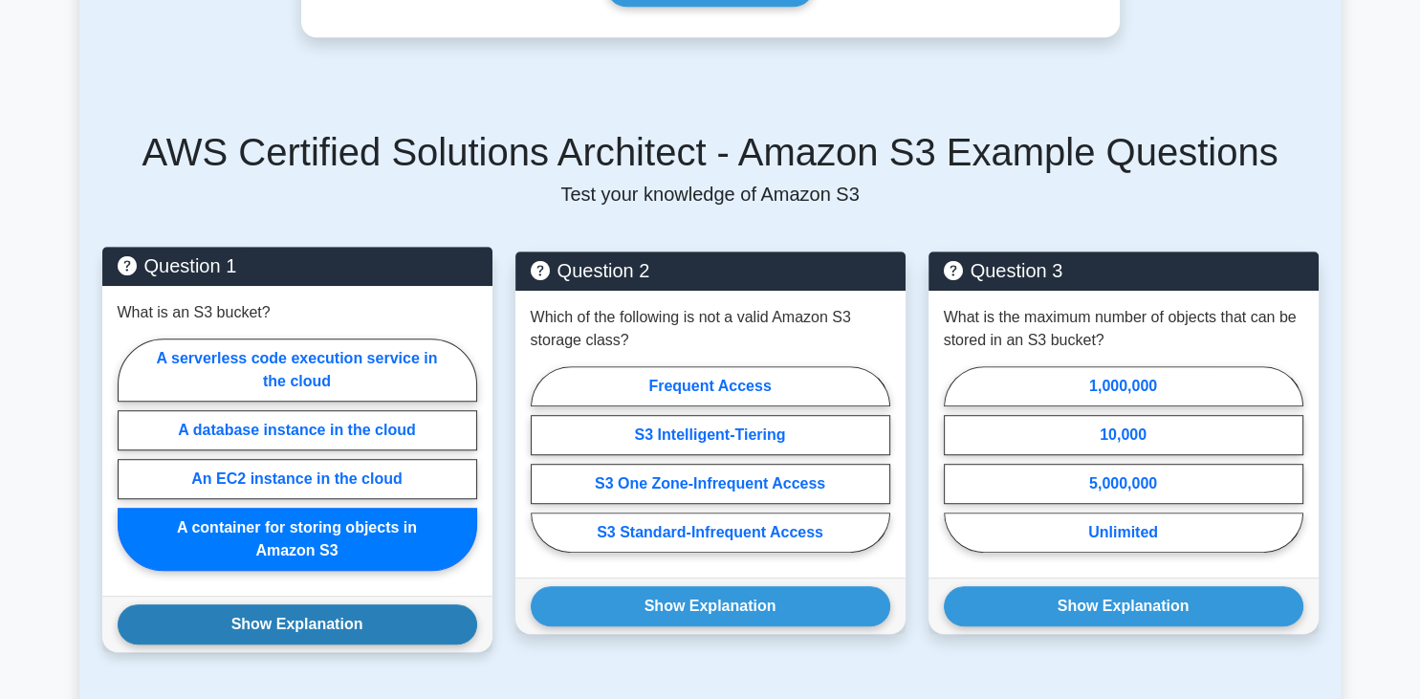
click at [342, 605] on button "Show Explanation" at bounding box center [298, 625] width 360 height 40
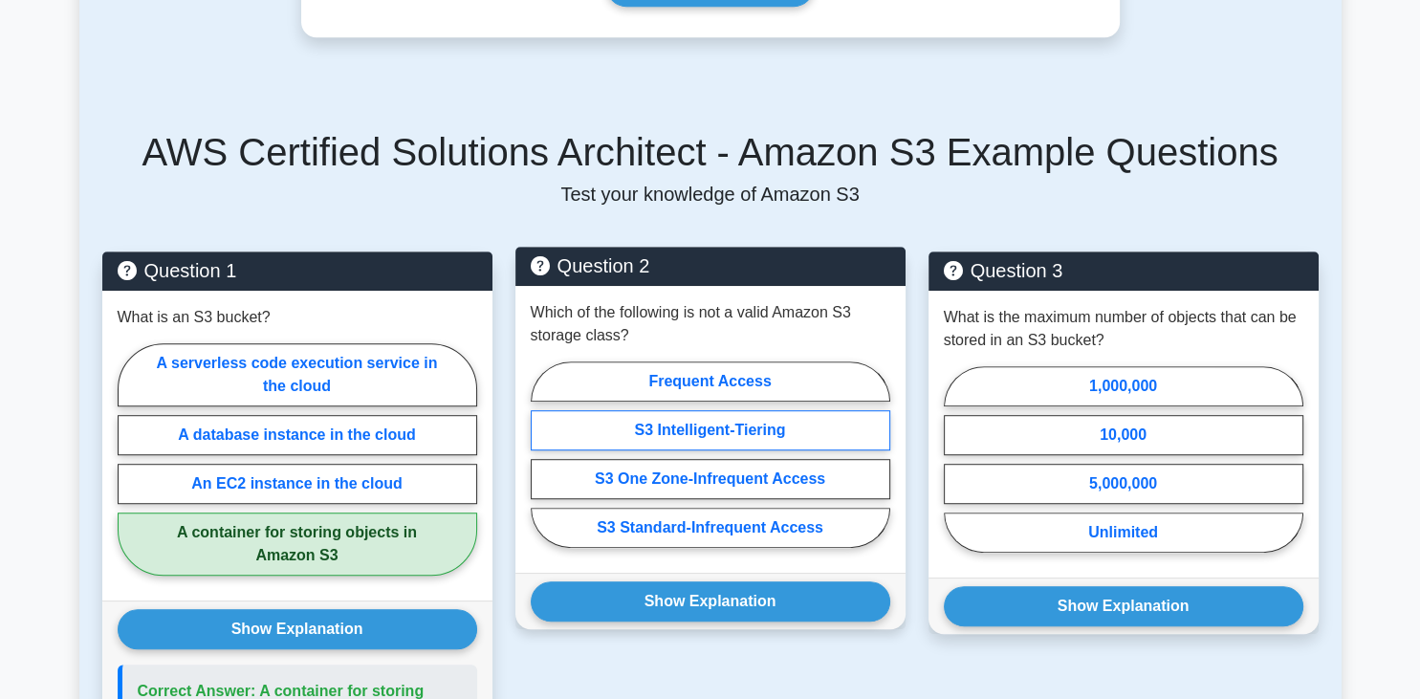
click at [682, 413] on label "S3 Intelligent-Tiering" at bounding box center [711, 431] width 360 height 40
click at [543, 455] on input "S3 Intelligent-Tiering" at bounding box center [537, 461] width 12 height 12
radio input "true"
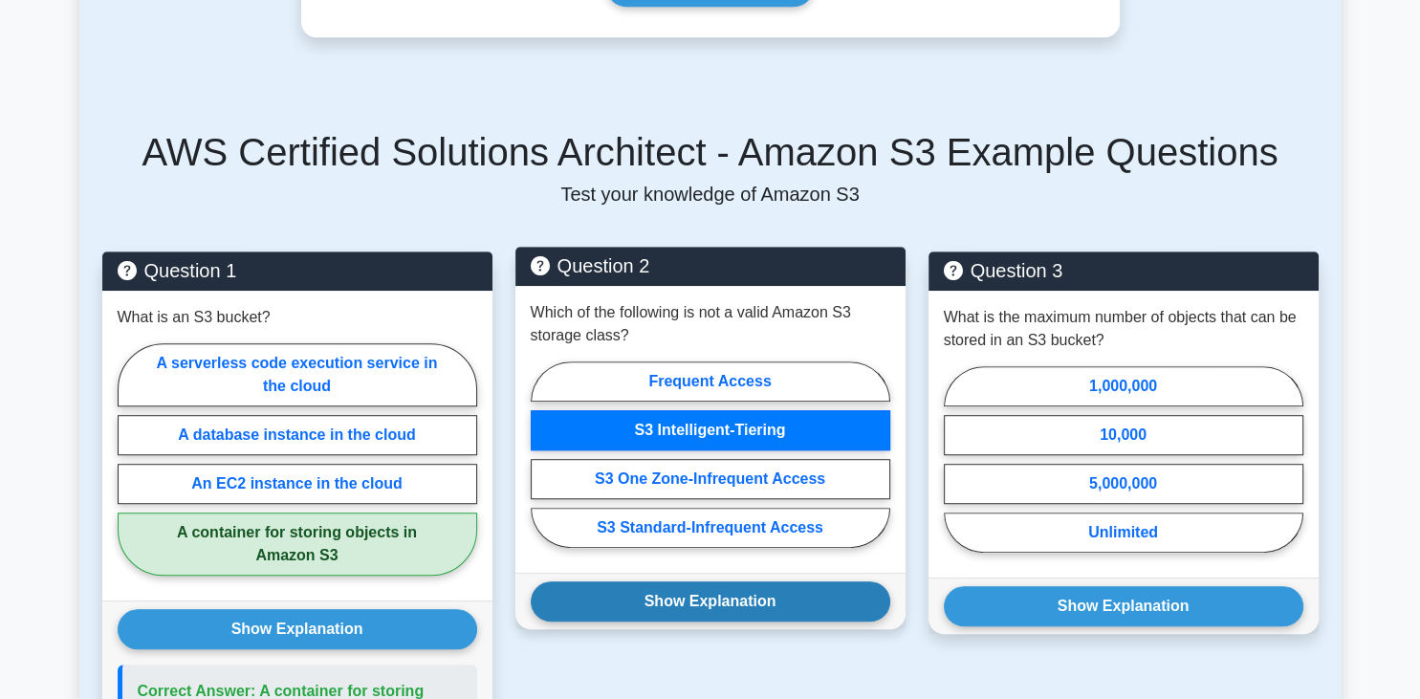
click at [691, 582] on button "Show Explanation" at bounding box center [711, 602] width 360 height 40
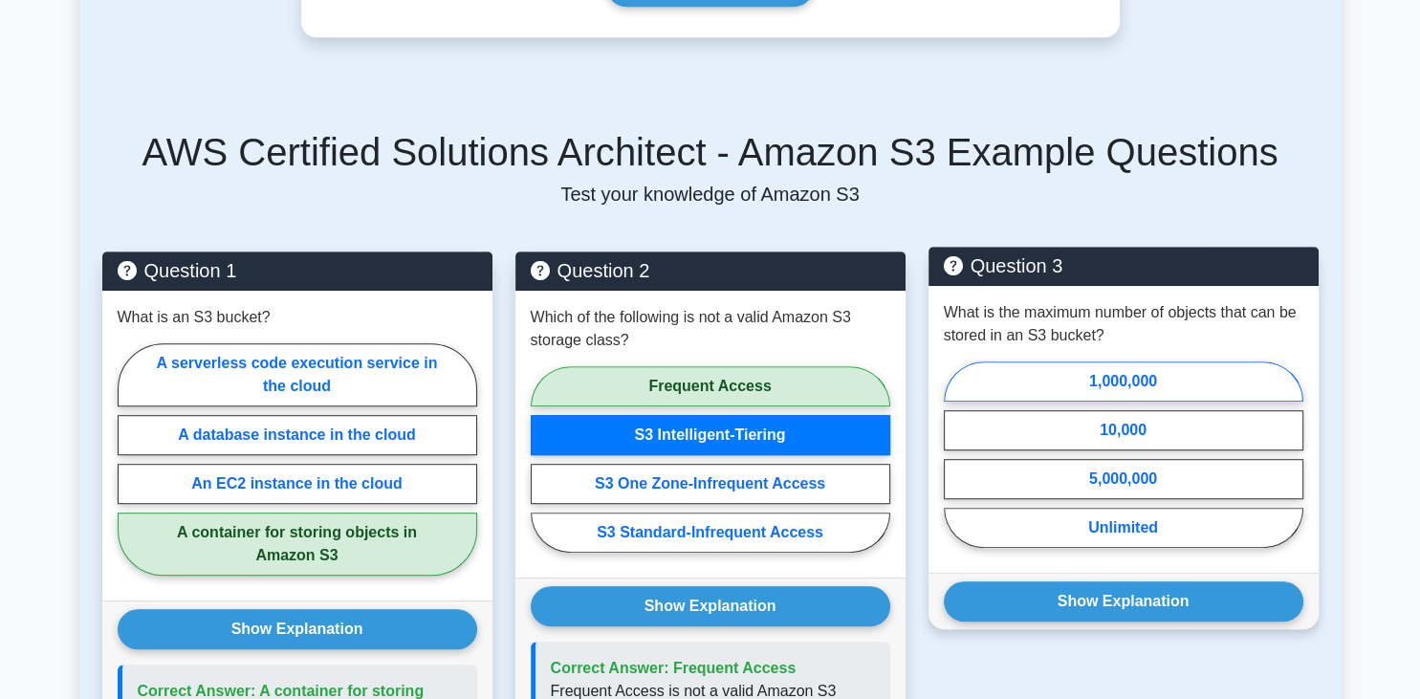
drag, startPoint x: 842, startPoint y: 423, endPoint x: 1046, endPoint y: 374, distance: 210.4
click at [1046, 374] on div "Question 1 What is an S3 bucket? A serverless code execution service in the clo…" at bounding box center [711, 570] width 1240 height 681
click at [1115, 509] on label "Unlimited" at bounding box center [1124, 529] width 360 height 40
click at [956, 468] on input "Unlimited" at bounding box center [950, 461] width 12 height 12
radio input "true"
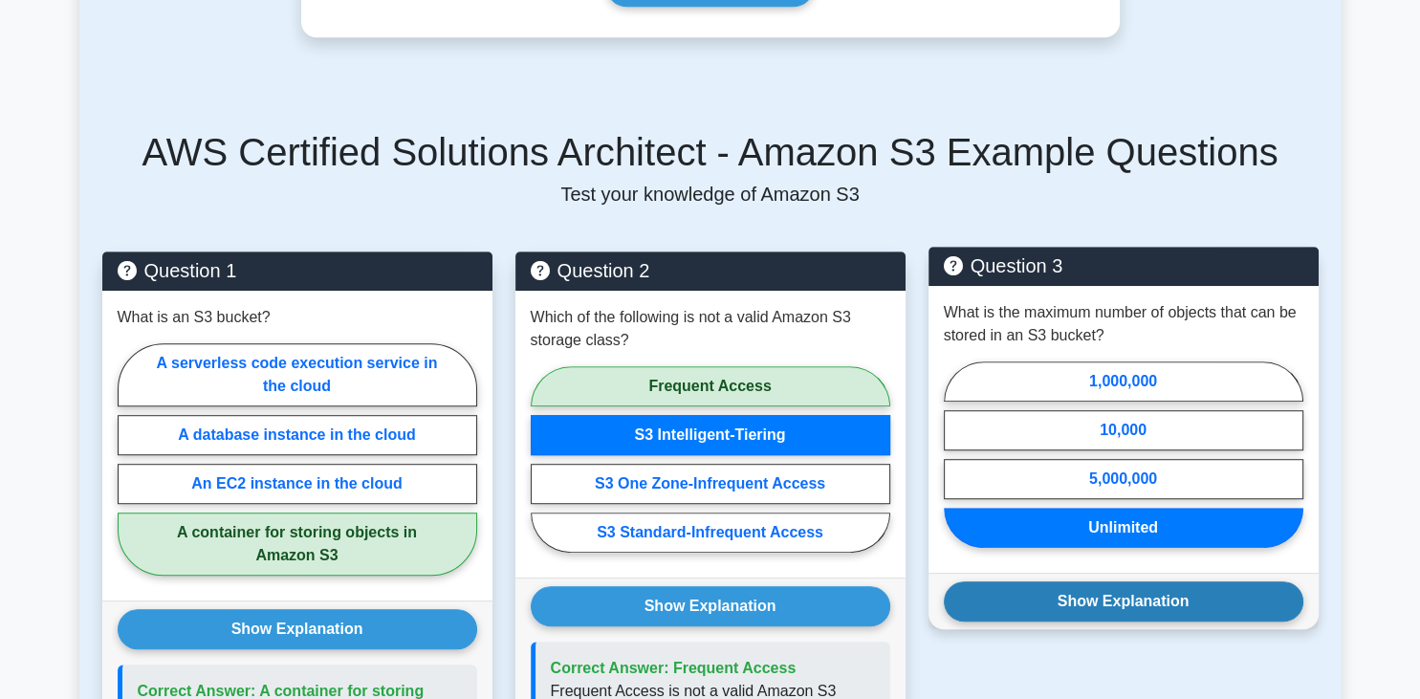
click at [1094, 582] on button "Show Explanation" at bounding box center [1124, 602] width 360 height 40
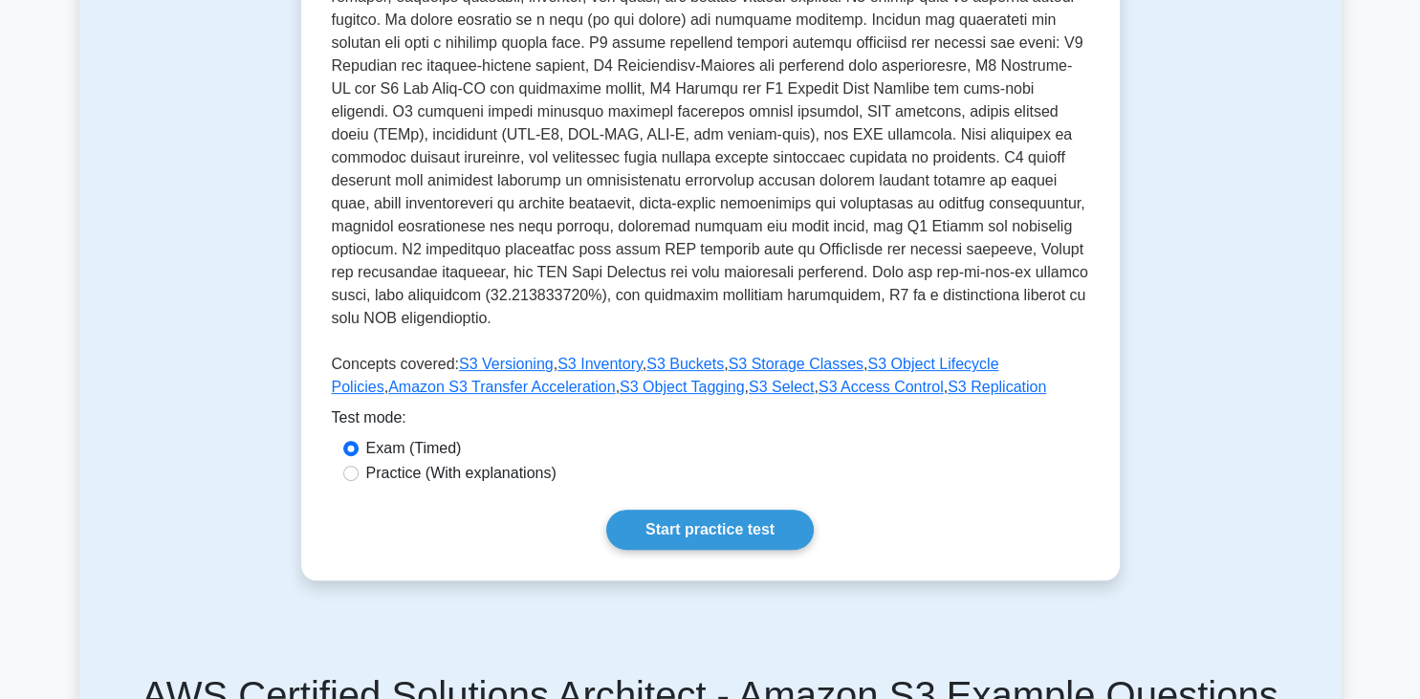
scroll to position [390, 0]
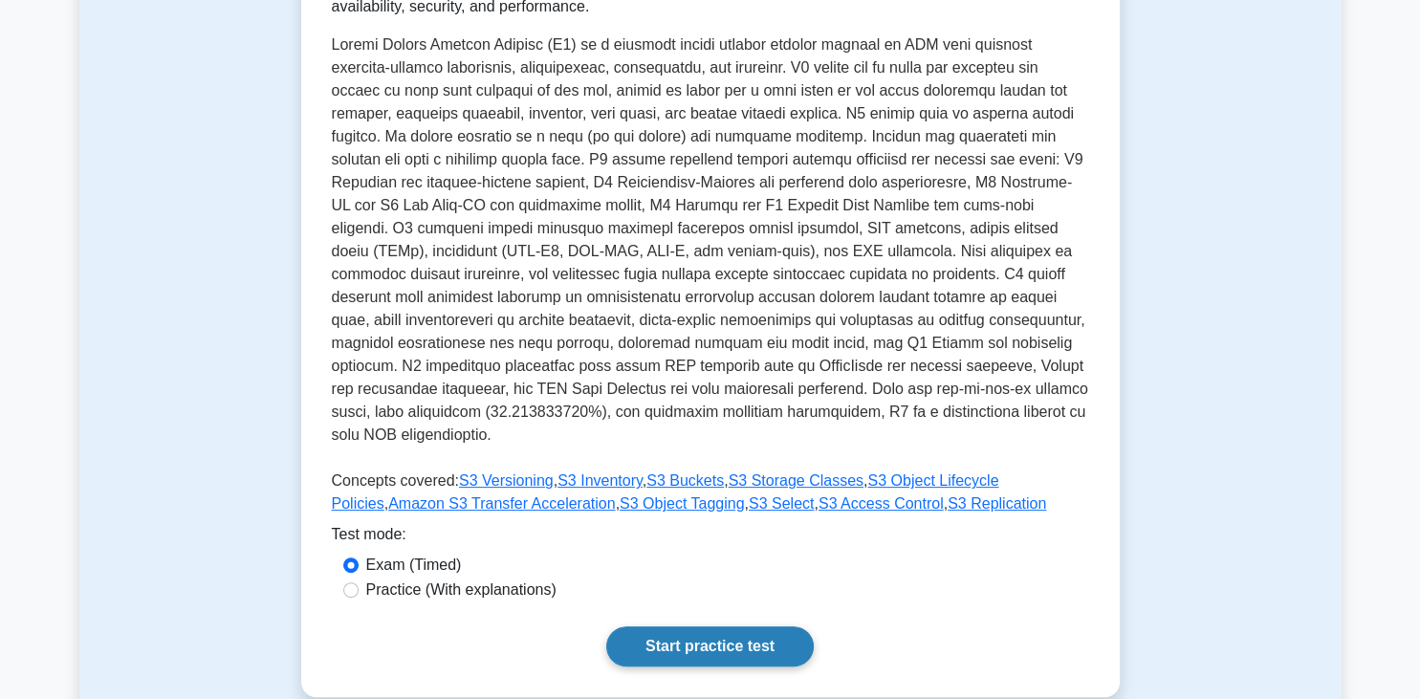
click at [726, 626] on link "Start practice test" at bounding box center [710, 646] width 208 height 40
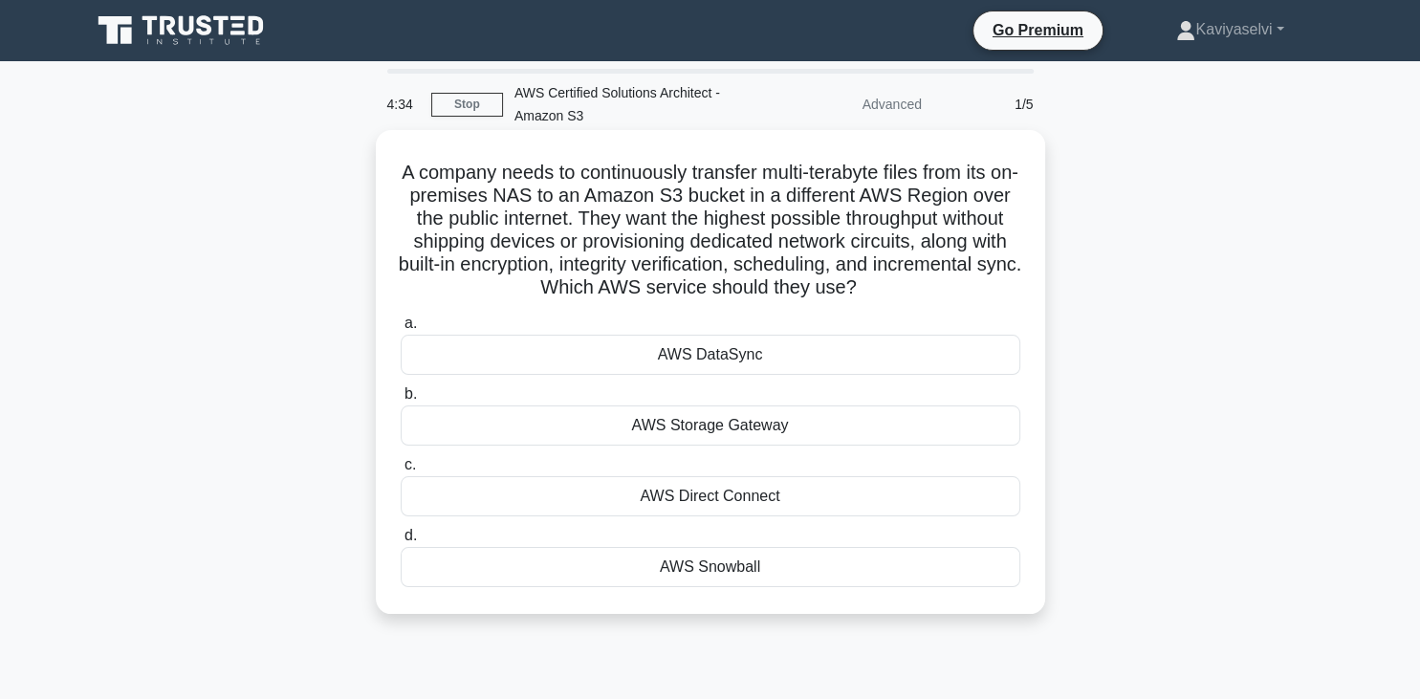
click at [657, 573] on div "AWS Snowball" at bounding box center [711, 567] width 620 height 40
click at [401, 542] on input "d. AWS Snowball" at bounding box center [401, 536] width 0 height 12
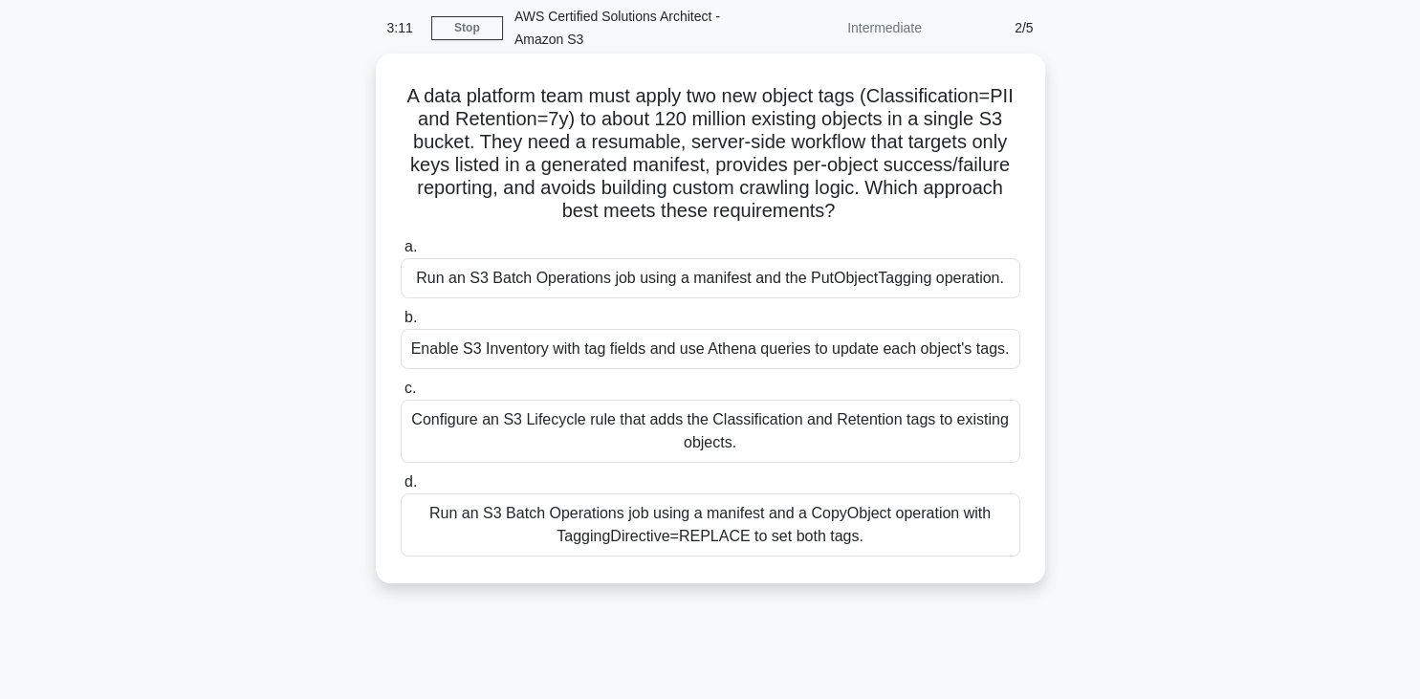
scroll to position [77, 0]
click at [629, 420] on div "Configure an S3 Lifecycle rule that adds the Classification and Retention tags …" at bounding box center [711, 430] width 620 height 63
click at [401, 394] on input "c. Configure an S3 Lifecycle rule that adds the Classification and Retention ta…" at bounding box center [401, 388] width 0 height 12
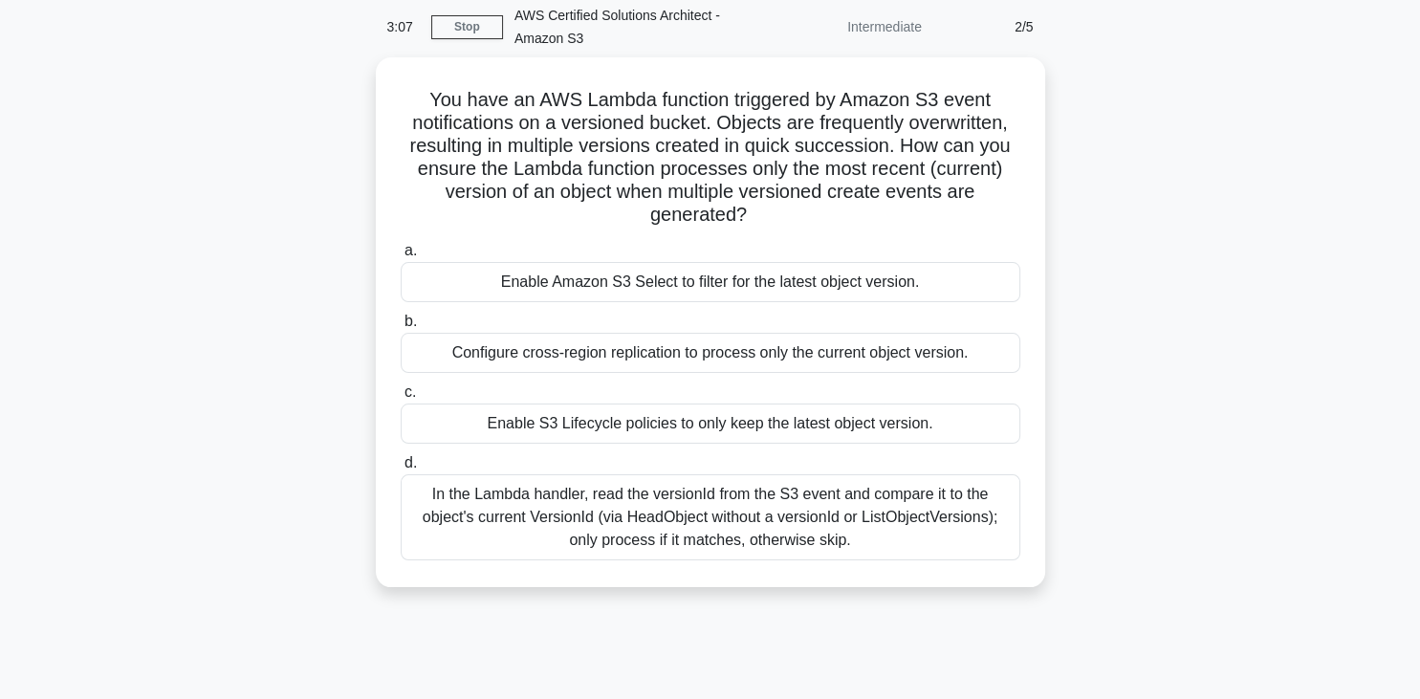
scroll to position [0, 0]
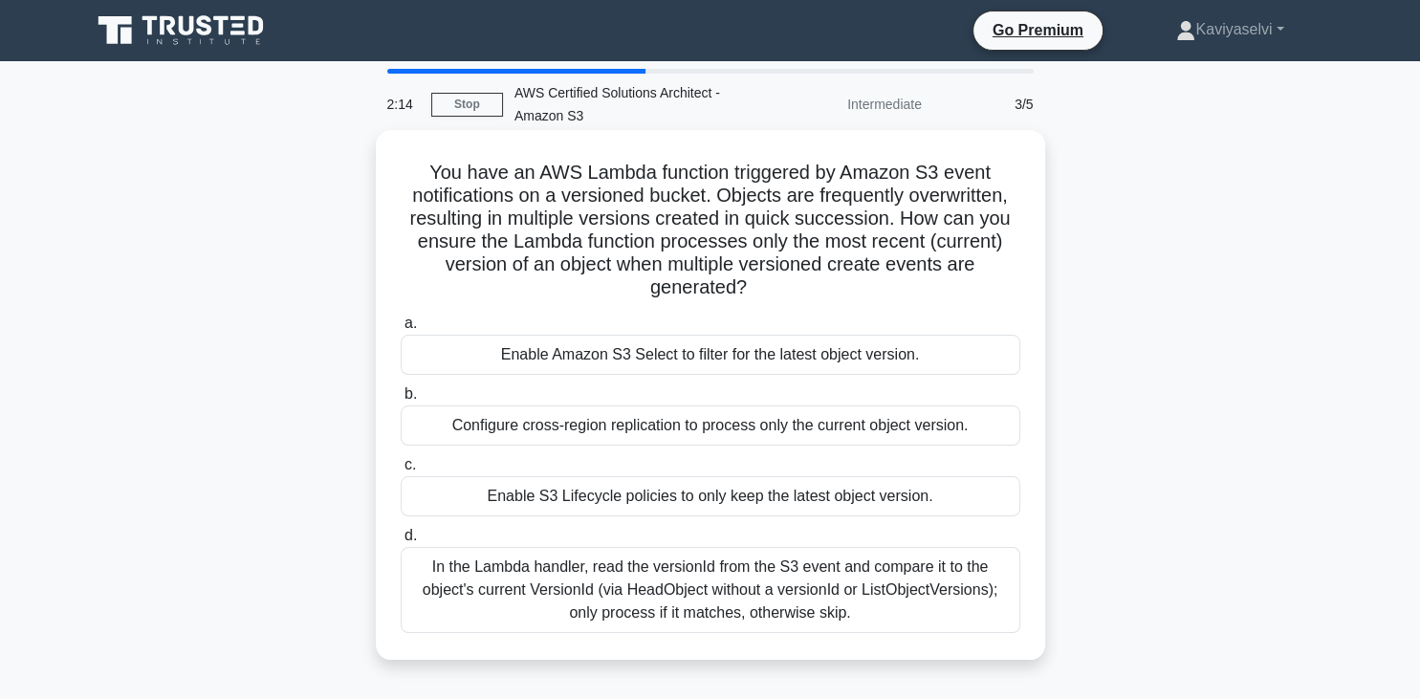
click at [599, 619] on div "In the Lambda handler, read the versionId from the S3 event and compare it to t…" at bounding box center [711, 590] width 620 height 86
click at [401, 542] on input "d. In the Lambda handler, read the versionId from the S3 event and compare it t…" at bounding box center [401, 536] width 0 height 12
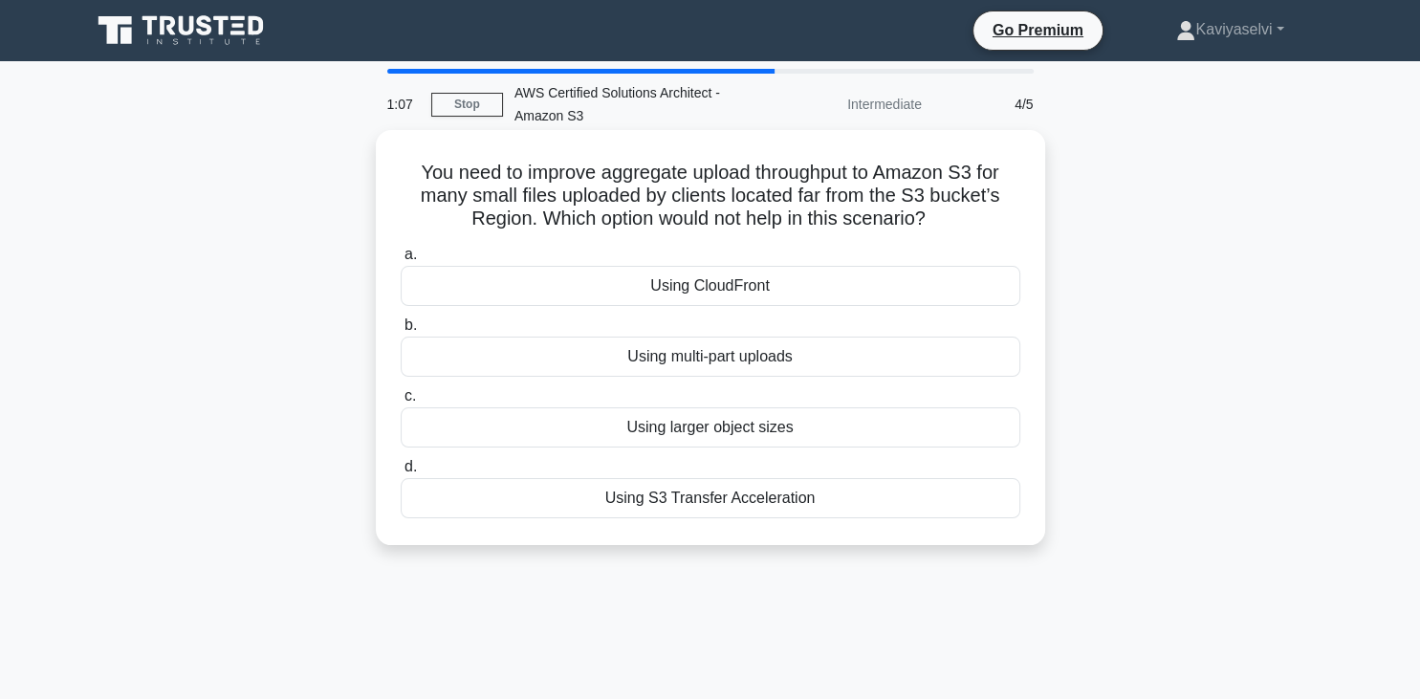
click at [738, 425] on div "Using larger object sizes" at bounding box center [711, 427] width 620 height 40
click at [401, 403] on input "c. Using larger object sizes" at bounding box center [401, 396] width 0 height 12
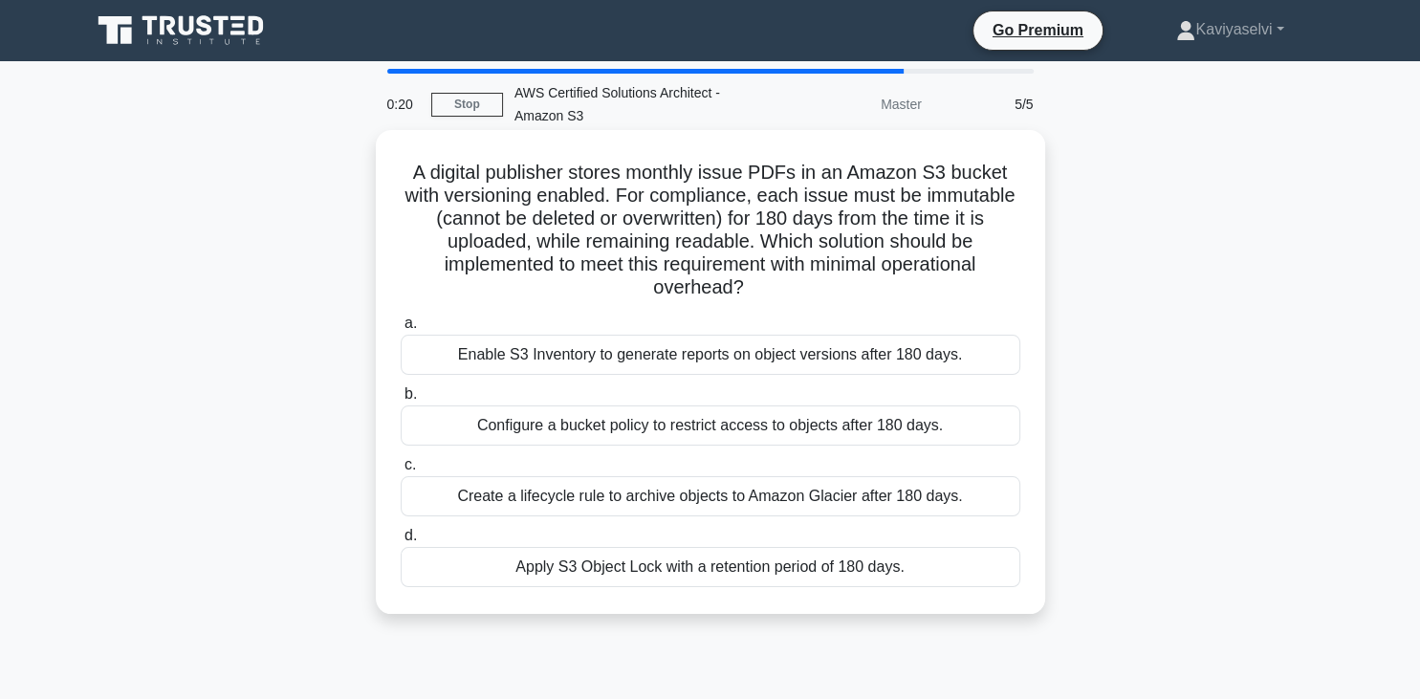
click at [740, 499] on div "Create a lifecycle rule to archive objects to Amazon Glacier after 180 days." at bounding box center [711, 496] width 620 height 40
click at [401, 472] on input "c. Create a lifecycle rule to archive objects to Amazon Glacier after 180 days." at bounding box center [401, 465] width 0 height 12
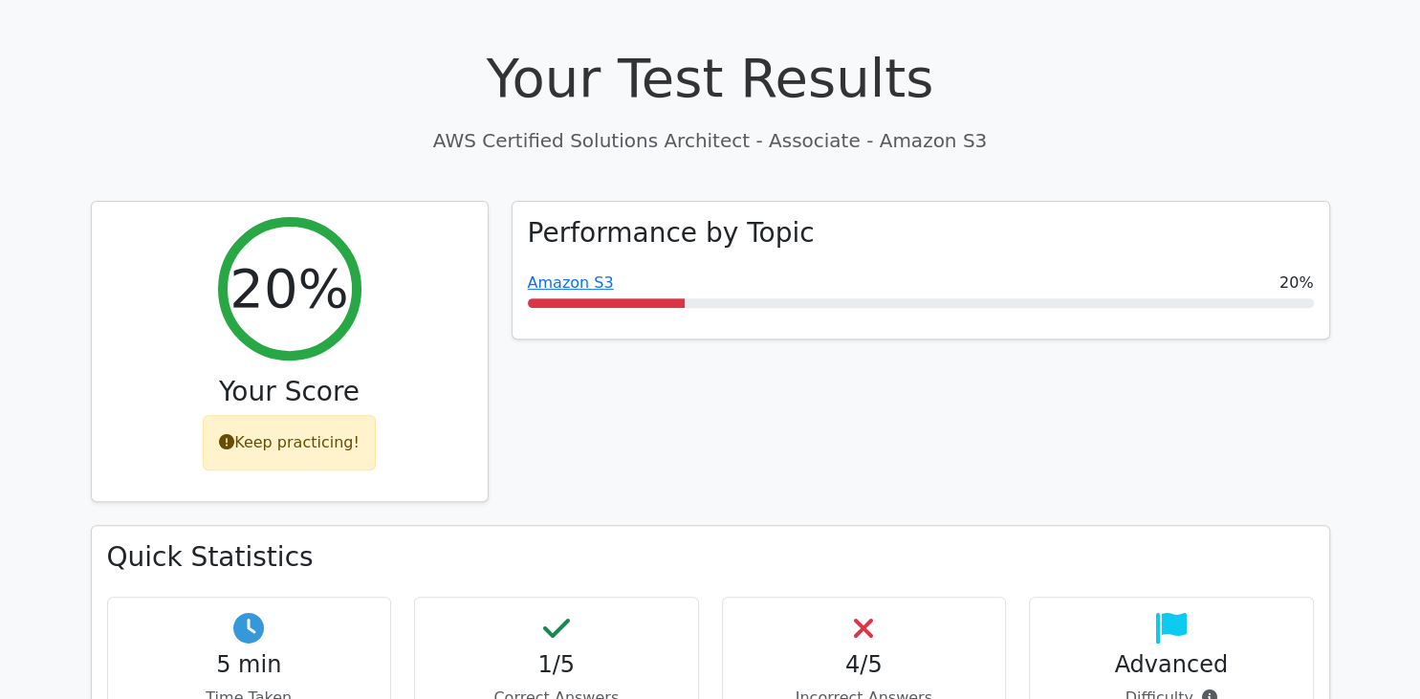
scroll to position [647, 0]
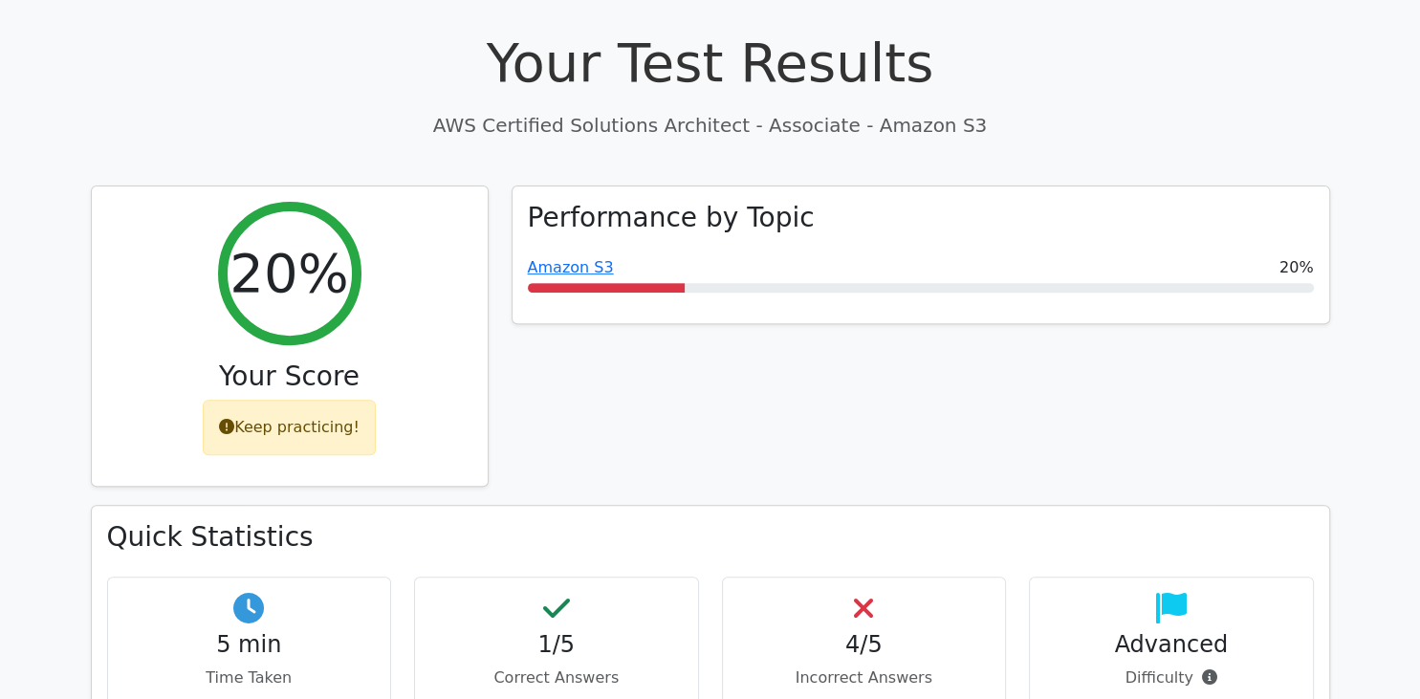
click at [572, 577] on div "1/5 Correct Answers" at bounding box center [556, 641] width 285 height 129
click at [835, 577] on div "4/5 Incorrect Answers" at bounding box center [864, 641] width 285 height 129
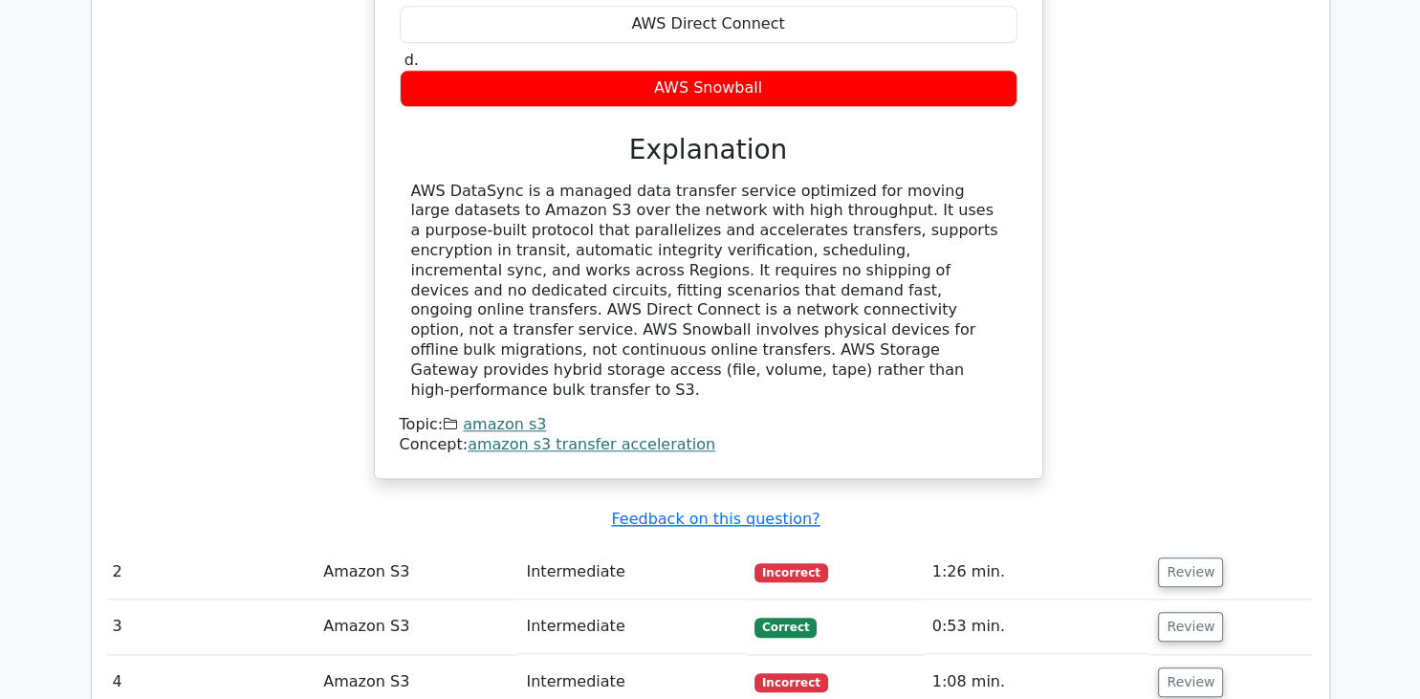
scroll to position [1940, 0]
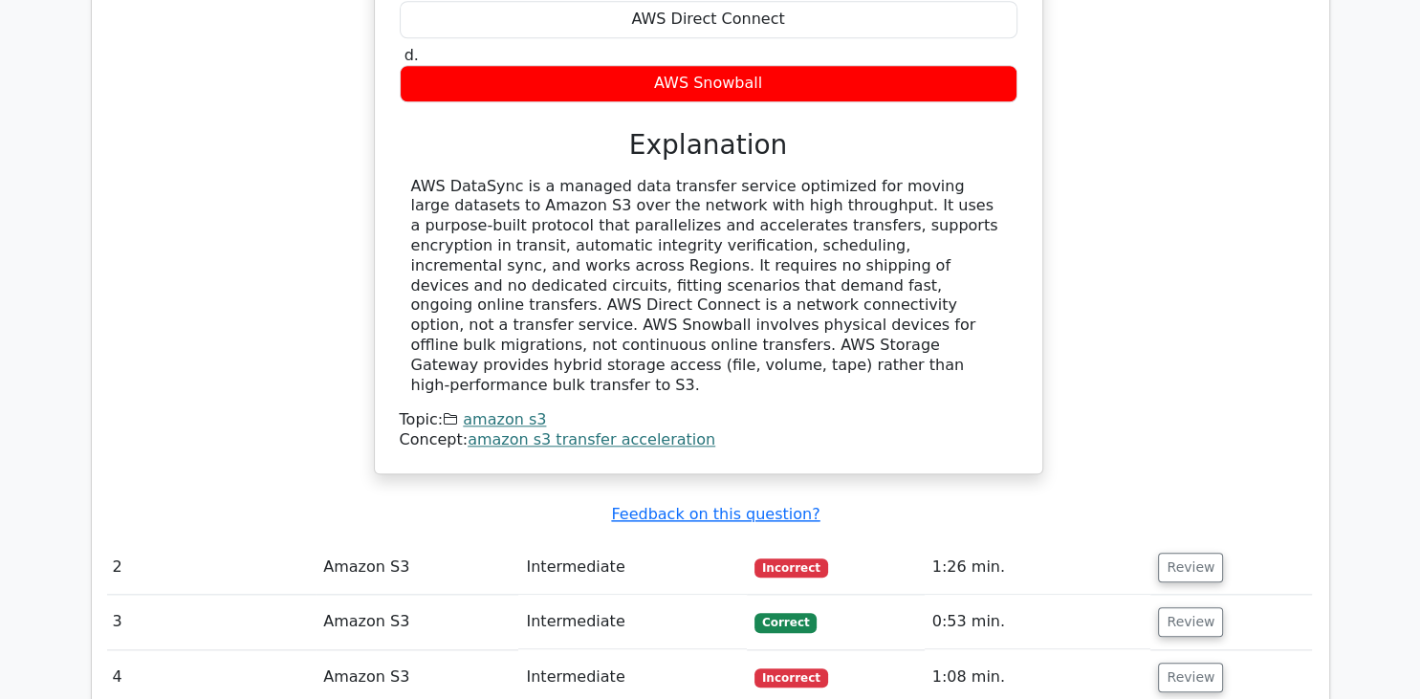
click at [576, 540] on td "Intermediate" at bounding box center [632, 567] width 229 height 55
click at [1190, 553] on button "Review" at bounding box center [1190, 568] width 65 height 30
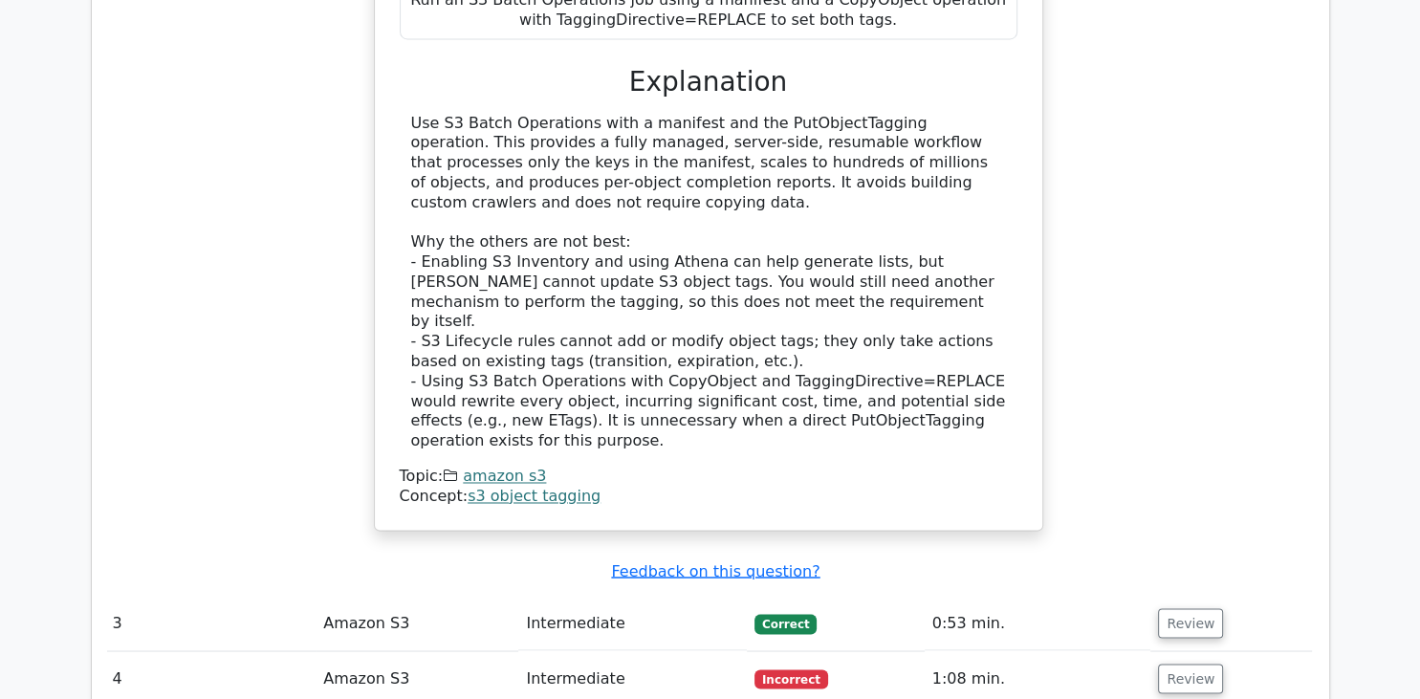
scroll to position [3030, 0]
click at [1184, 608] on button "Review" at bounding box center [1190, 623] width 65 height 30
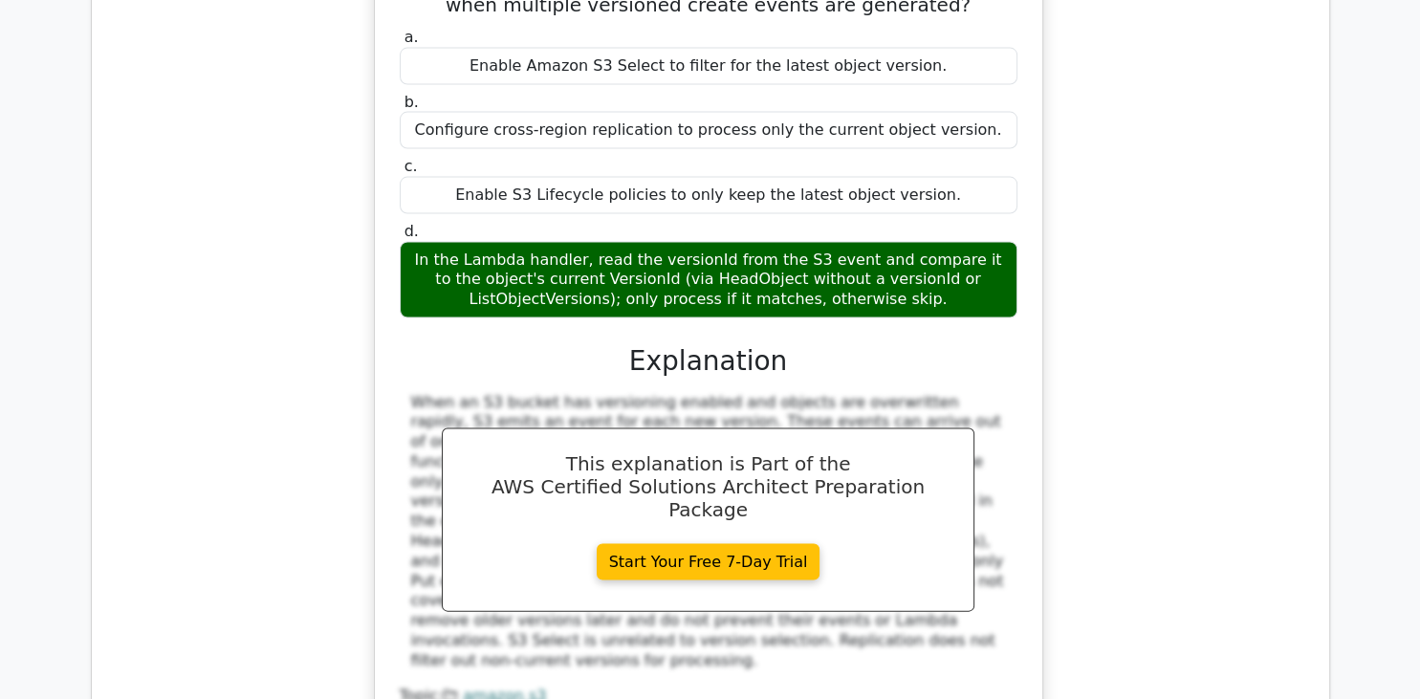
scroll to position [3856, 0]
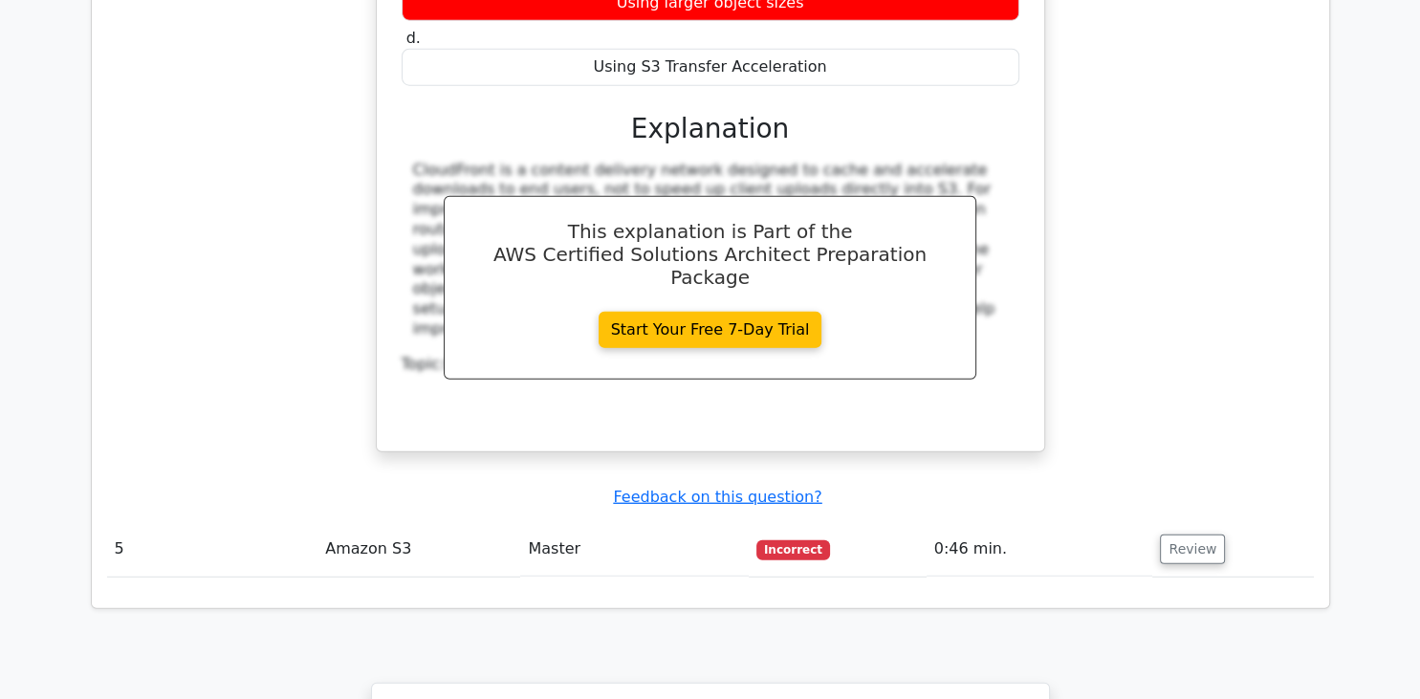
scroll to position [4999, 0]
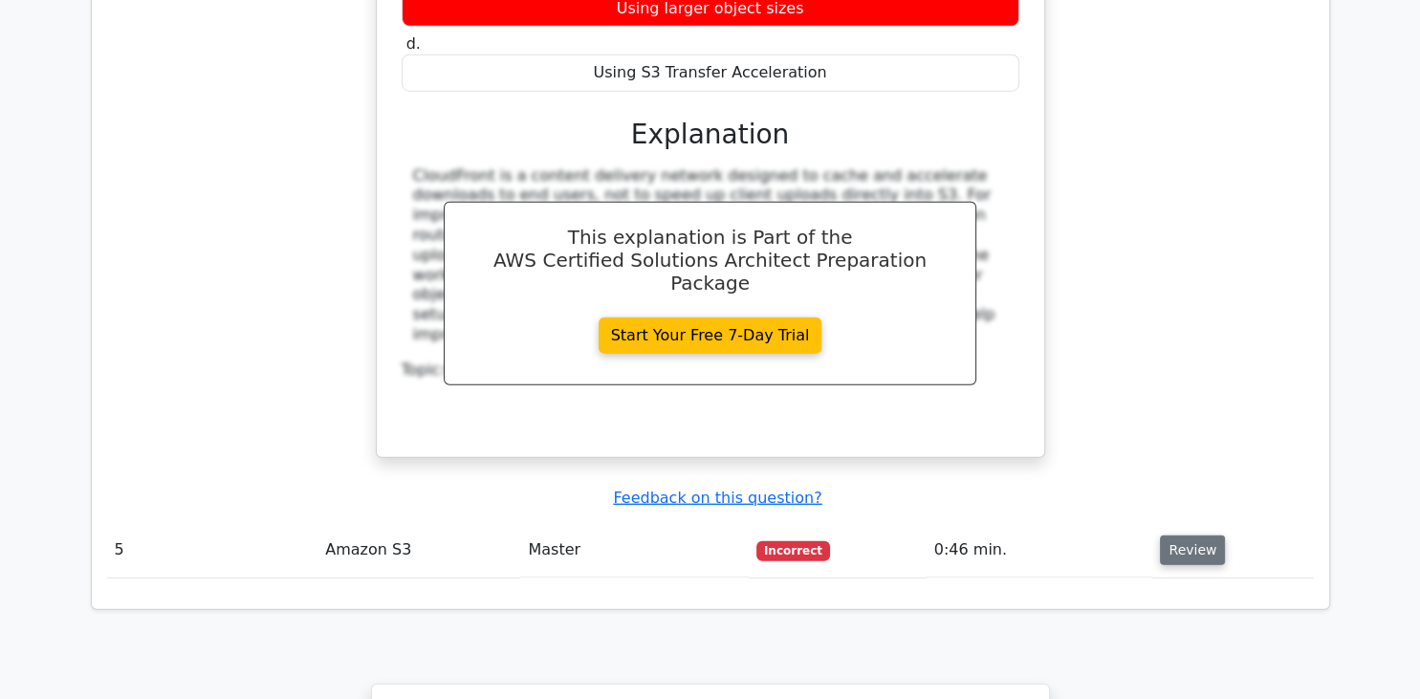
click at [1191, 536] on button "Review" at bounding box center [1192, 551] width 65 height 30
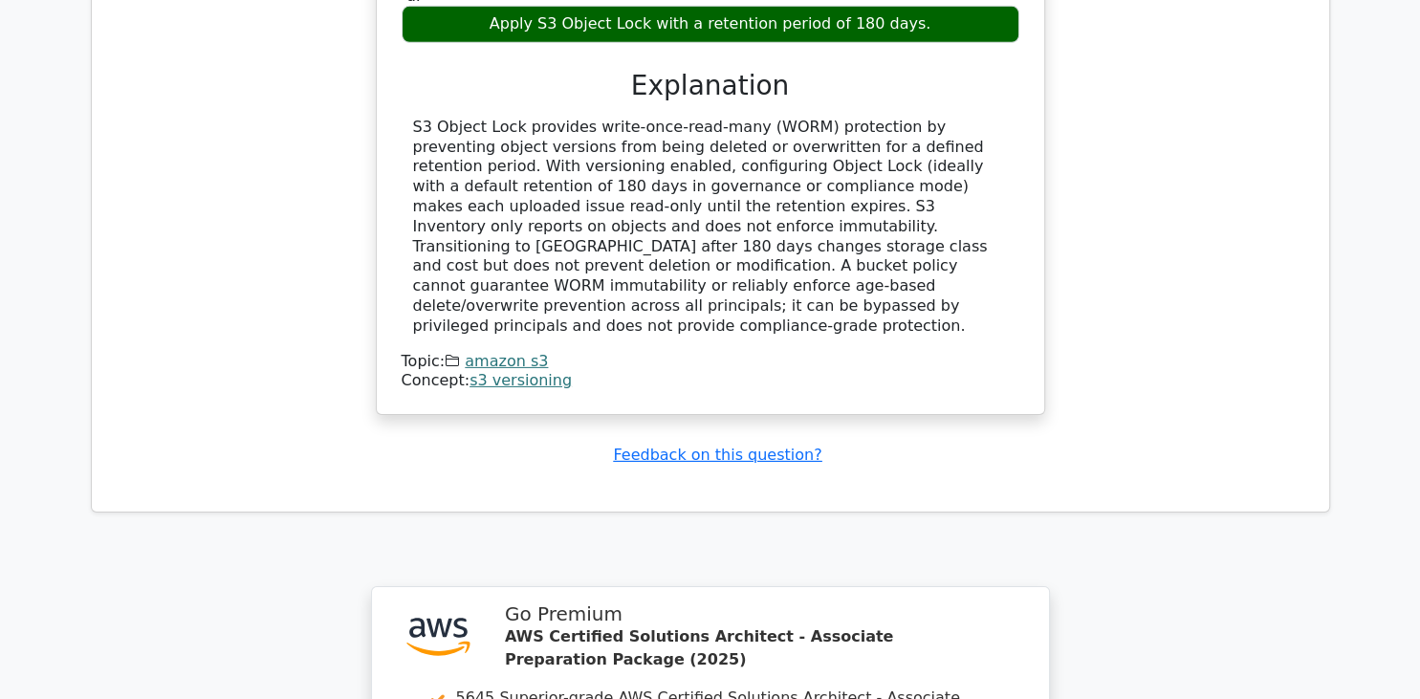
scroll to position [5980, 0]
